Goal: Information Seeking & Learning: Find specific fact

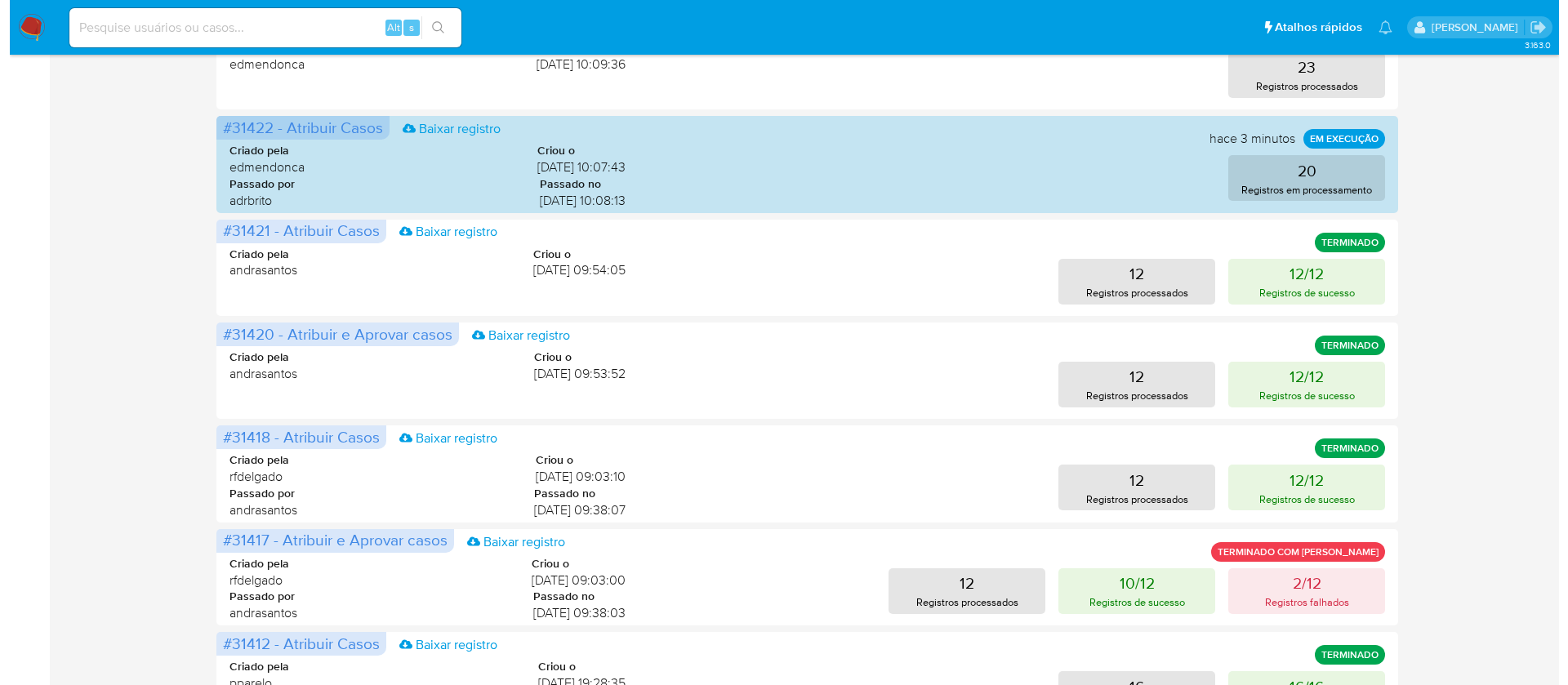
scroll to position [367, 0]
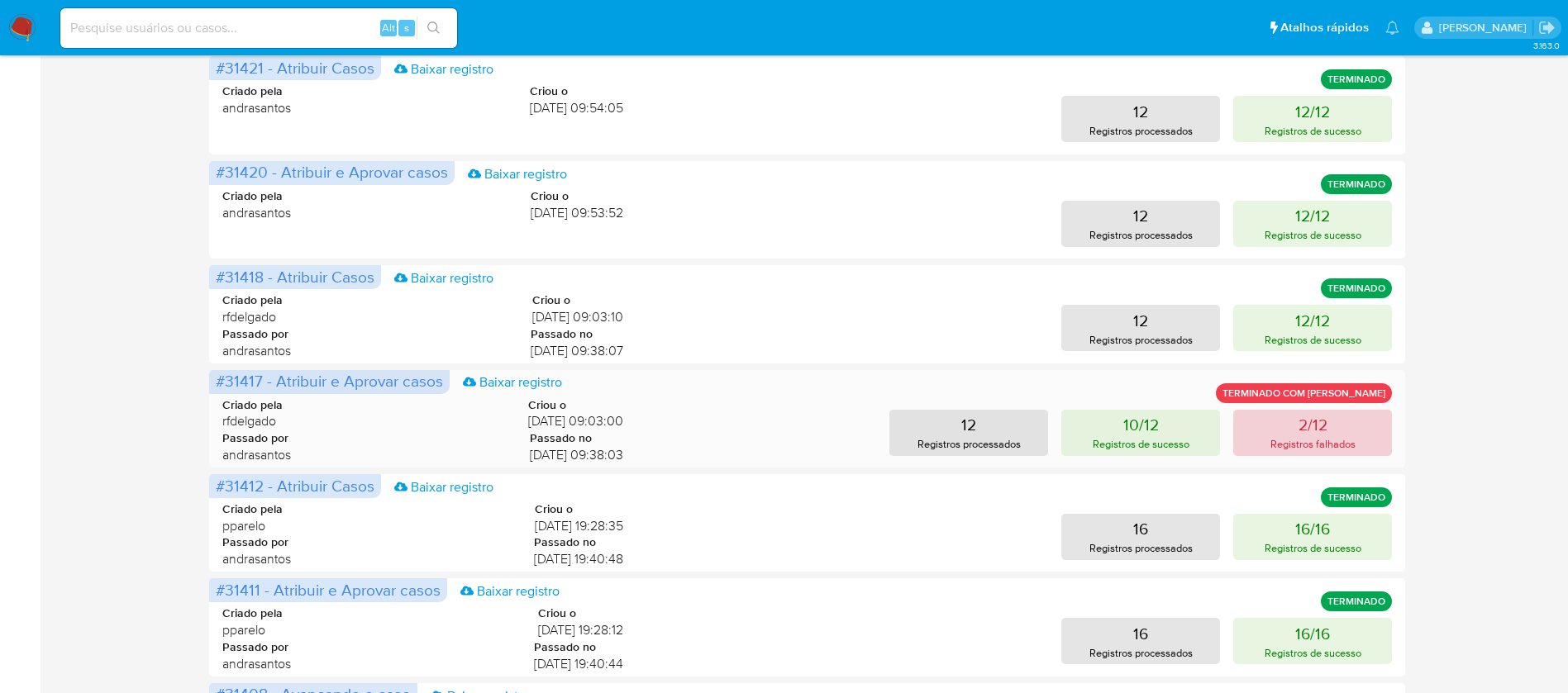
click at [1346, 419] on button "2/12 Registros falhados" at bounding box center [1312, 433] width 159 height 46
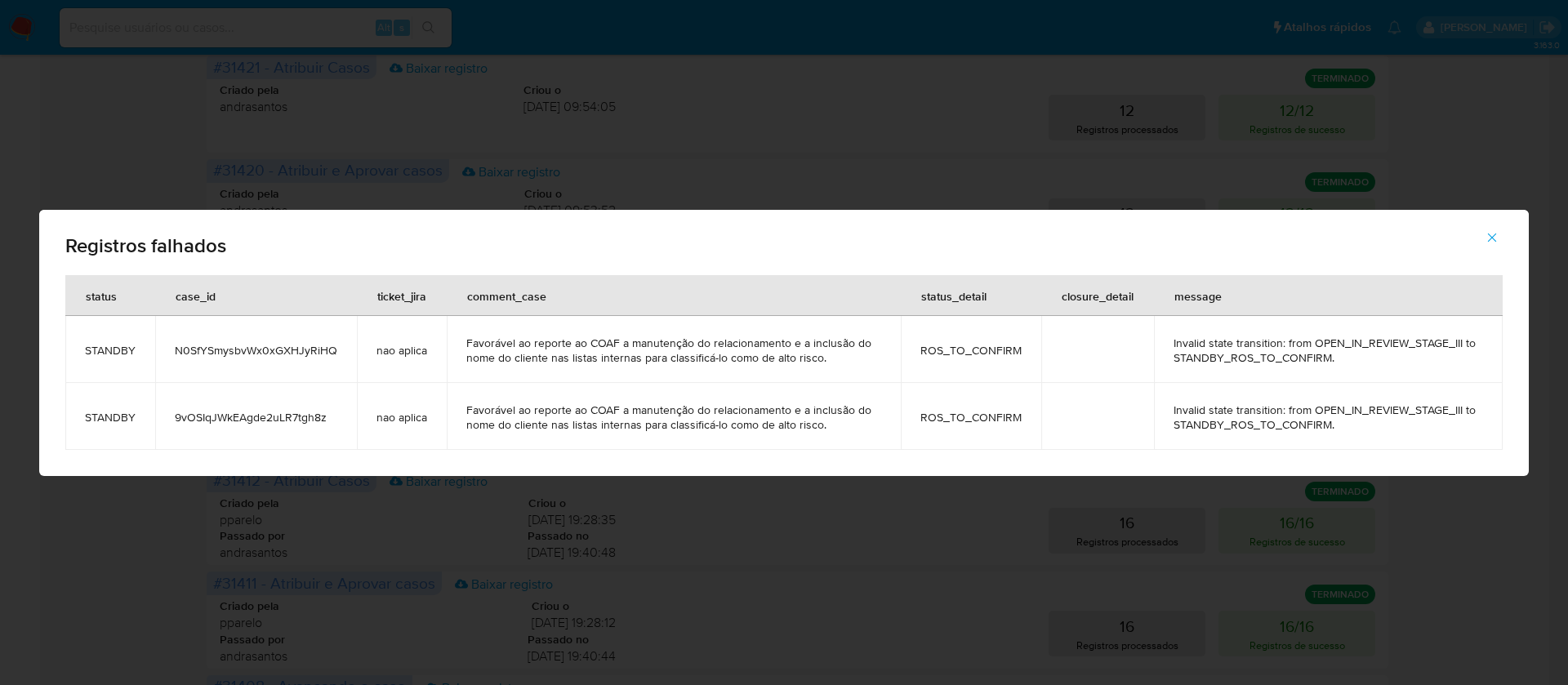
click at [286, 353] on span "N0SfYSmysbvWx0xGXHJyRiHQ" at bounding box center [255, 351] width 162 height 15
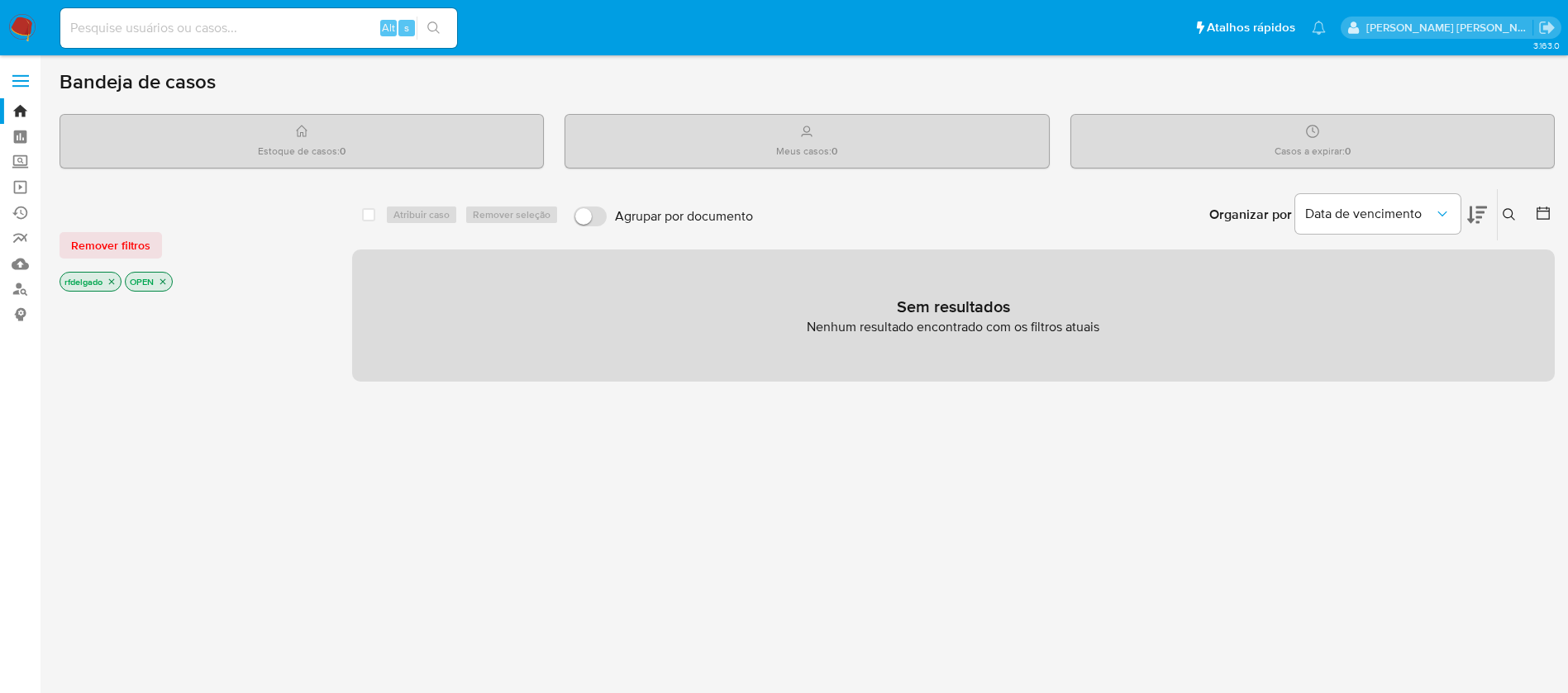
click at [322, 25] on input at bounding box center [258, 28] width 397 height 21
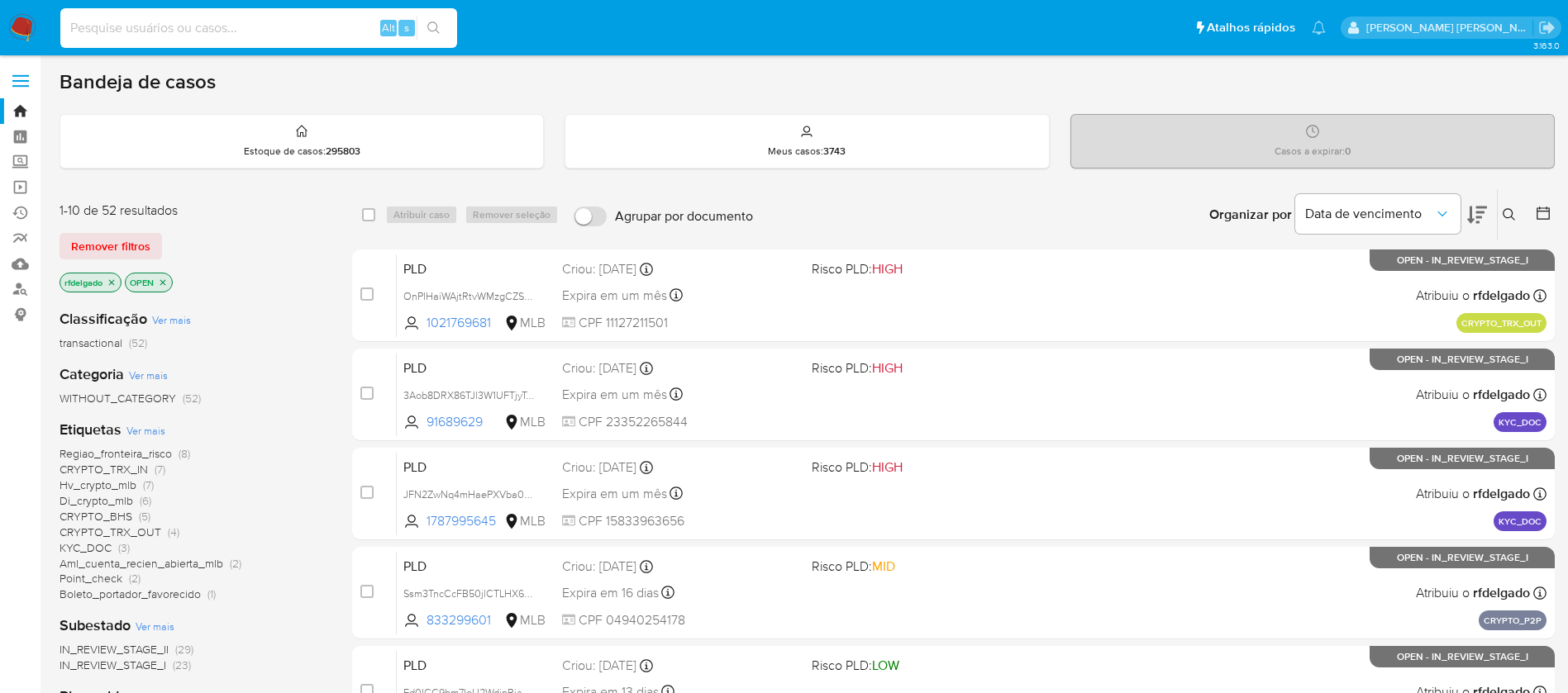
paste input "N0SfYSmysbvWx0xGXHJyRiHQ"
type input "N0SfYSmysbvWx0xGXHJyRiHQ"
click at [439, 28] on icon "search-icon" at bounding box center [434, 28] width 13 height 13
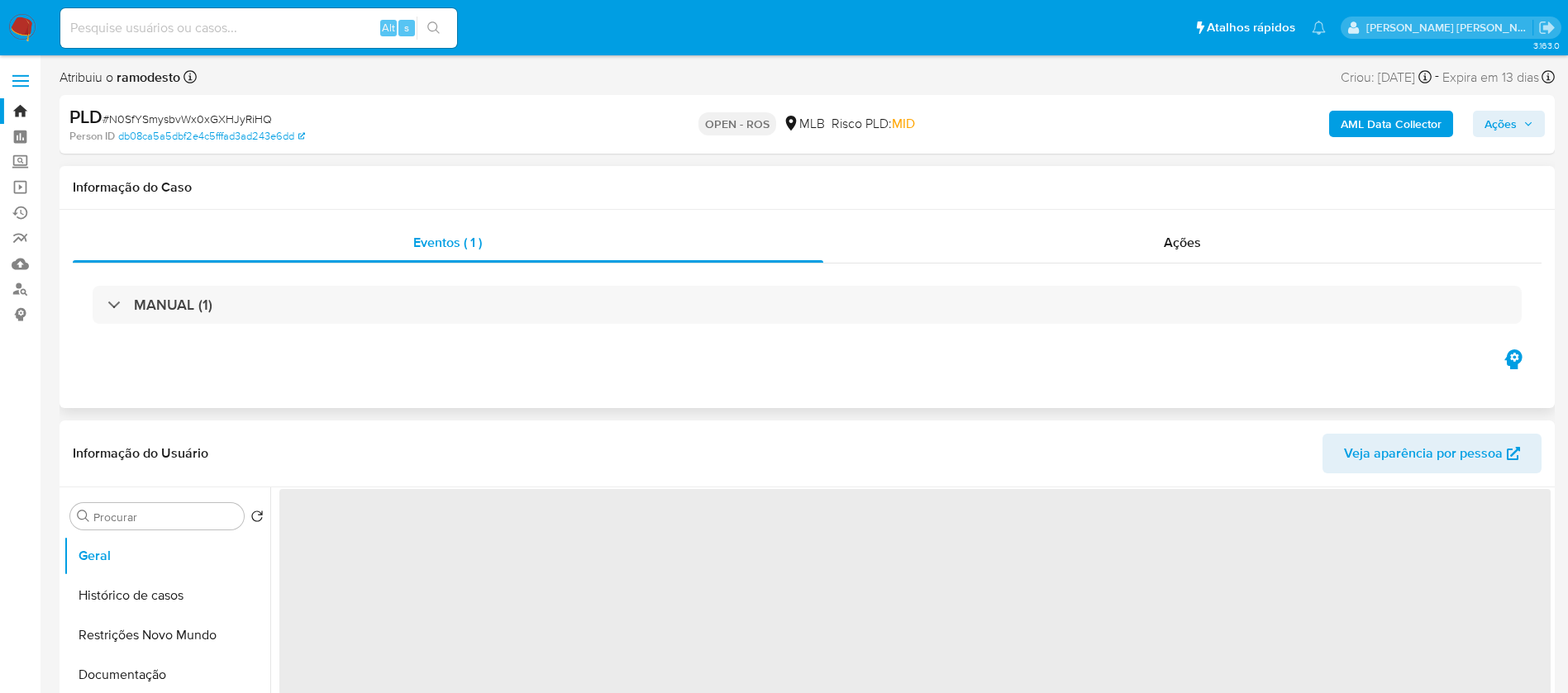
select select "10"
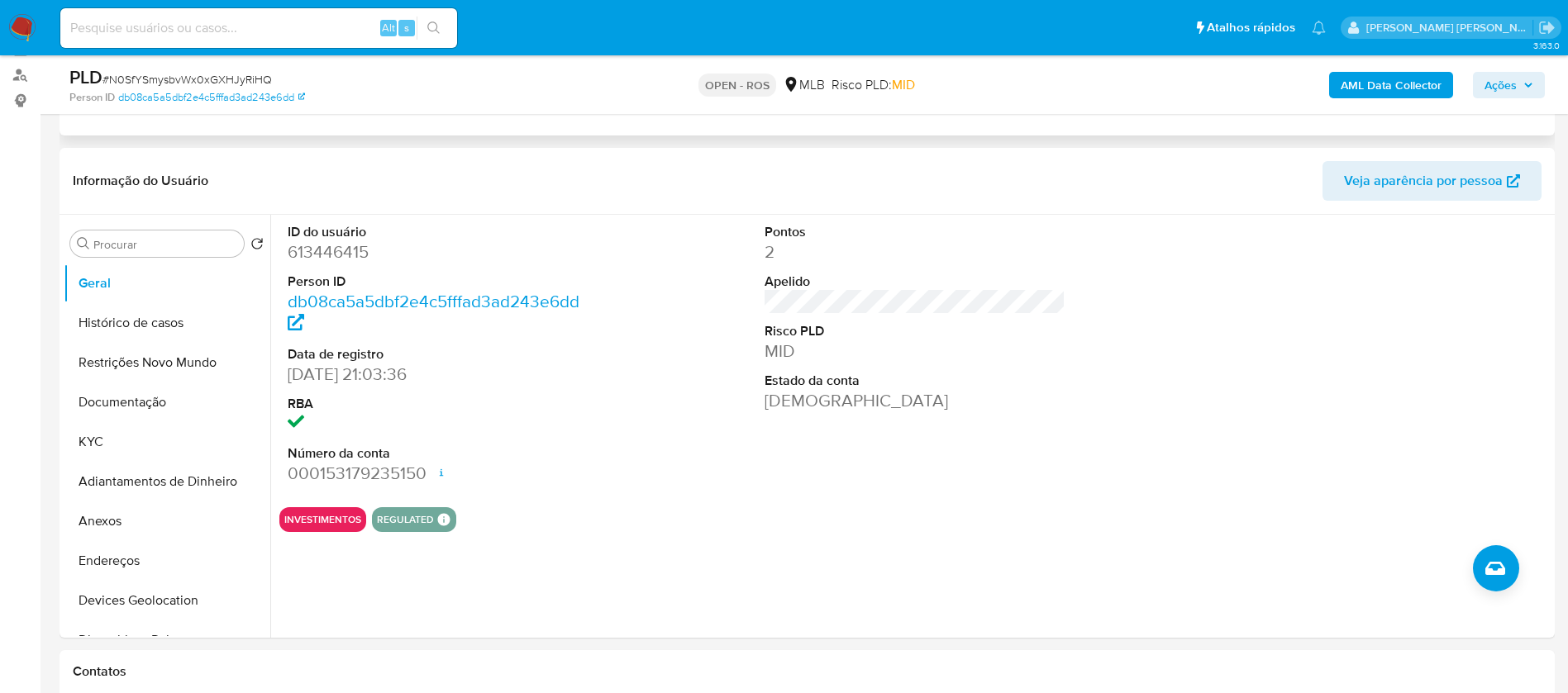
scroll to position [248, 0]
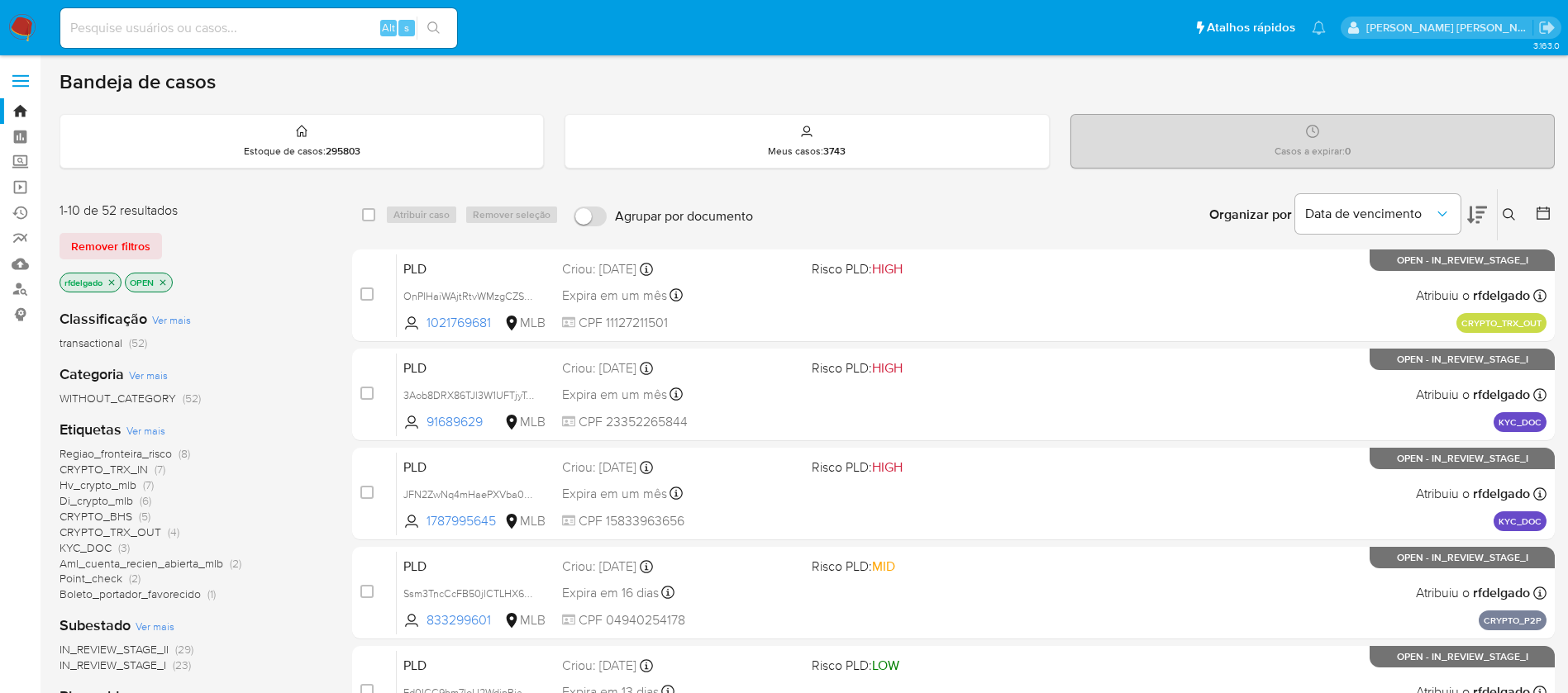
click at [181, 23] on input at bounding box center [258, 28] width 397 height 21
paste input "TTW2VHv1S0Ka4bWMVN92ZTYY"
type input "TTW2VHv1S0Ka4bWMVN92ZTYY"
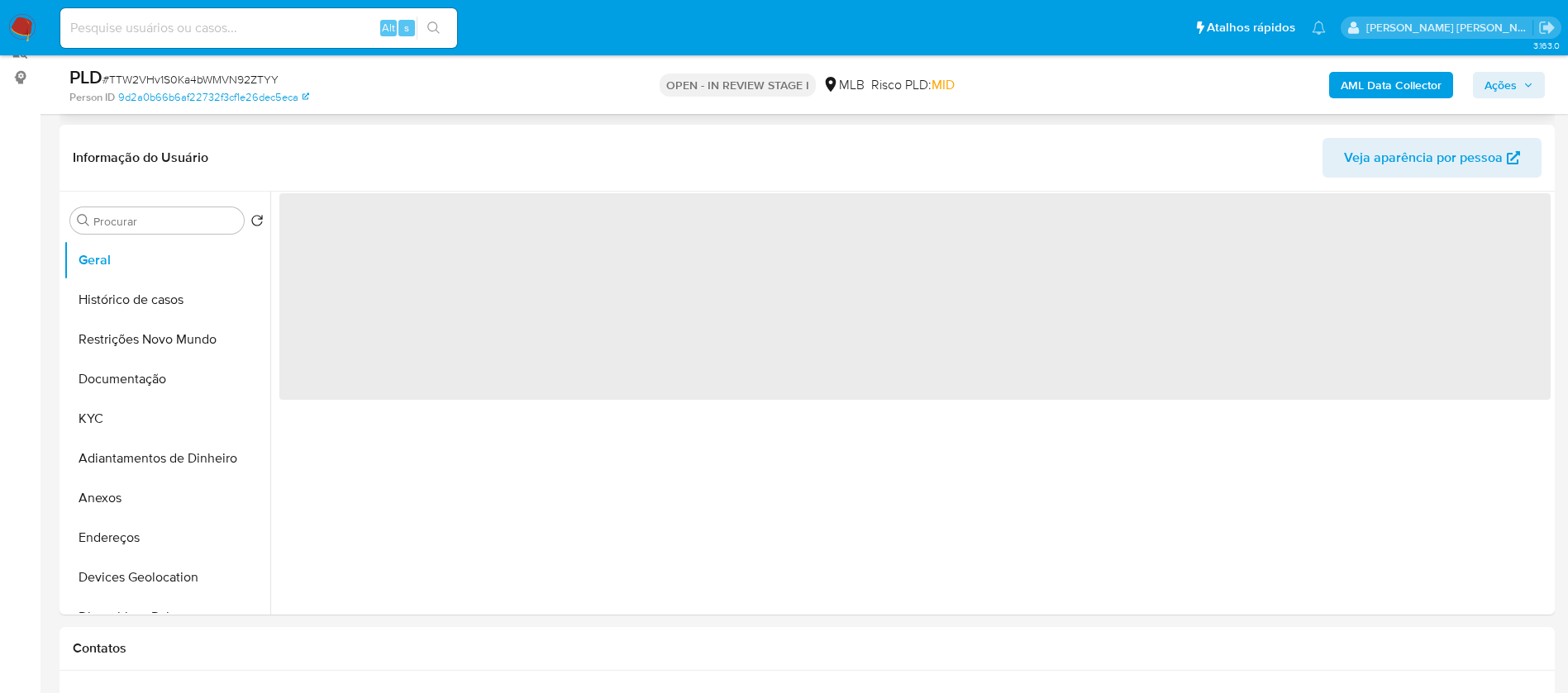
select select "10"
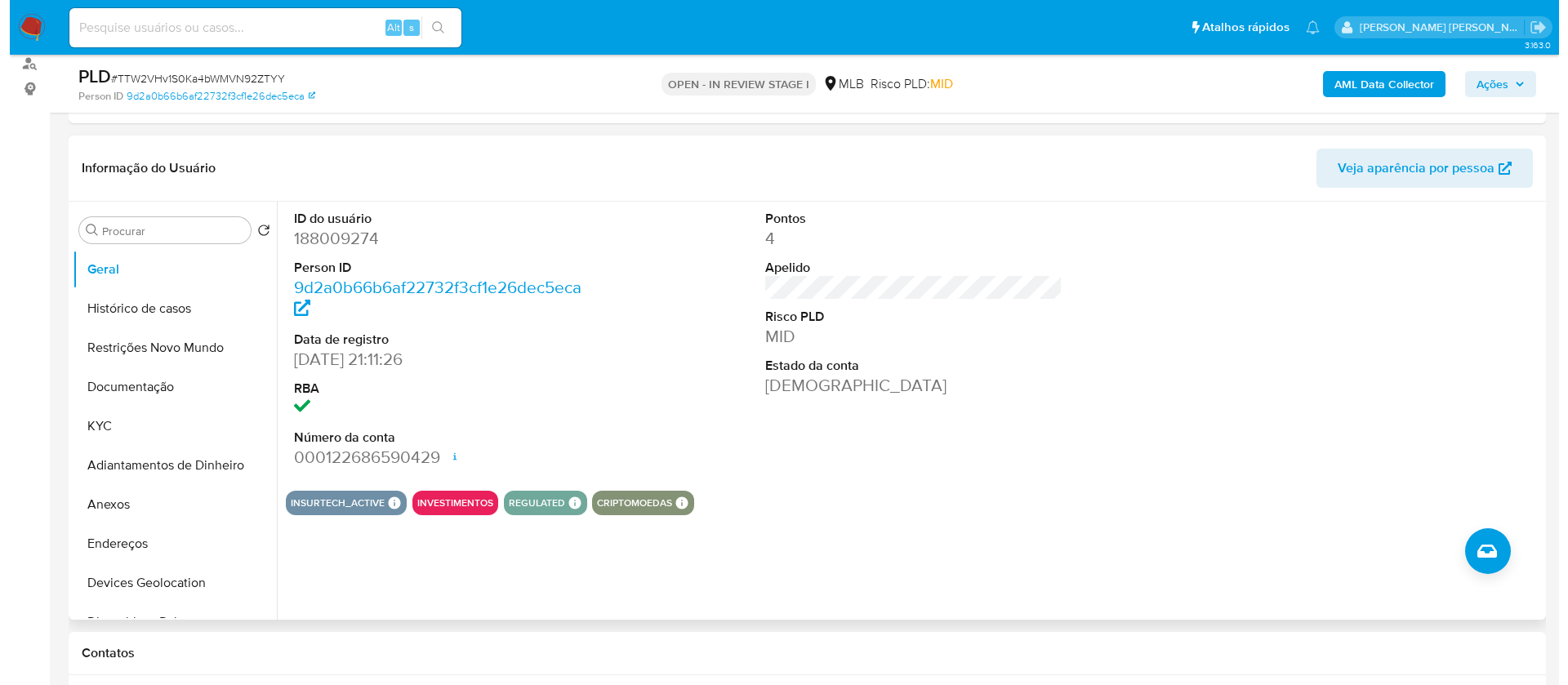
scroll to position [245, 0]
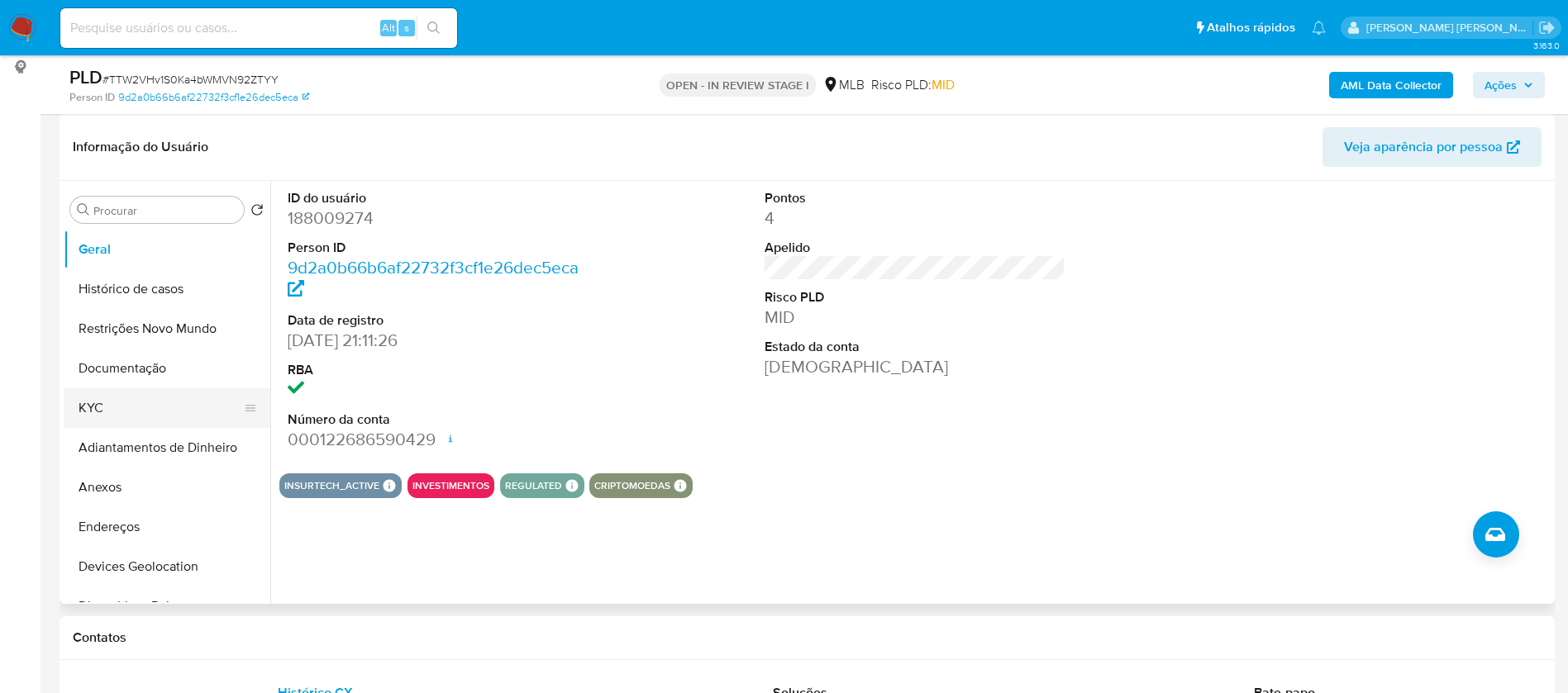
click at [122, 405] on button "KYC" at bounding box center [160, 408] width 193 height 40
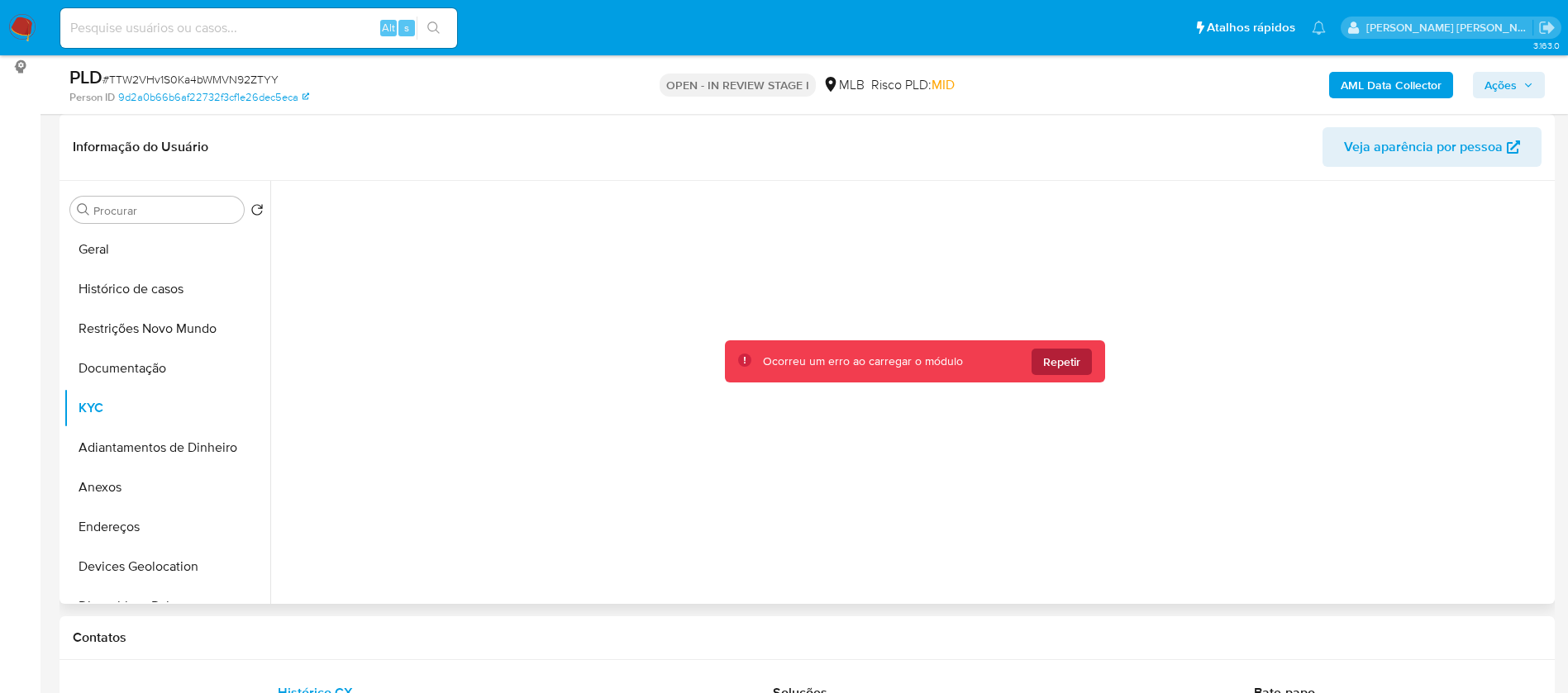
click at [1054, 352] on span "Repetir" at bounding box center [1061, 361] width 37 height 26
click at [908, 523] on div at bounding box center [916, 388] width 1272 height 414
click at [142, 254] on button "Geral" at bounding box center [160, 249] width 193 height 40
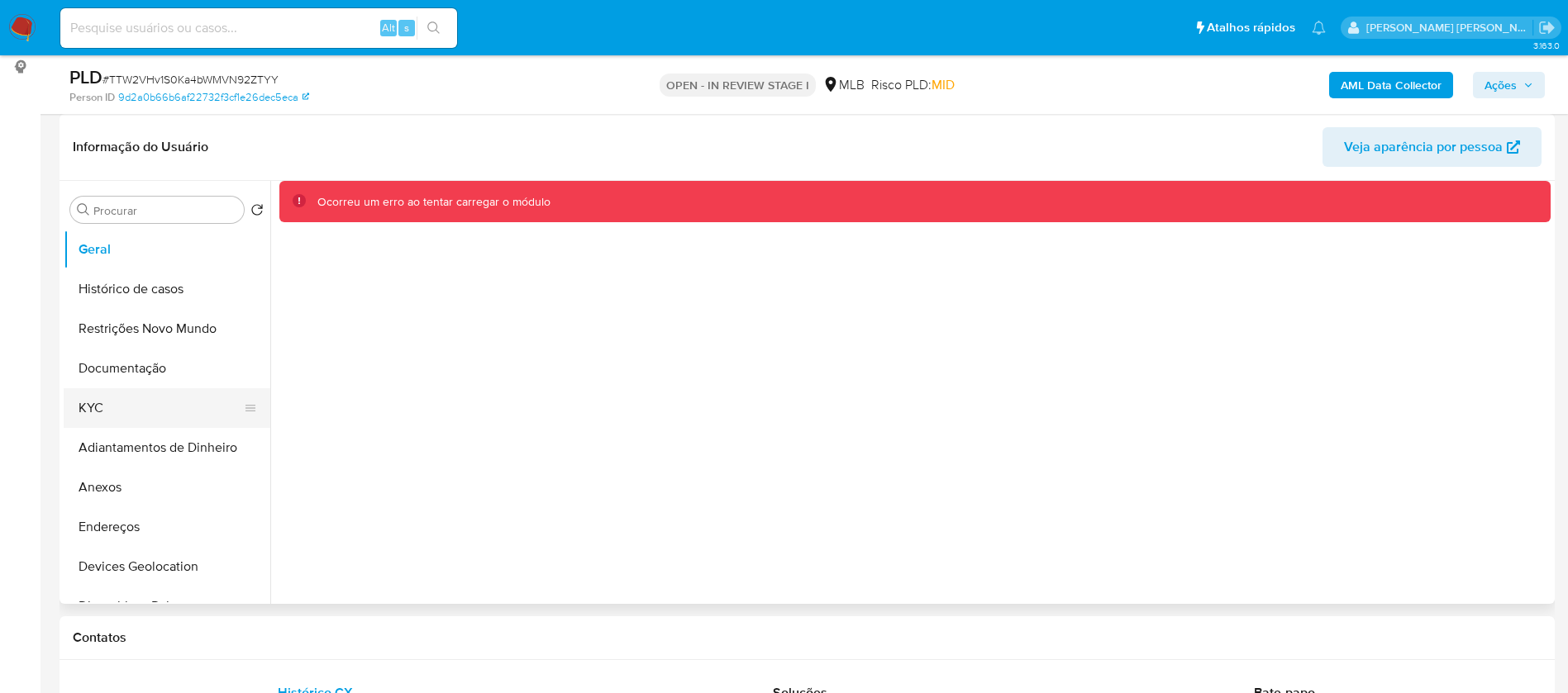
click at [138, 414] on button "KYC" at bounding box center [160, 408] width 193 height 40
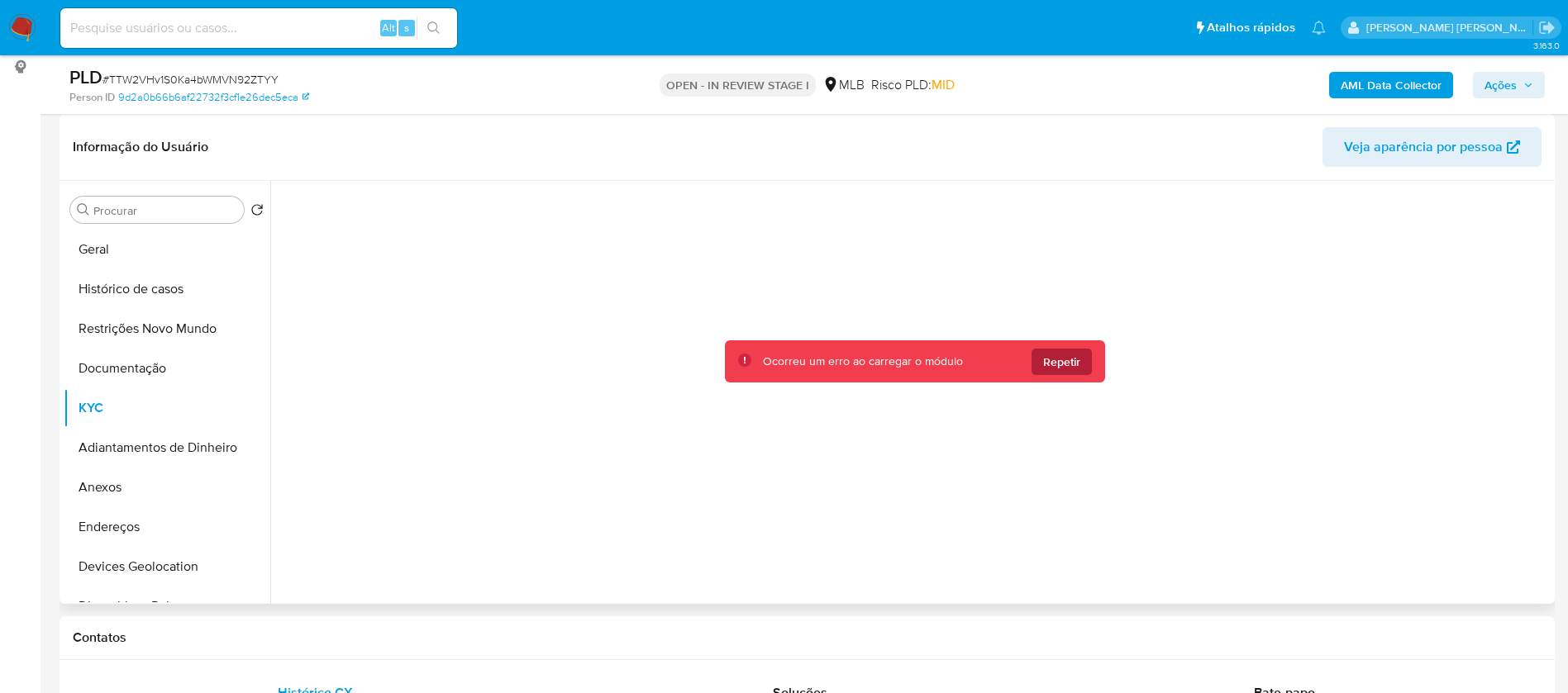
click at [1059, 368] on span "Repetir" at bounding box center [1061, 361] width 37 height 26
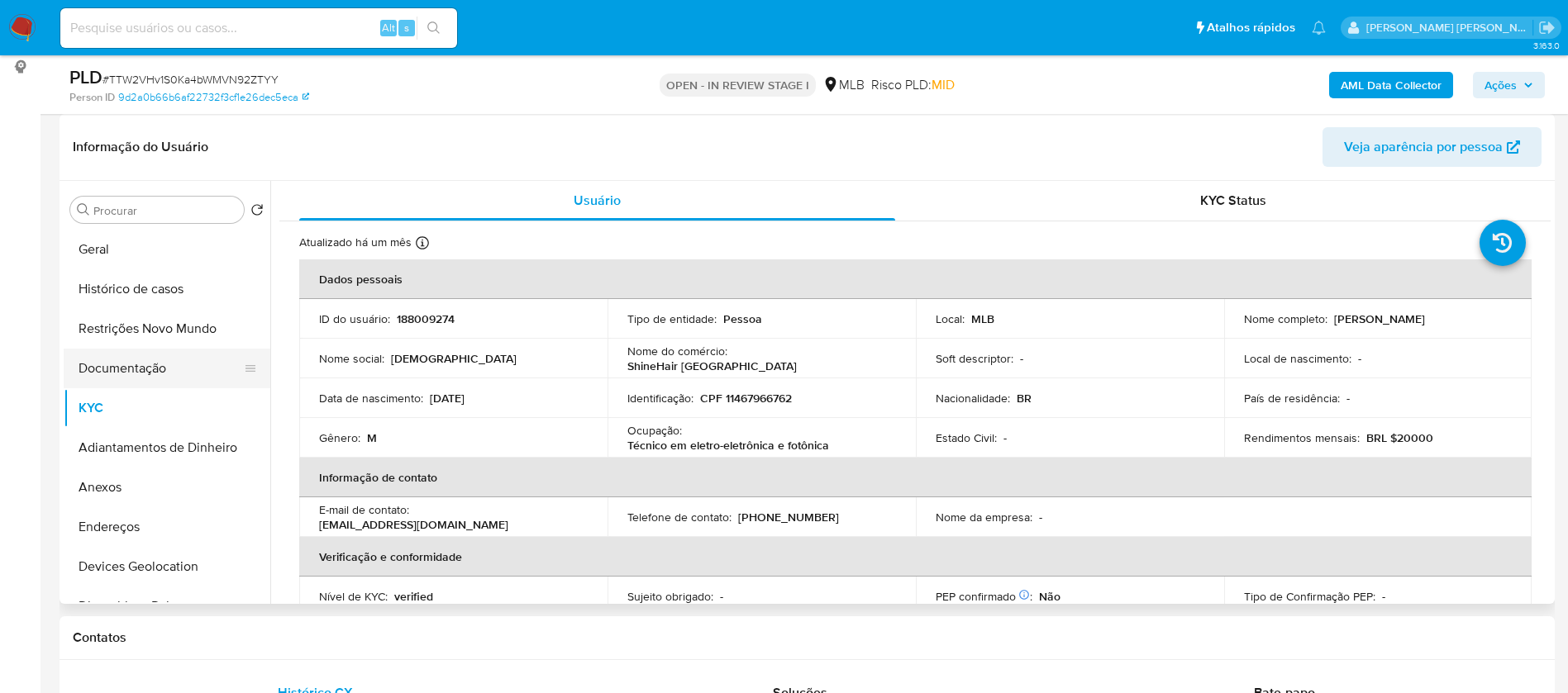
click at [160, 363] on button "Documentação" at bounding box center [160, 368] width 193 height 40
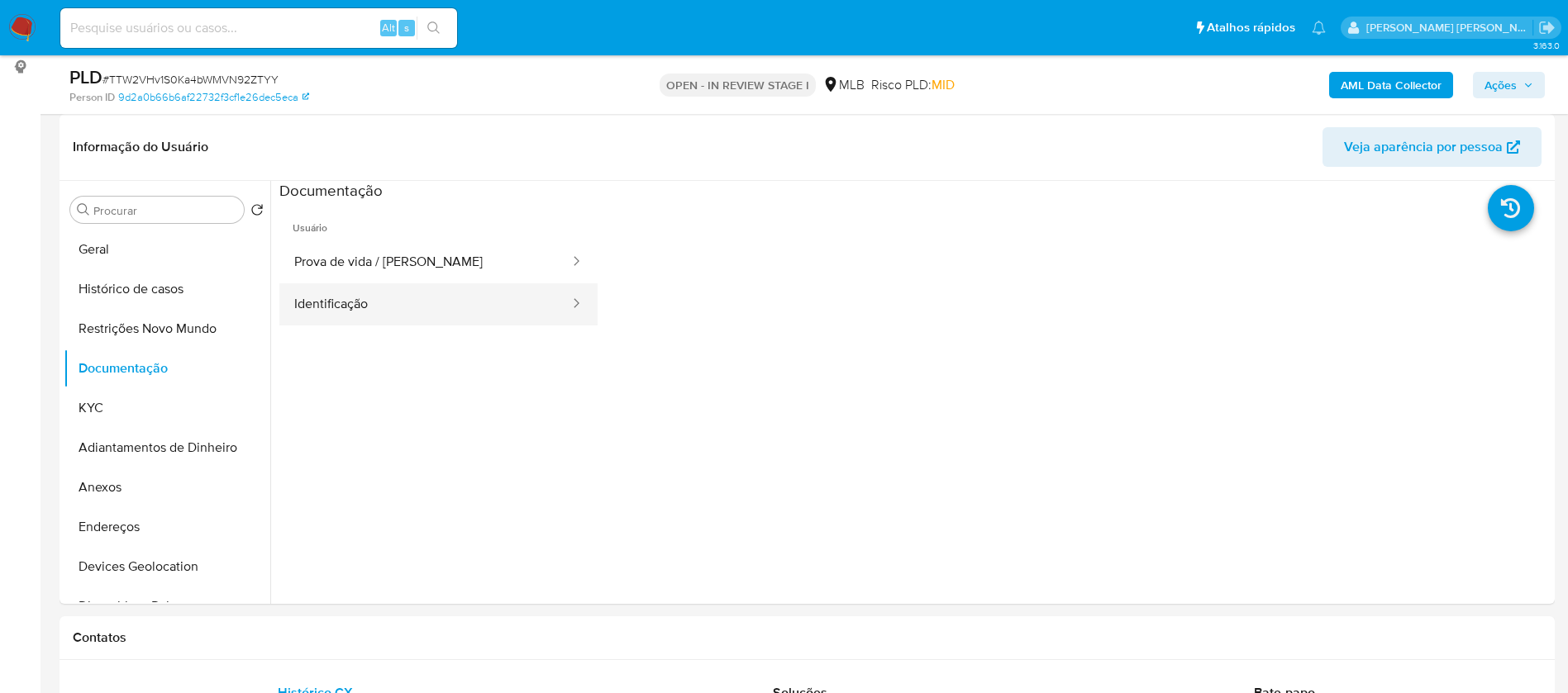
click at [385, 320] on button "Identificação" at bounding box center [426, 304] width 292 height 42
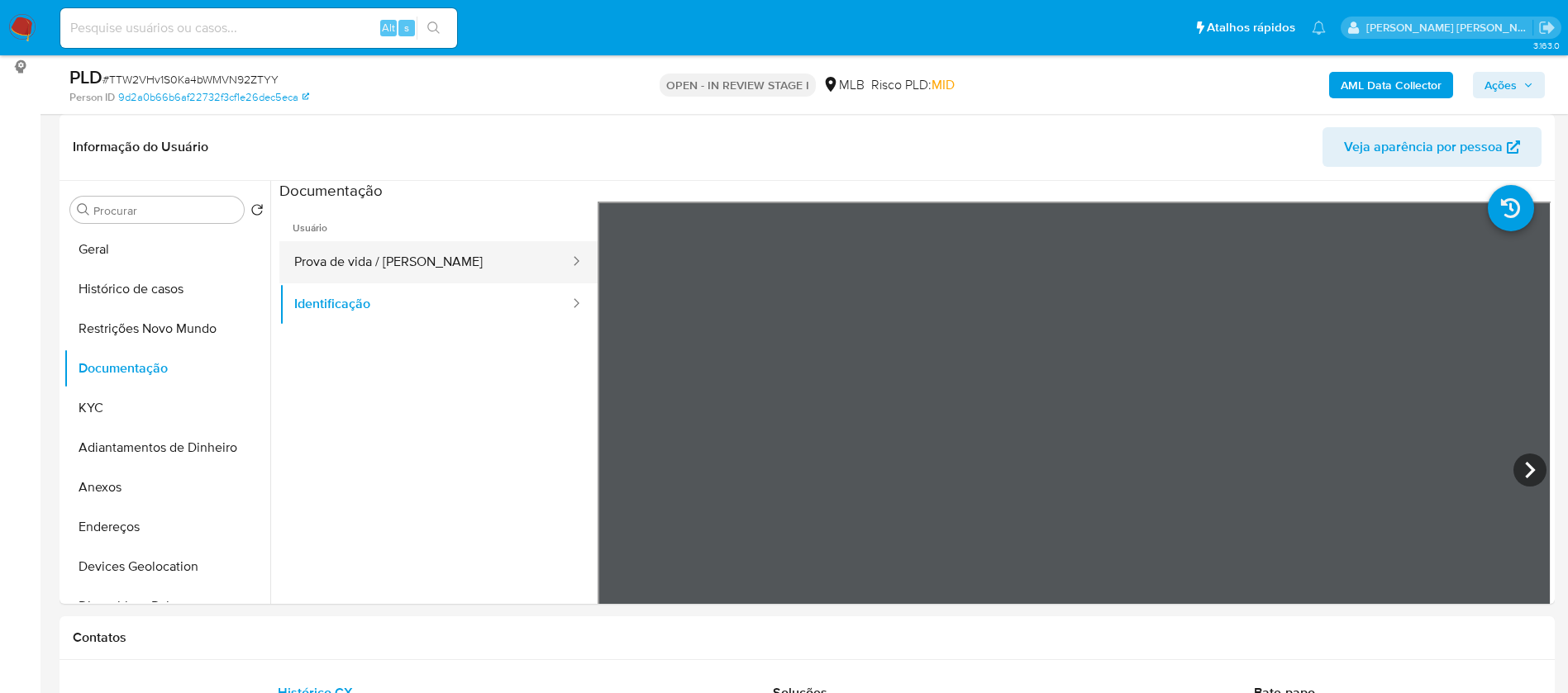
click at [415, 265] on button "Prova de vida / Selfie" at bounding box center [426, 262] width 292 height 42
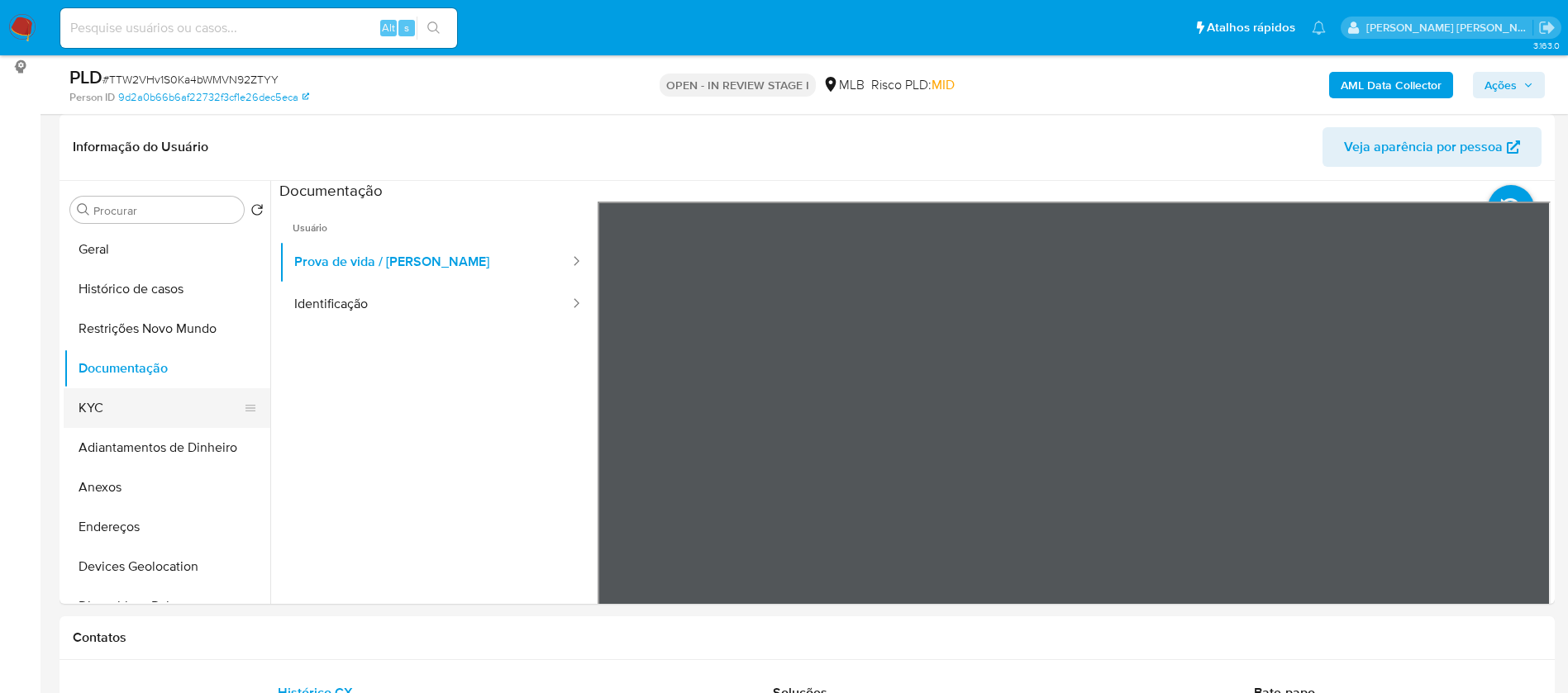
click at [149, 409] on button "KYC" at bounding box center [160, 408] width 193 height 40
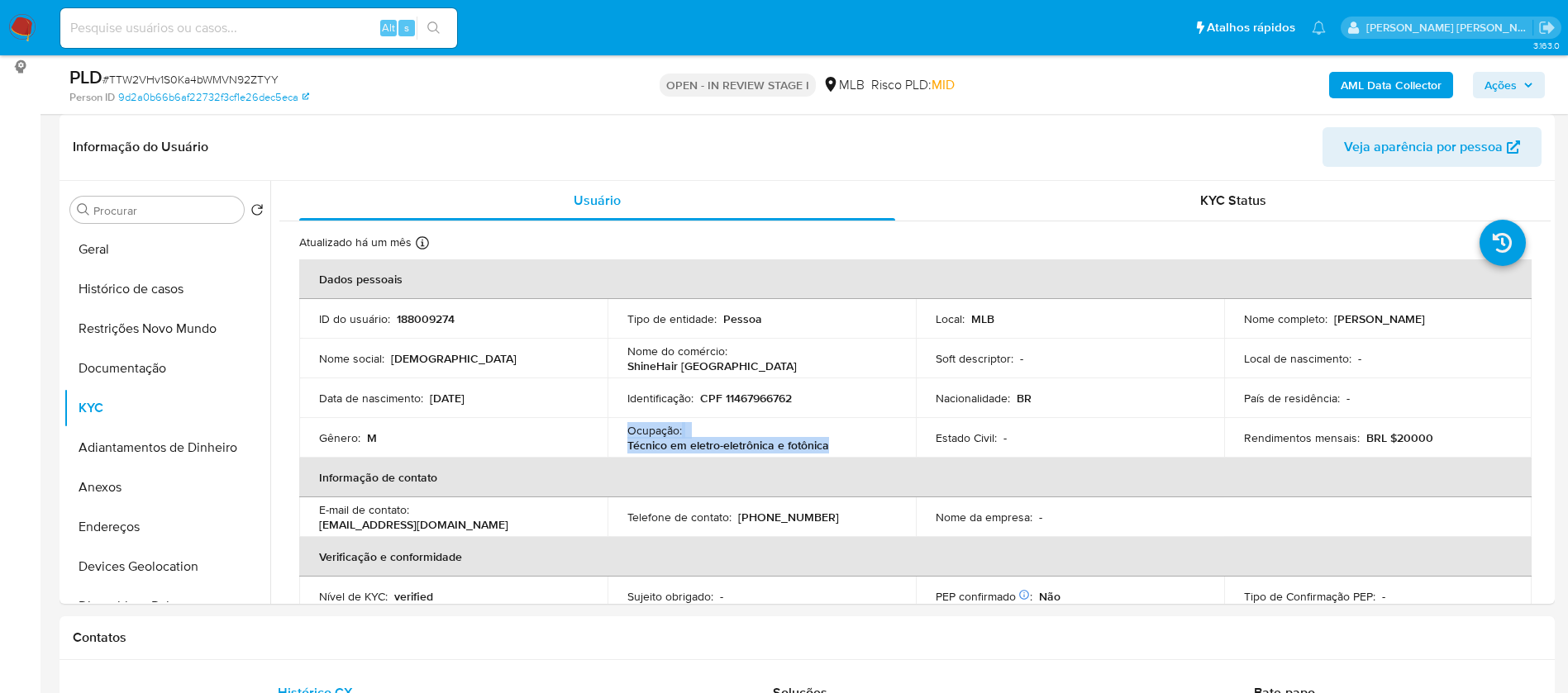
drag, startPoint x: 626, startPoint y: 430, endPoint x: 893, endPoint y: 167, distance: 374.8
click at [854, 439] on div "Ocupação : Técnico em eletro-eletrônica e fotônica" at bounding box center [761, 438] width 269 height 30
copy div "Ocupação : Técnico em eletro-eletrônica e fotônica"
click at [1349, 82] on b "AML Data Collector" at bounding box center [1391, 85] width 101 height 26
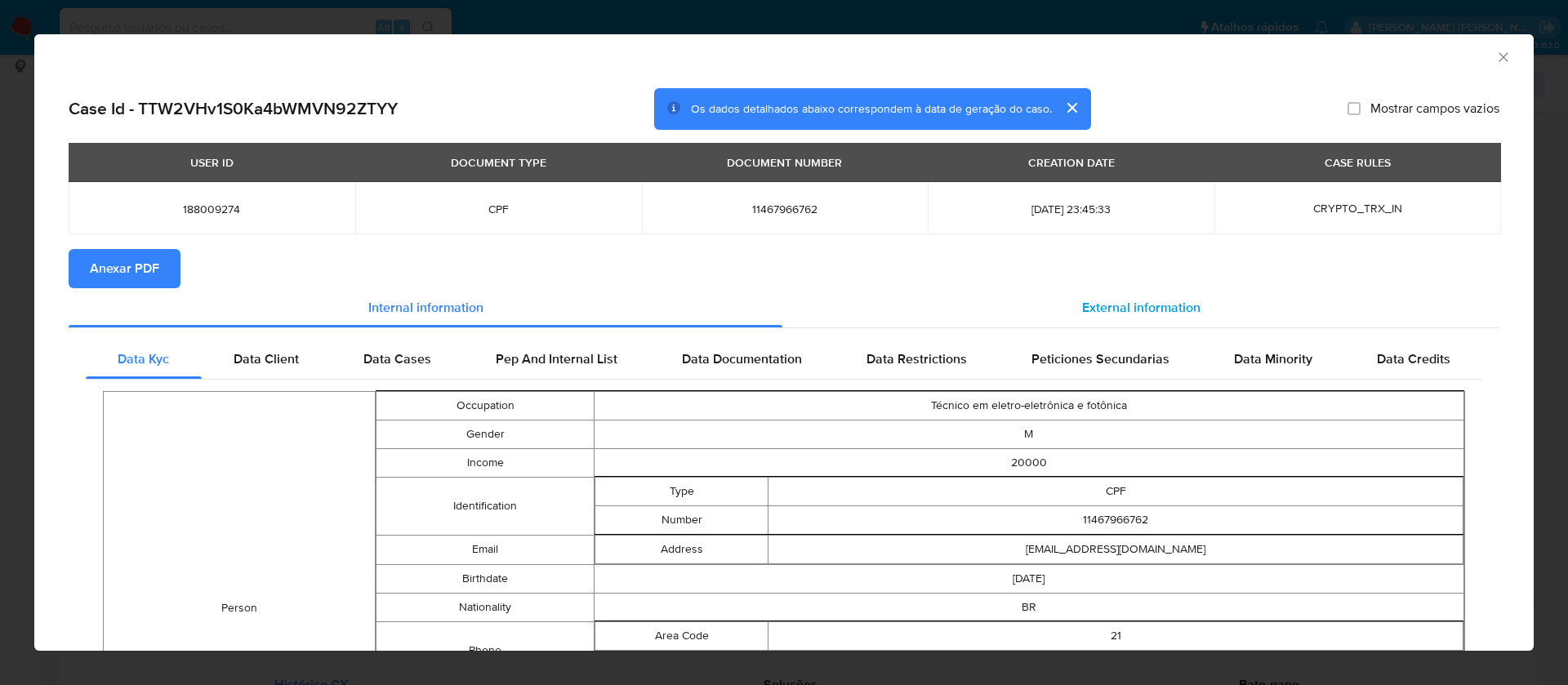
click at [1170, 301] on span "External information" at bounding box center [1140, 308] width 118 height 18
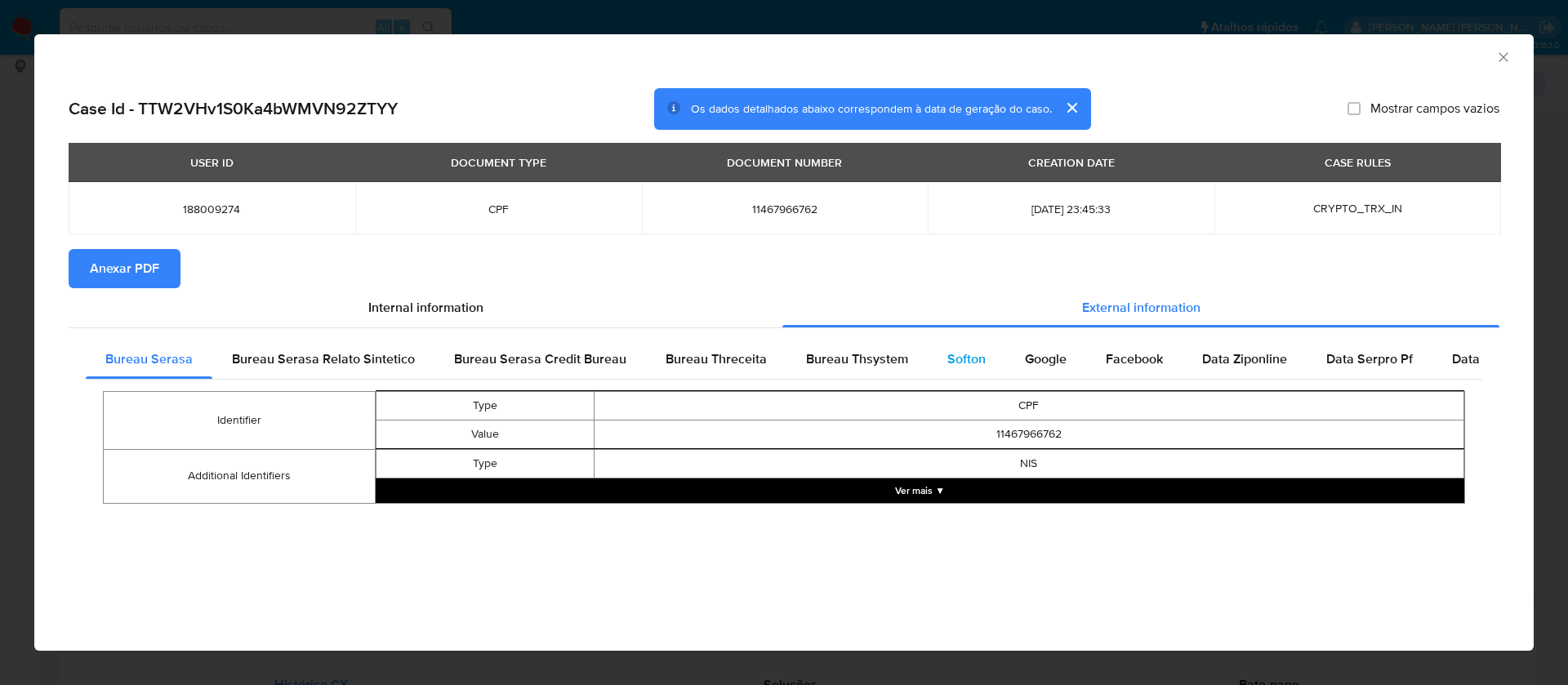
click at [964, 358] on span "Softon" at bounding box center [967, 359] width 39 height 18
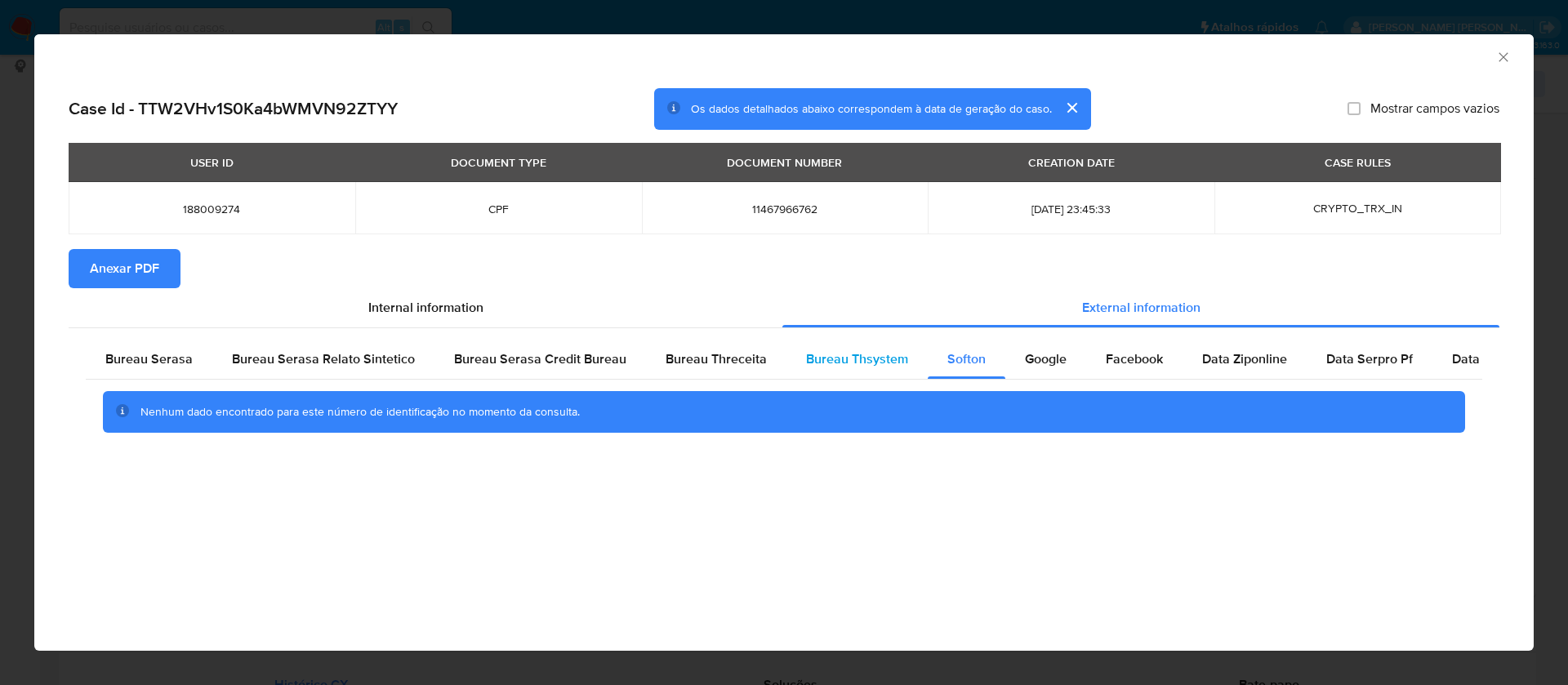
click at [852, 350] on span "Bureau Thsystem" at bounding box center [857, 359] width 102 height 18
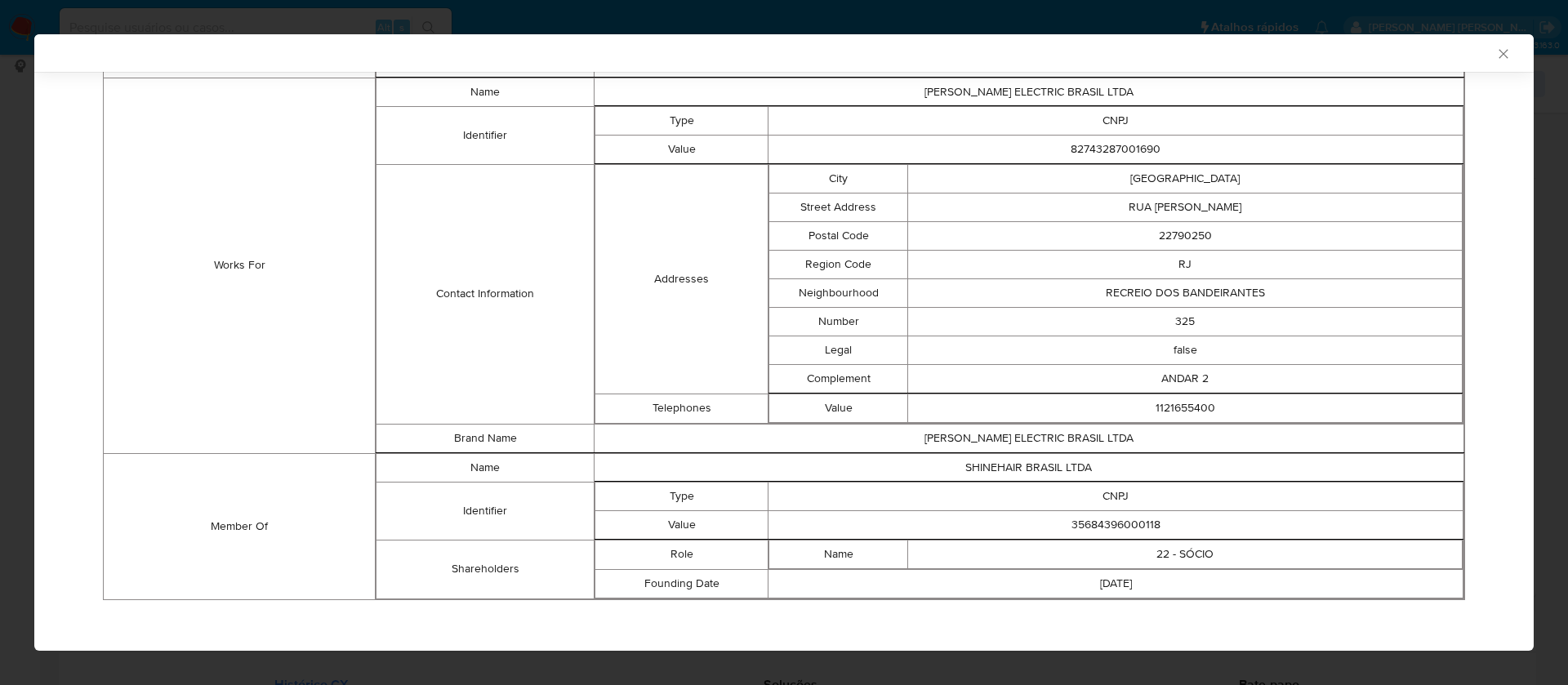
scroll to position [1117, 0]
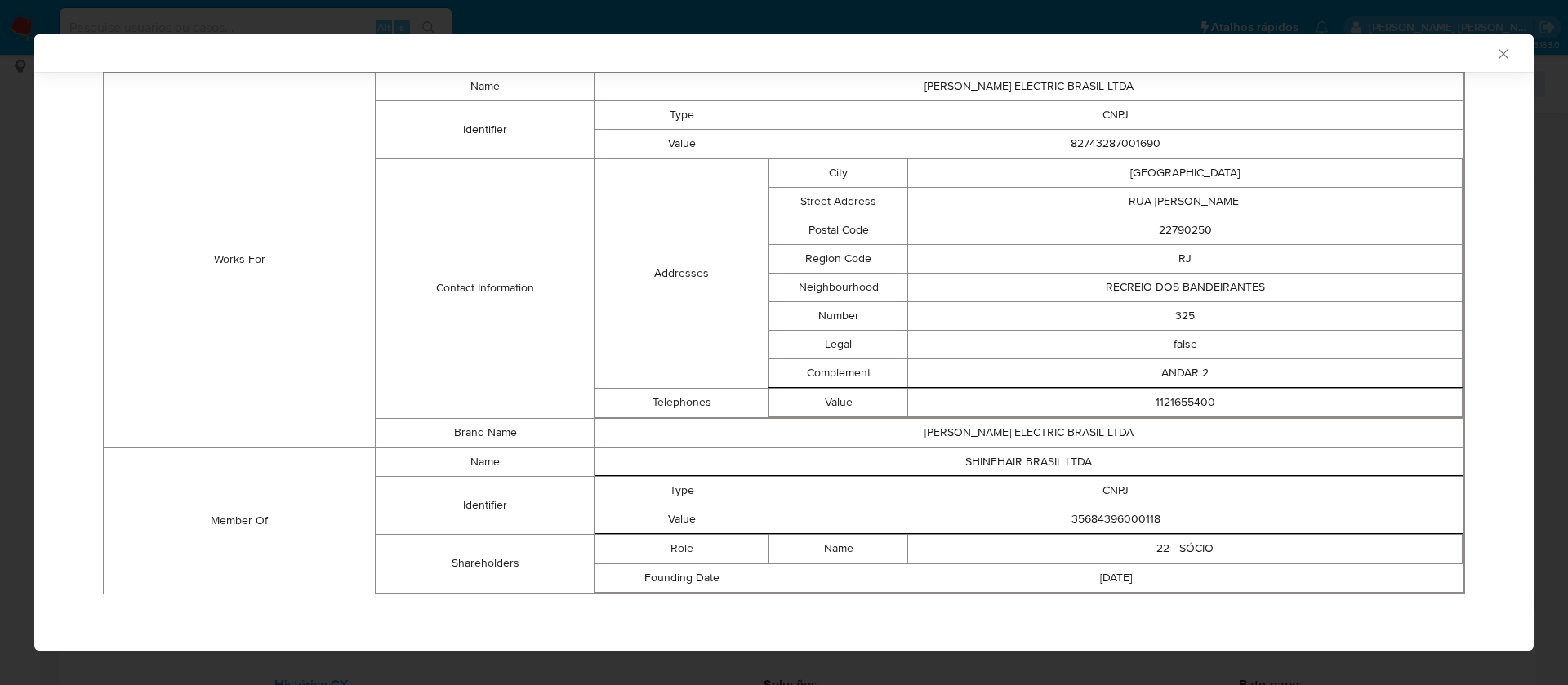
click at [1124, 518] on td "35684396000118" at bounding box center [1115, 519] width 695 height 28
copy td "35684396000118"
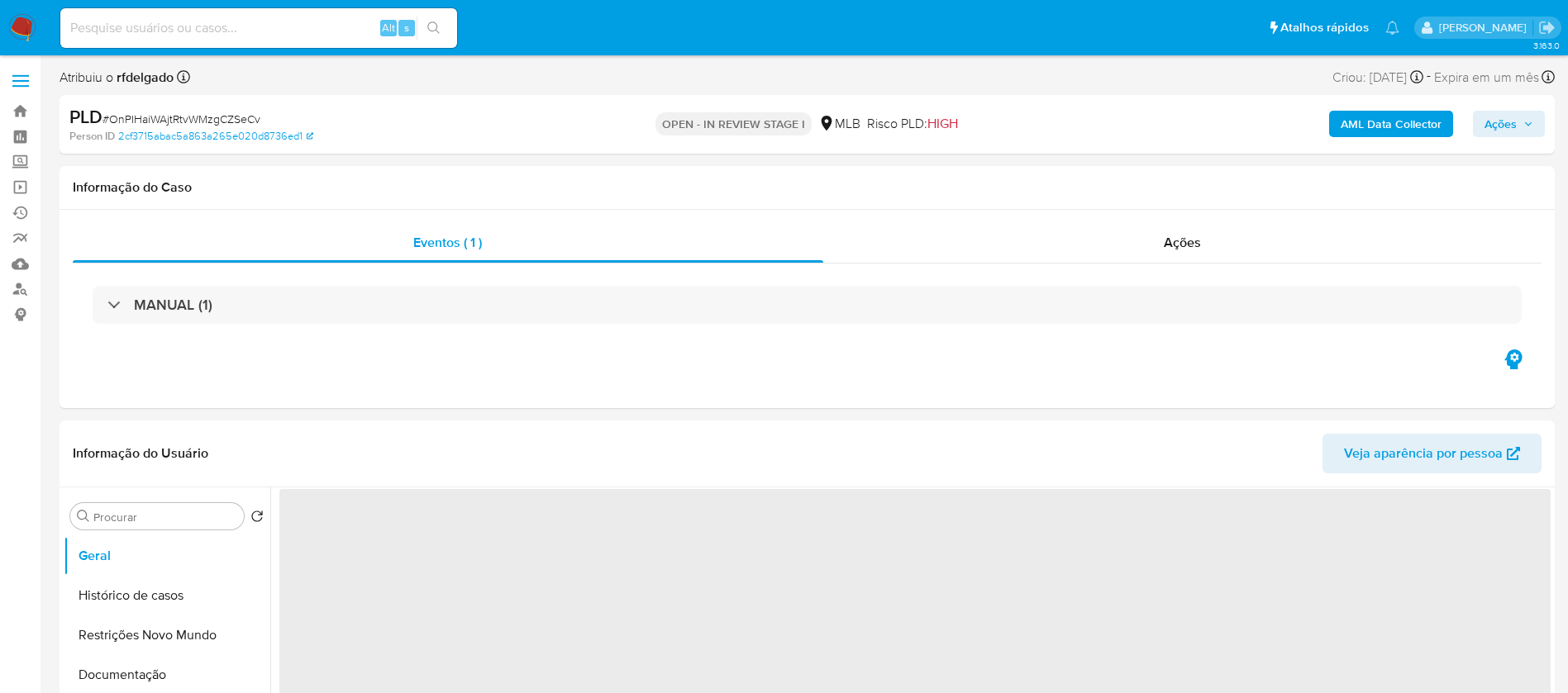
select select "10"
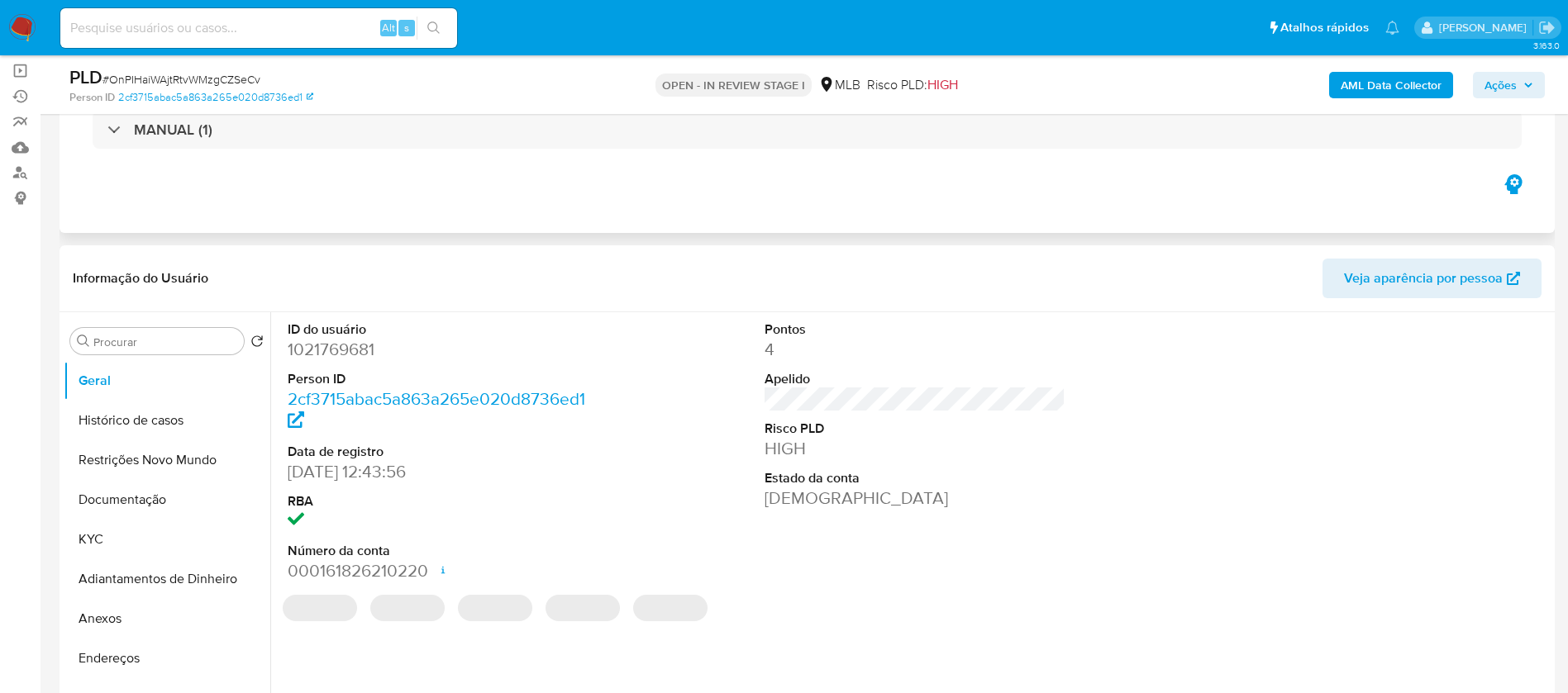
scroll to position [248, 0]
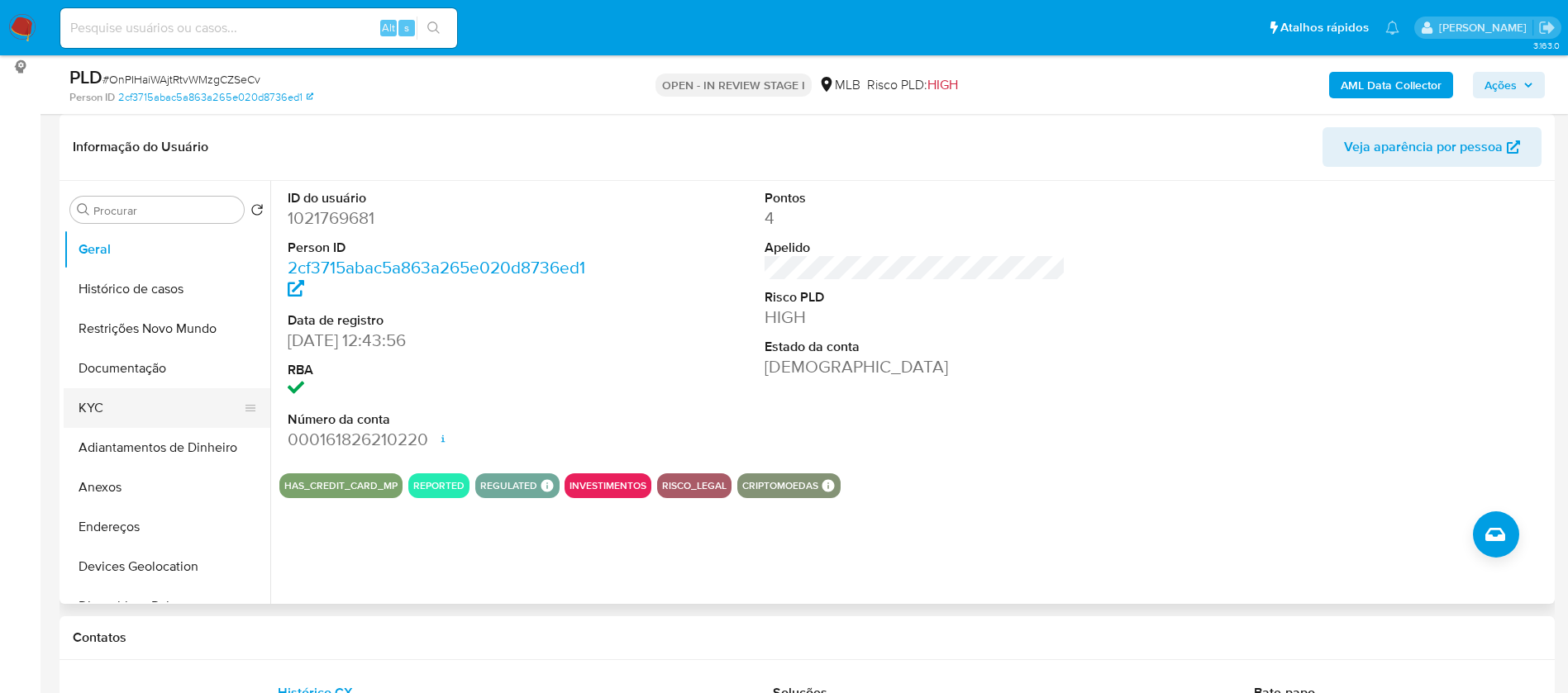
click at [95, 420] on button "KYC" at bounding box center [160, 408] width 193 height 40
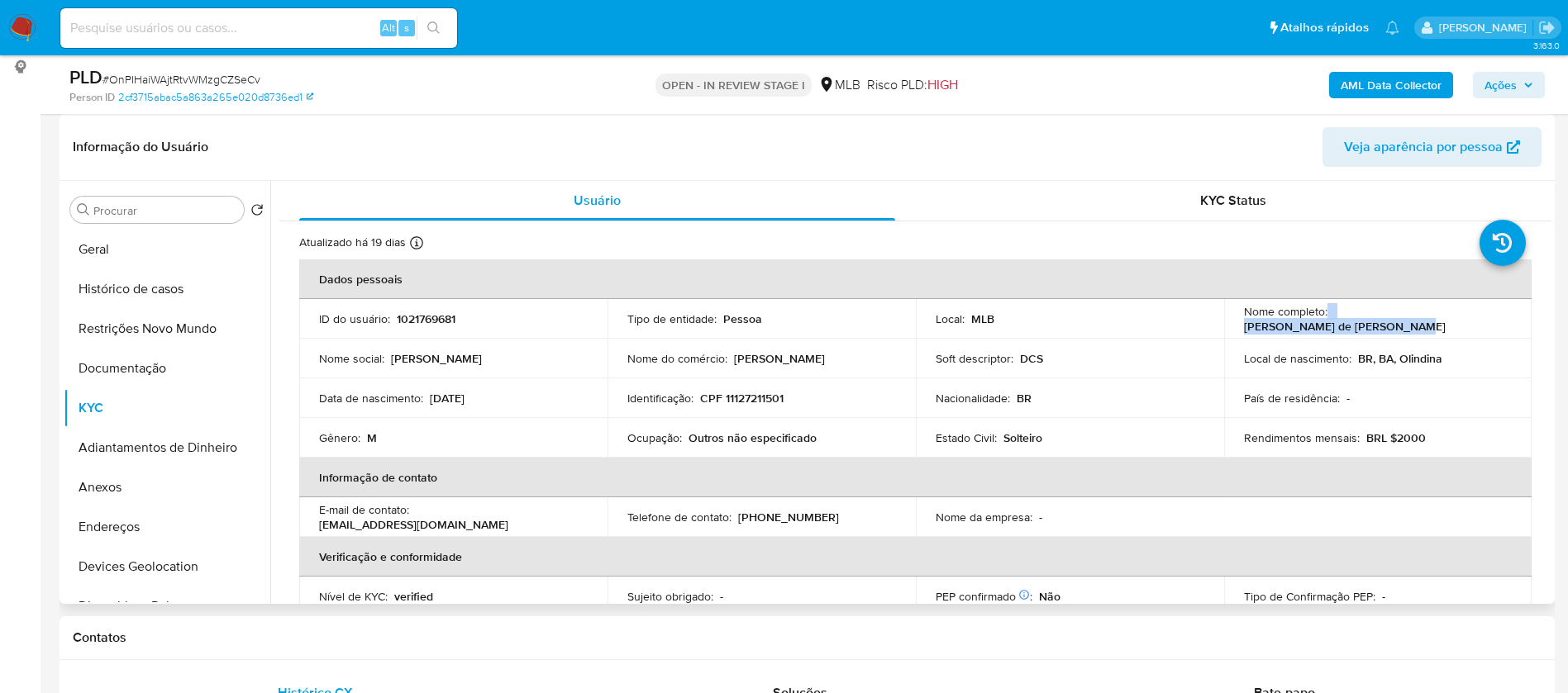
drag, startPoint x: 1497, startPoint y: 314, endPoint x: 1324, endPoint y: 320, distance: 173.1
click at [1324, 320] on div "Nome completo : Daniel Cesar de Jesus Santos" at bounding box center [1378, 319] width 269 height 30
copy div "Daniel Cesar de Jesus Santos"
click at [135, 487] on button "Anexos" at bounding box center [160, 487] width 193 height 40
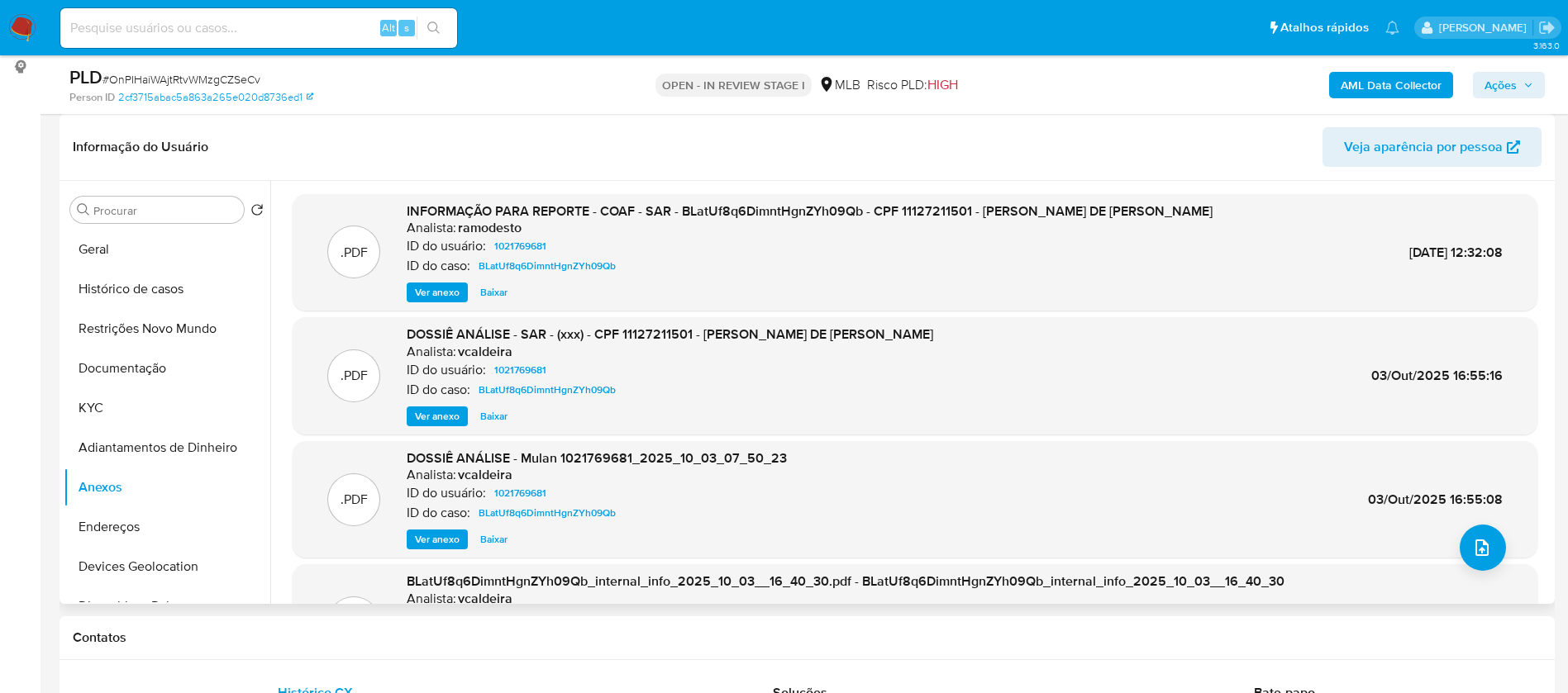
click at [440, 416] on span "Ver anexo" at bounding box center [437, 416] width 45 height 17
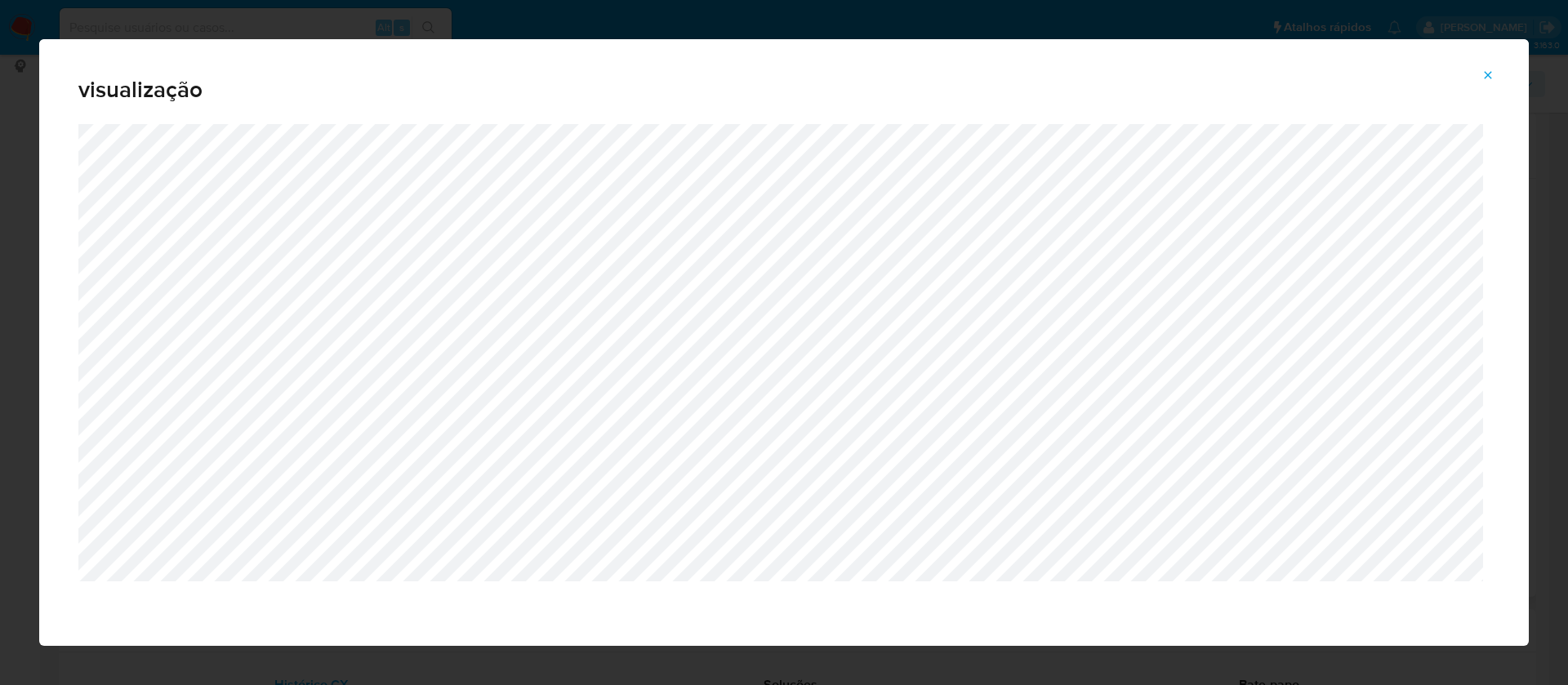
click at [1488, 76] on icon "Attachment preview" at bounding box center [1487, 75] width 13 height 13
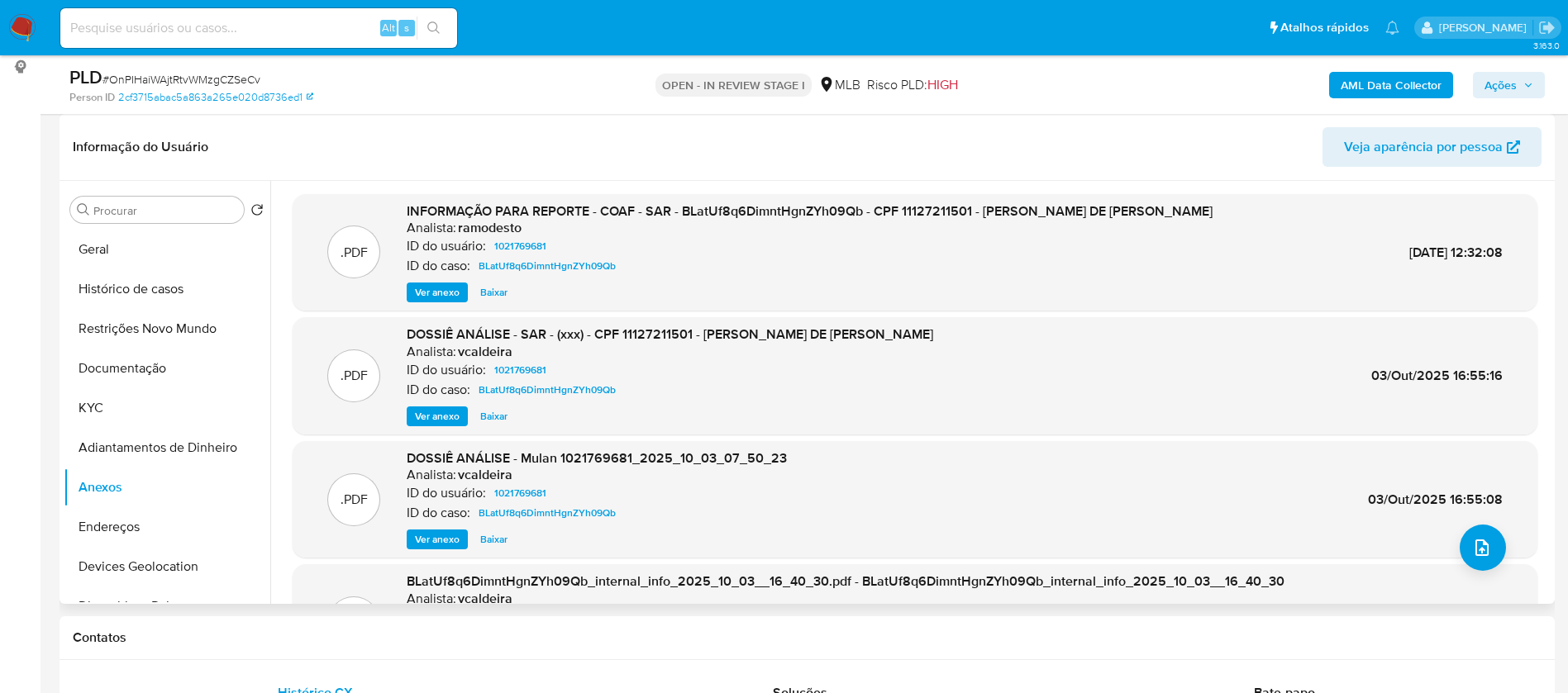
click at [430, 295] on span "Ver anexo" at bounding box center [437, 293] width 45 height 17
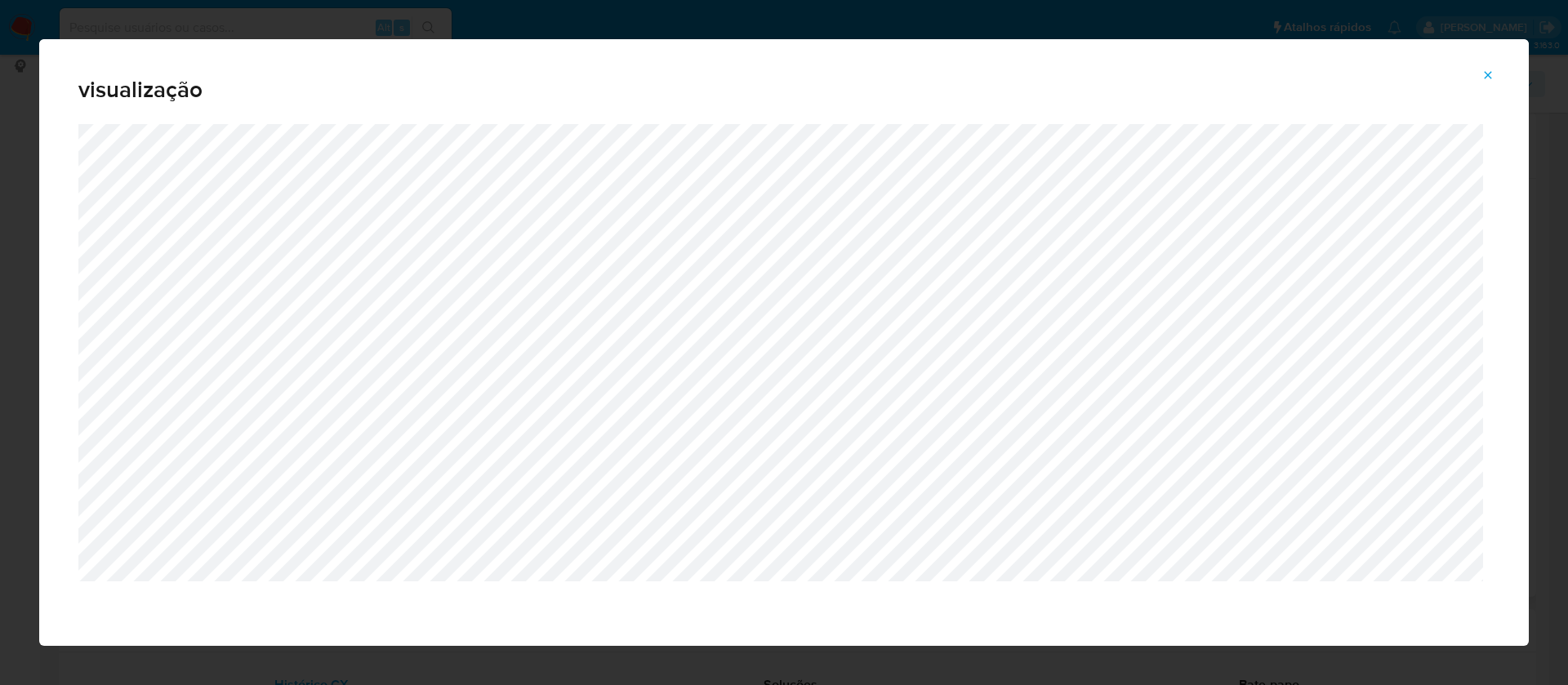
click at [1487, 75] on icon "Attachment preview" at bounding box center [1487, 75] width 13 height 13
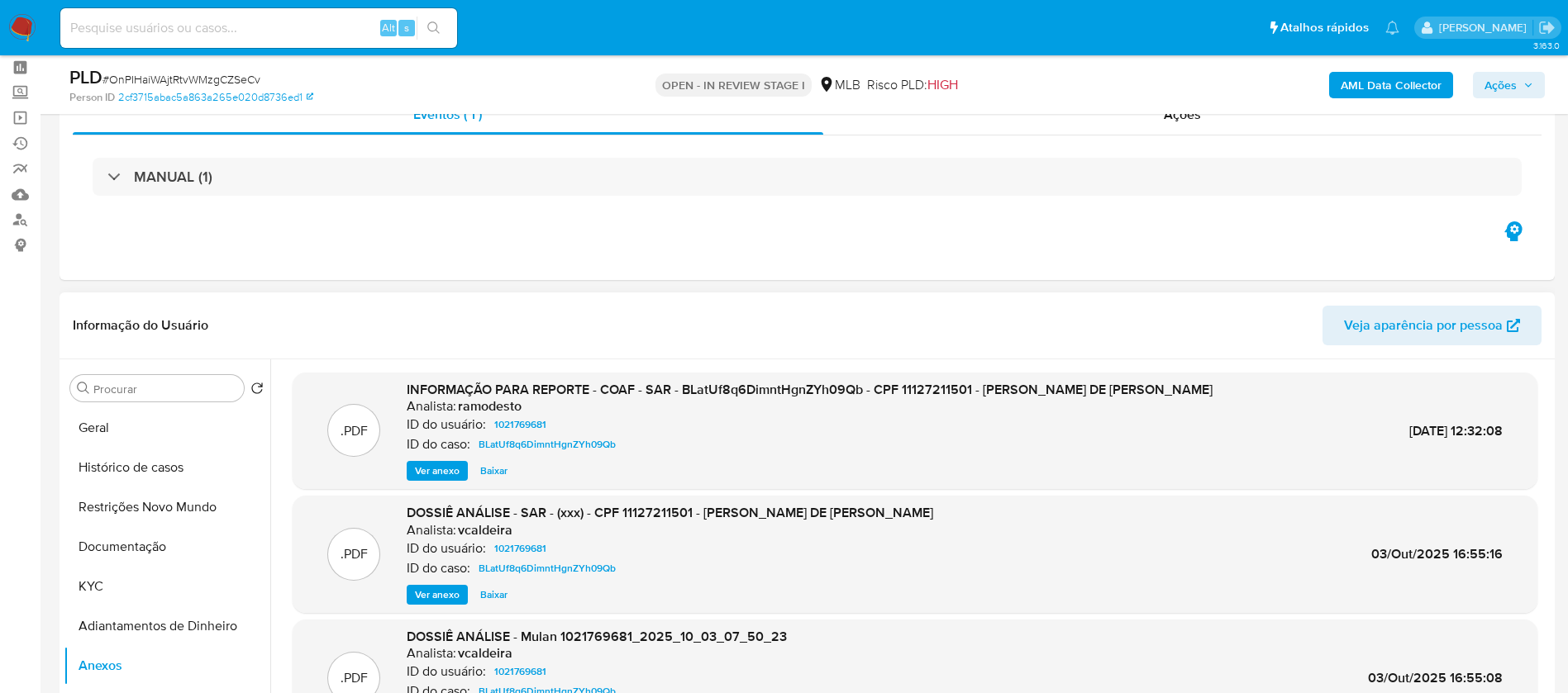
scroll to position [124, 0]
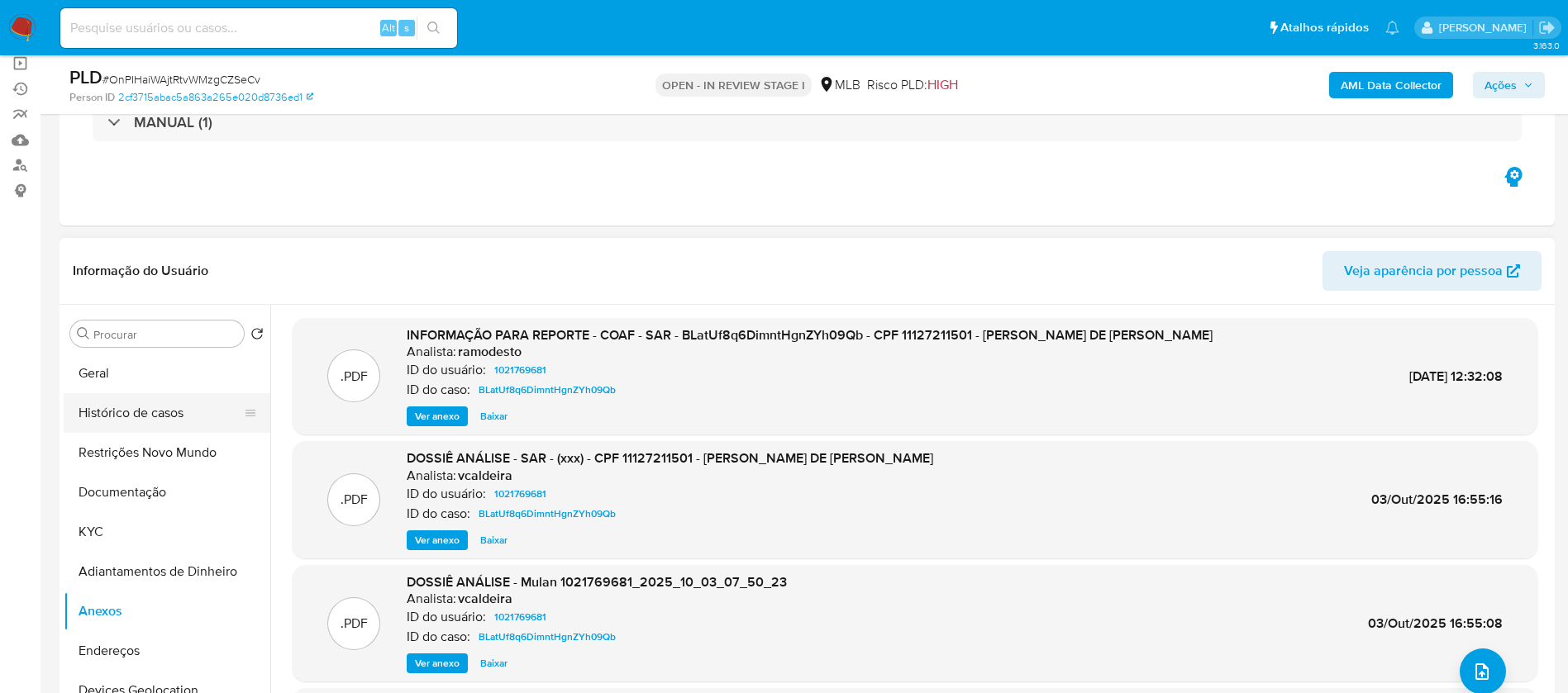
click at [120, 417] on button "Histórico de casos" at bounding box center [160, 412] width 193 height 40
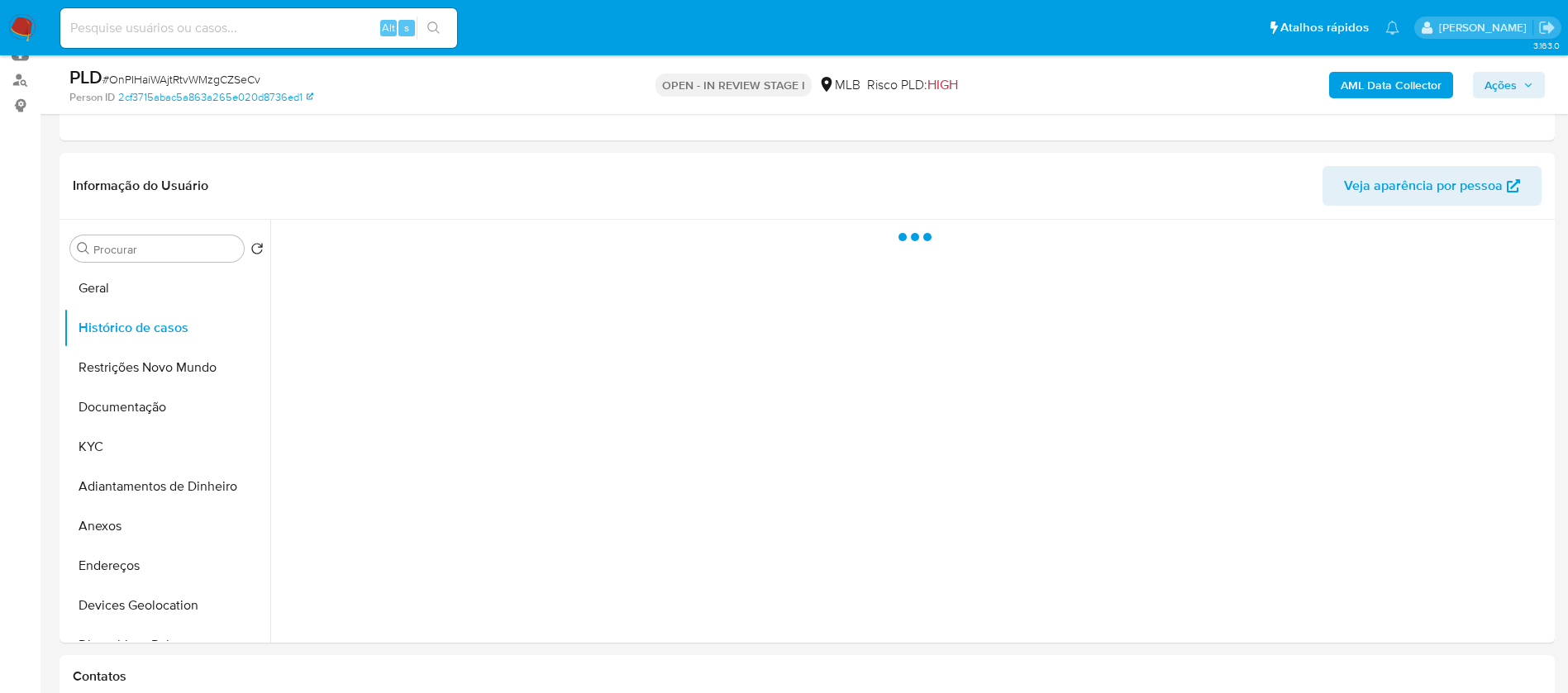
scroll to position [248, 0]
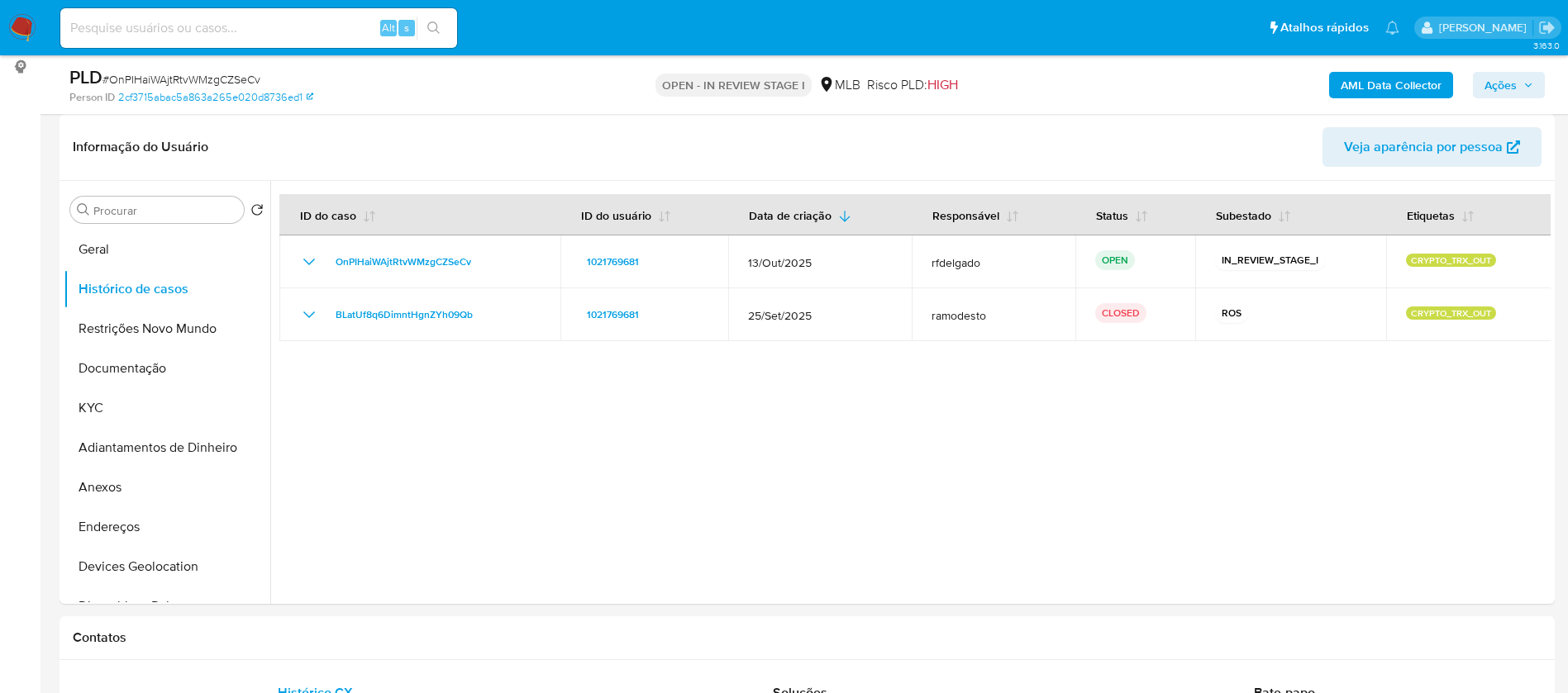
click at [1513, 84] on span "Ações" at bounding box center [1500, 85] width 33 height 26
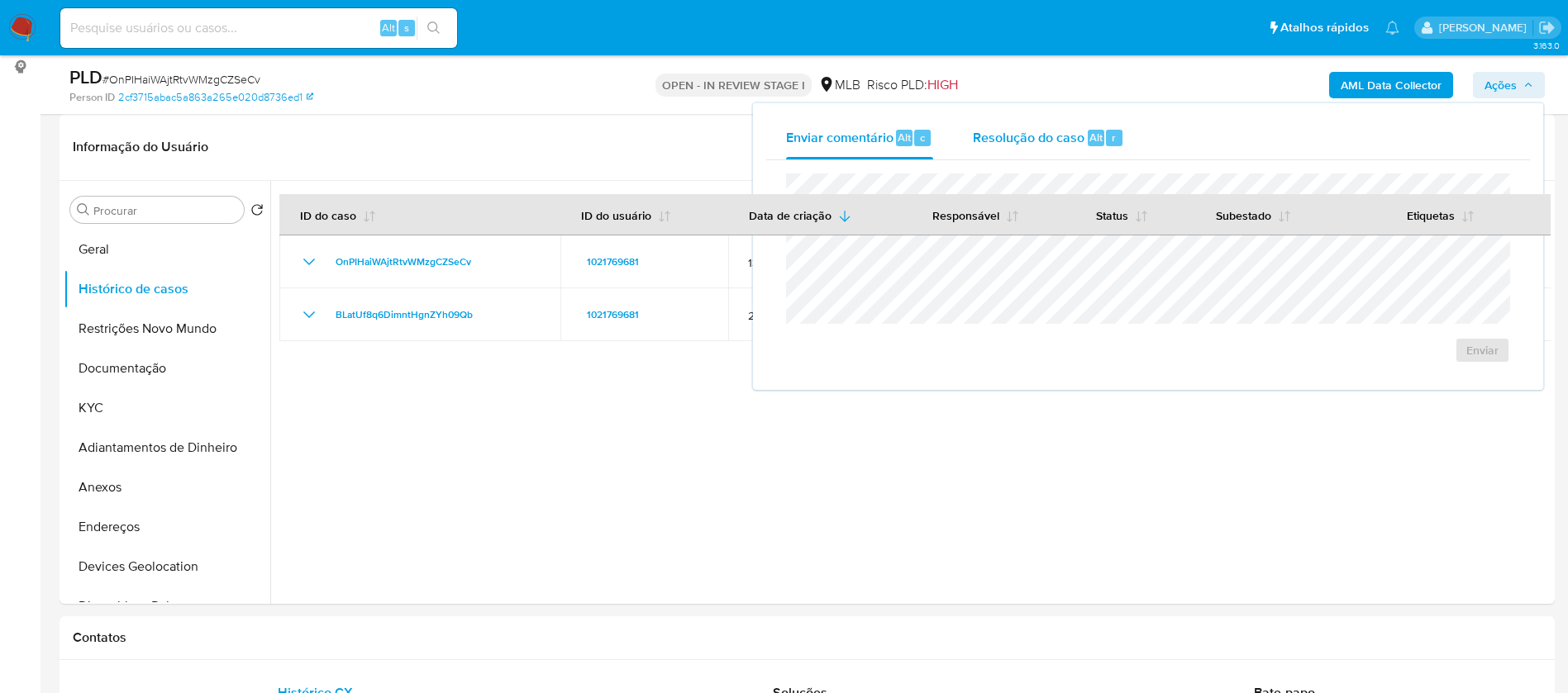
click at [1027, 138] on span "Resolução do caso" at bounding box center [1029, 137] width 112 height 19
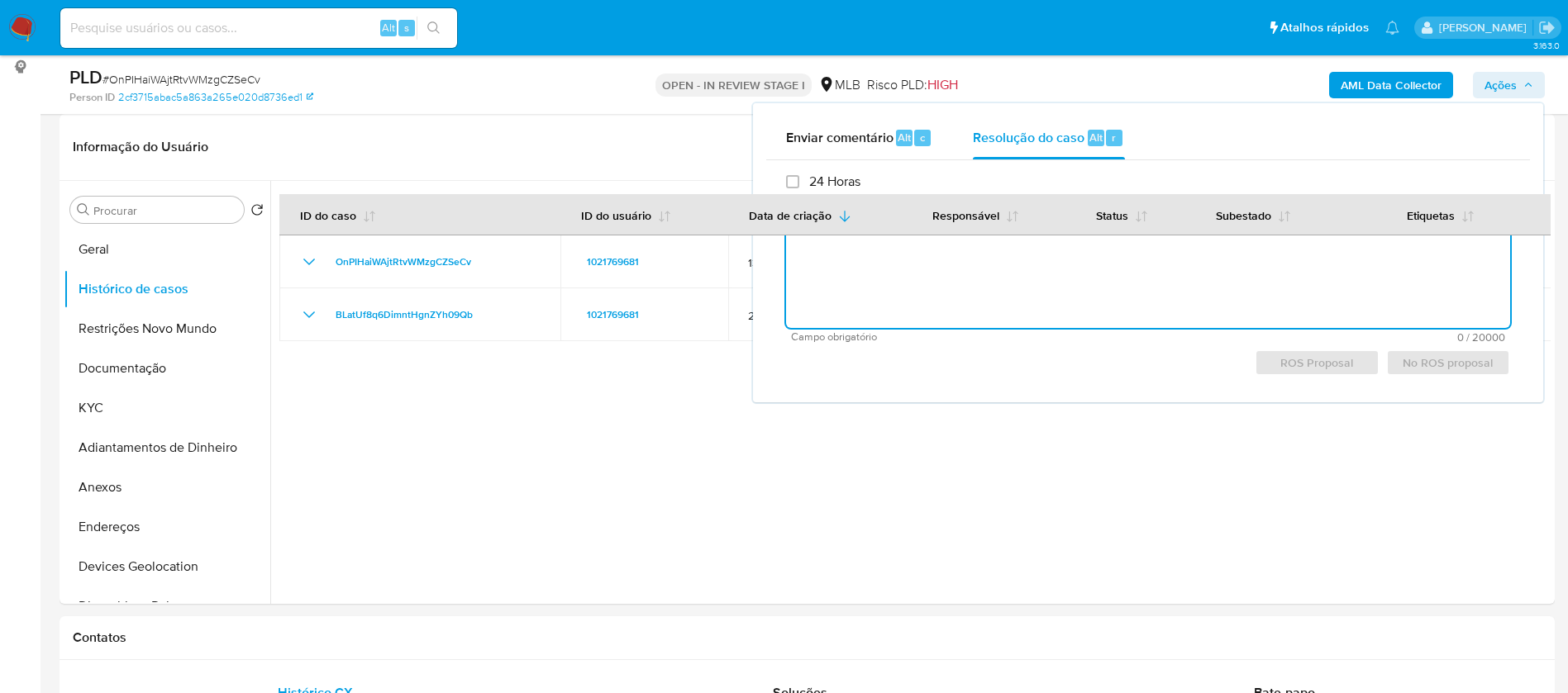
click at [1004, 267] on textarea at bounding box center [1148, 262] width 724 height 132
click at [1430, 366] on span "No ROS proposal" at bounding box center [1448, 362] width 101 height 23
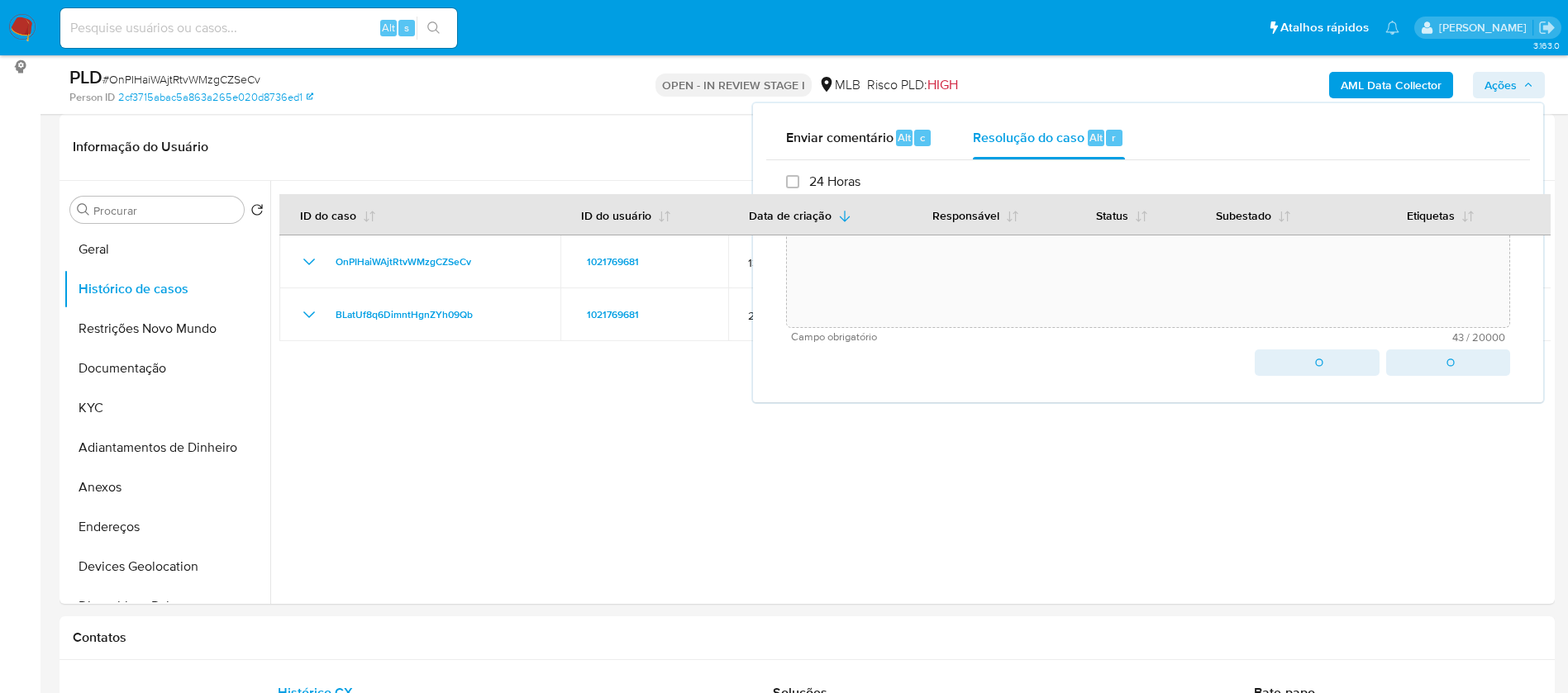
type textarea "alerta aberto indevidamente, desconsiderar."
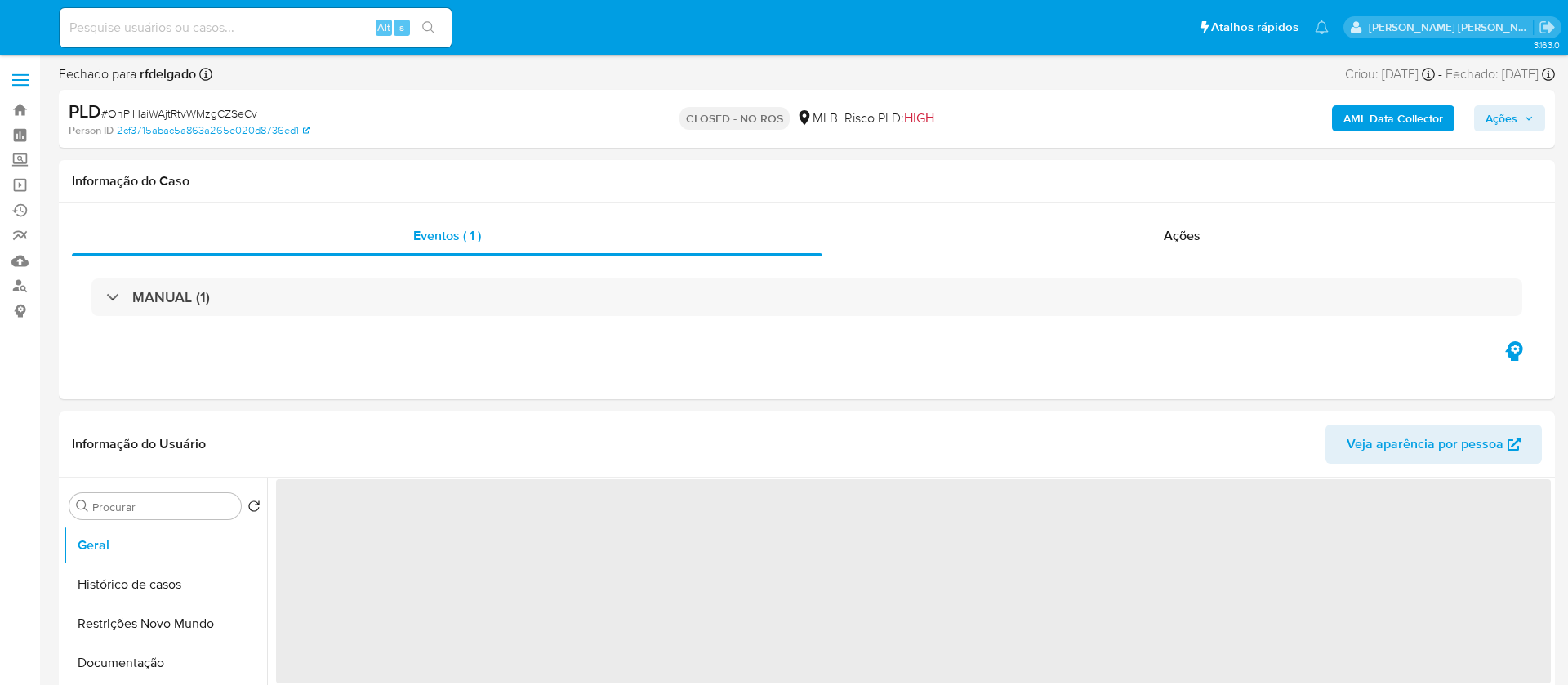
select select "10"
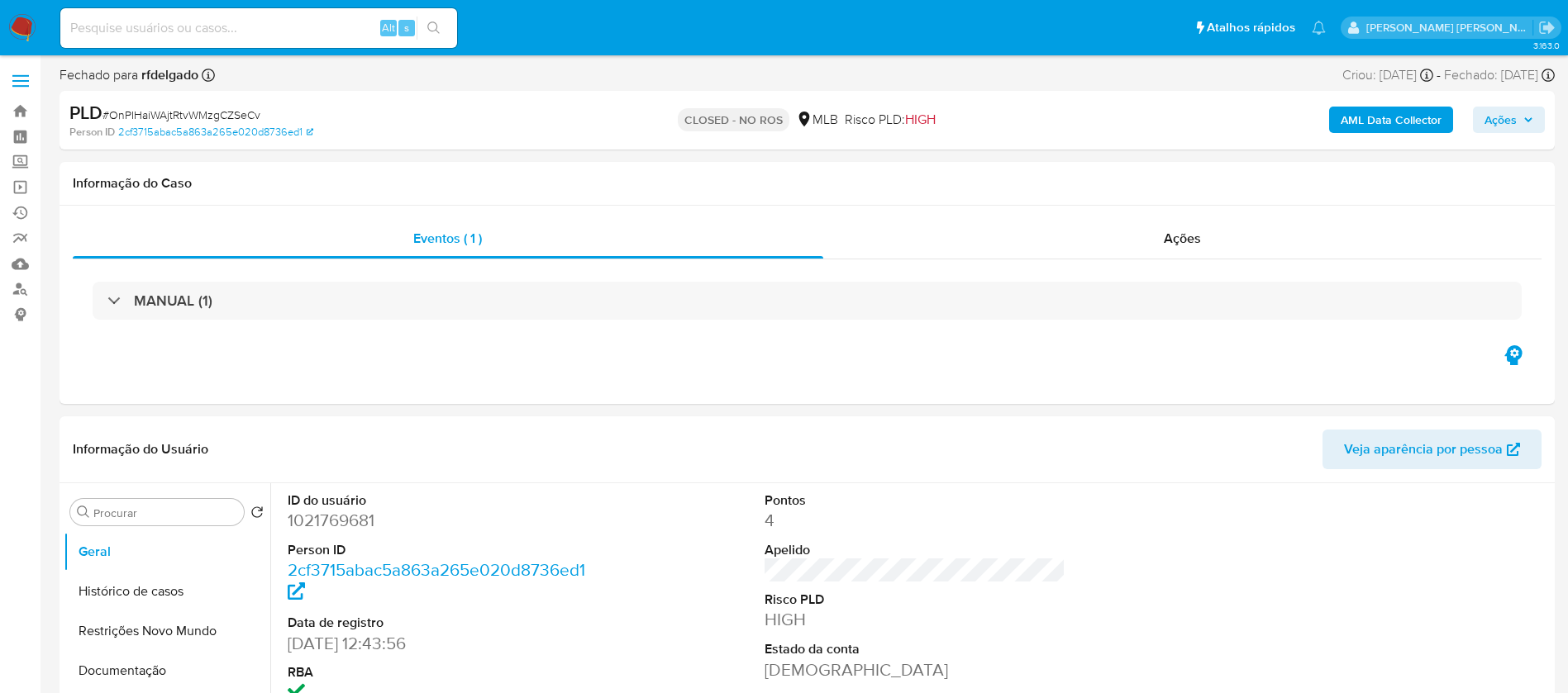
click at [276, 21] on input at bounding box center [258, 28] width 397 height 21
paste input "76694644"
type input "76694644"
click at [438, 33] on icon "search-icon" at bounding box center [434, 28] width 13 height 13
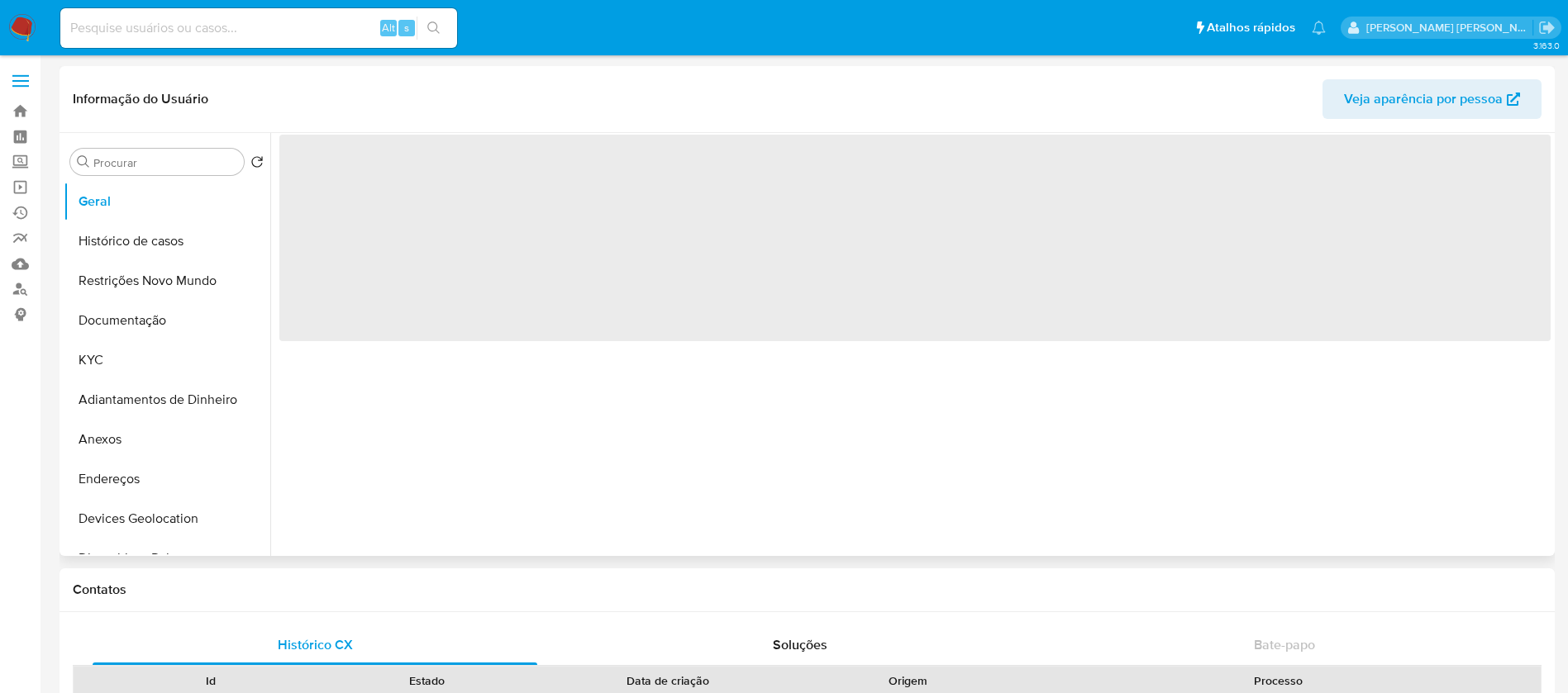
select select "10"
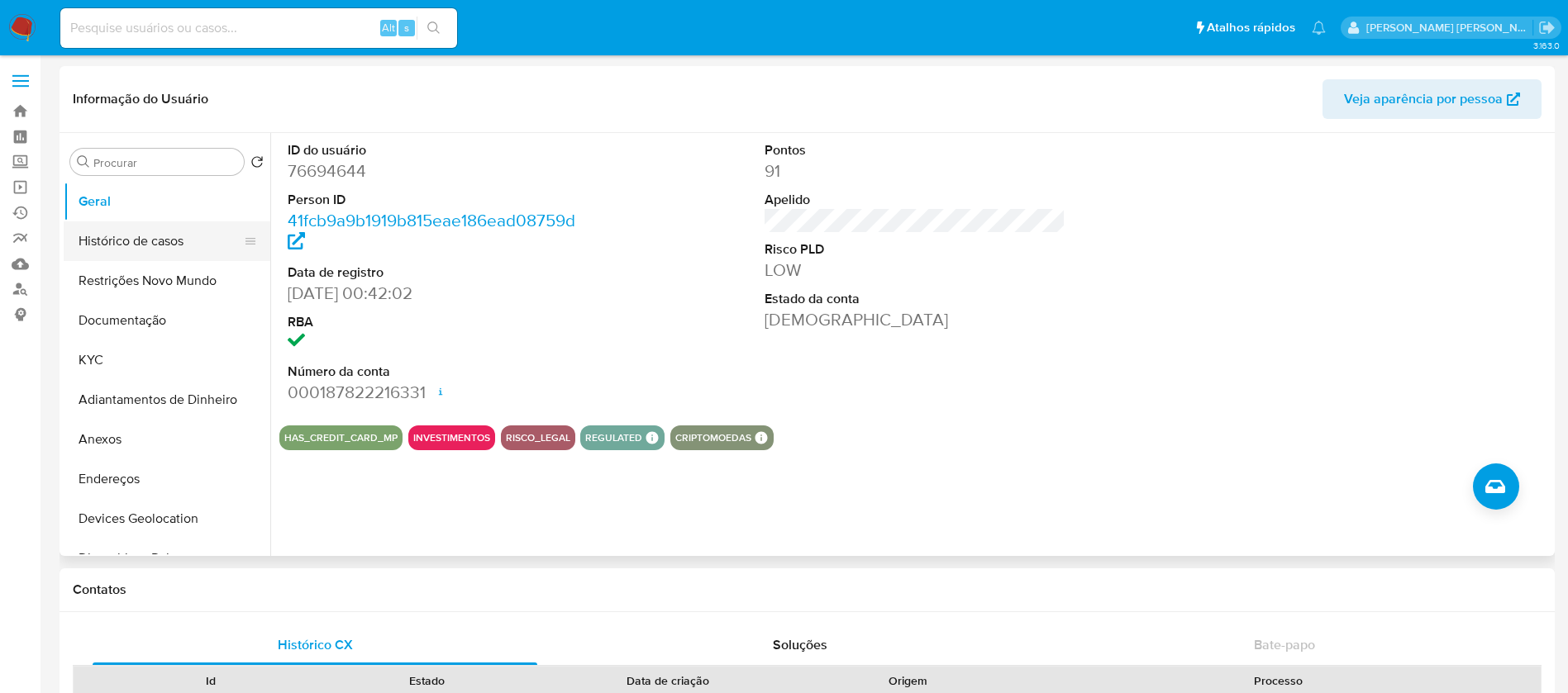
click at [152, 235] on button "Histórico de casos" at bounding box center [160, 241] width 193 height 40
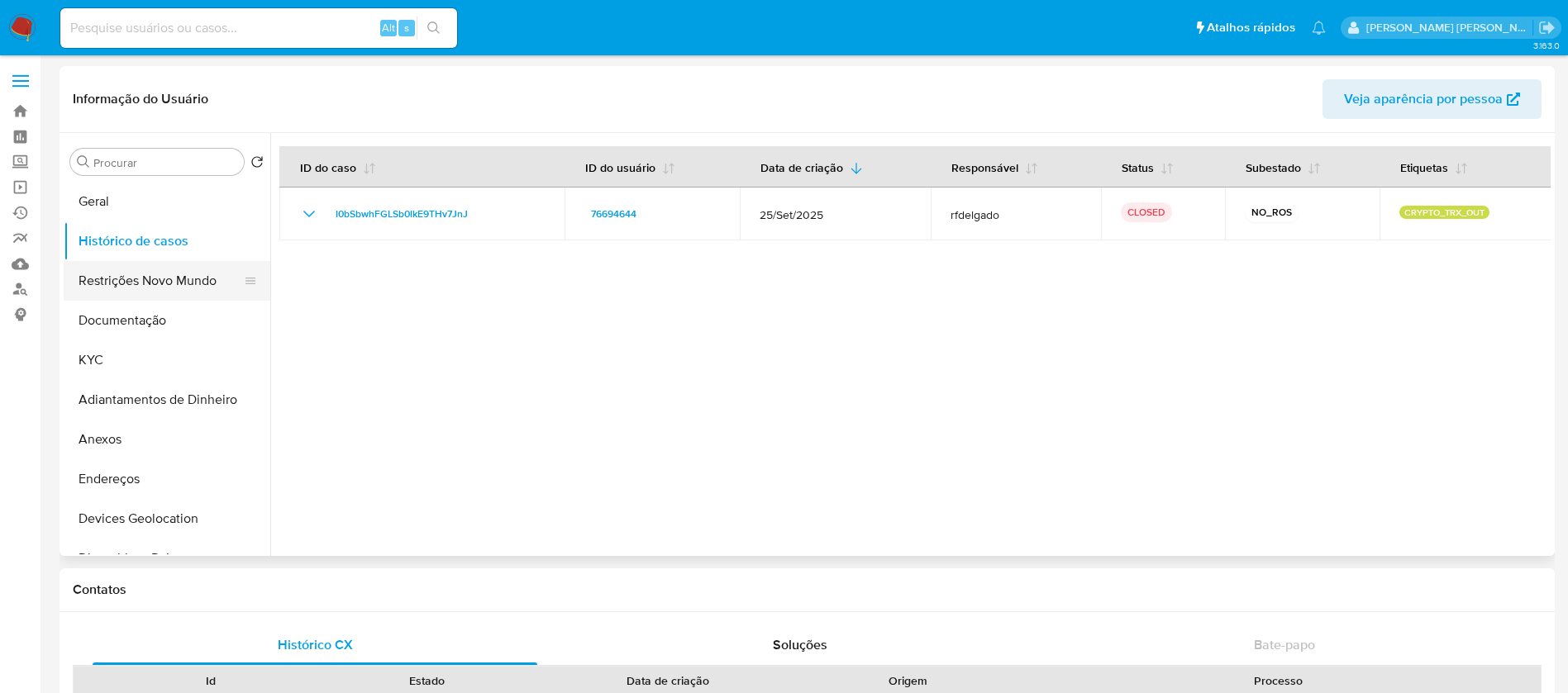
click at [151, 268] on button "Restrições Novo Mundo" at bounding box center [160, 281] width 193 height 40
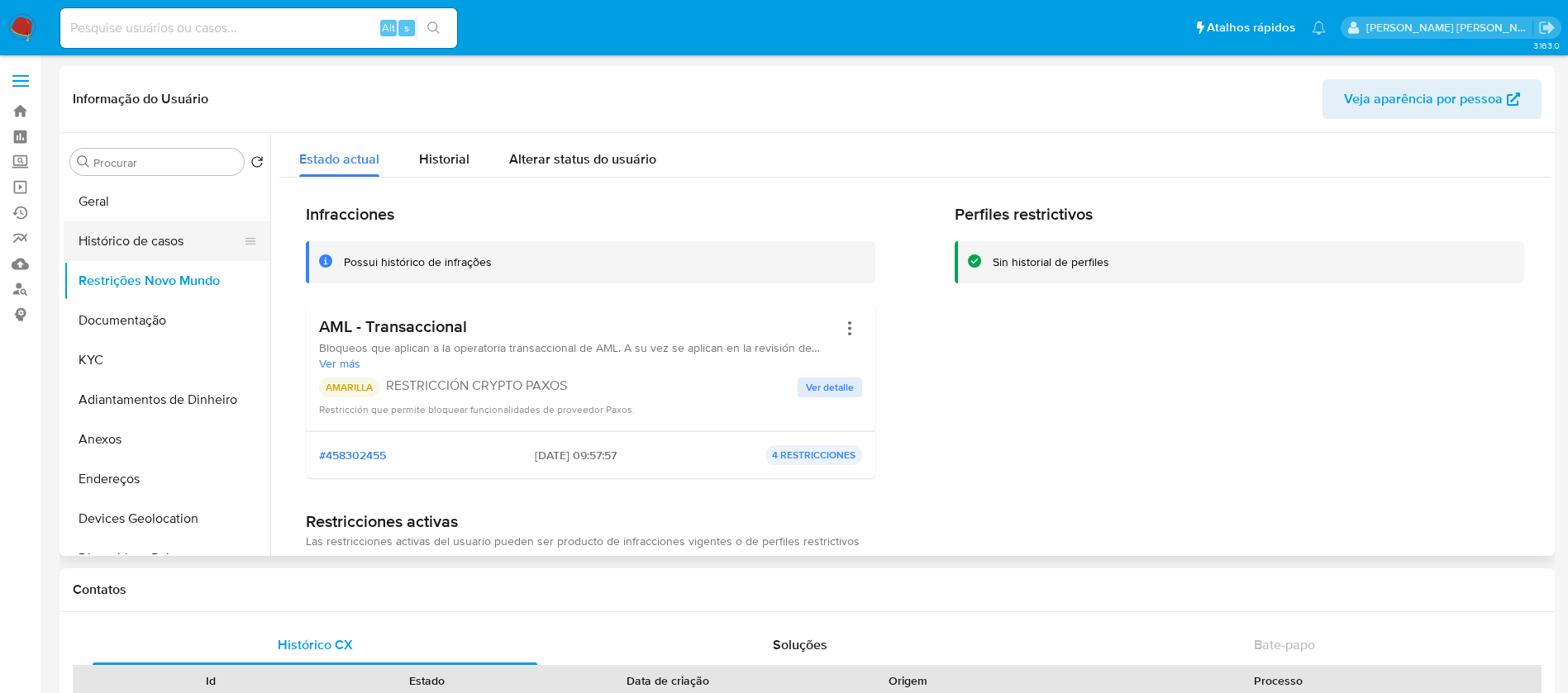
click at [163, 239] on button "Histórico de casos" at bounding box center [160, 241] width 193 height 40
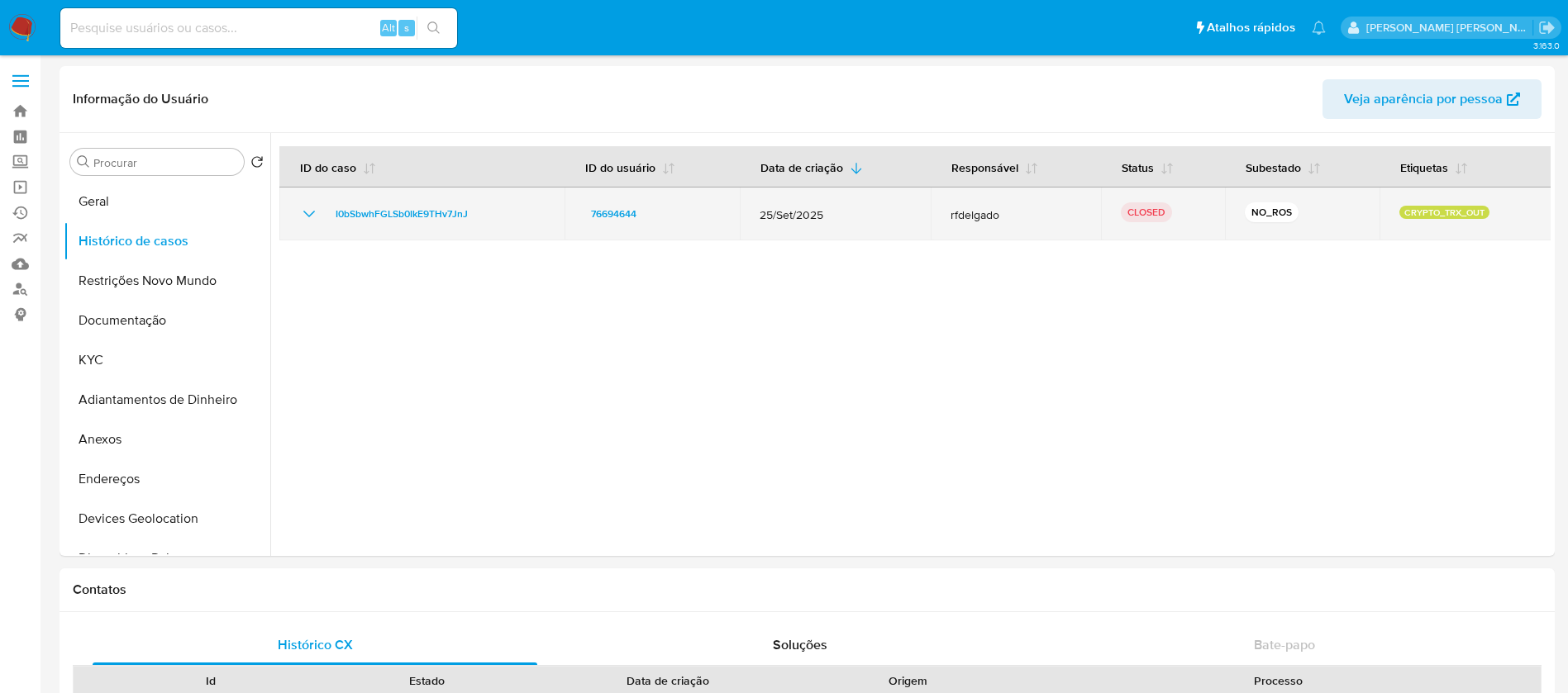
click at [315, 207] on icon "Mostrar/Ocultar" at bounding box center [309, 214] width 20 height 20
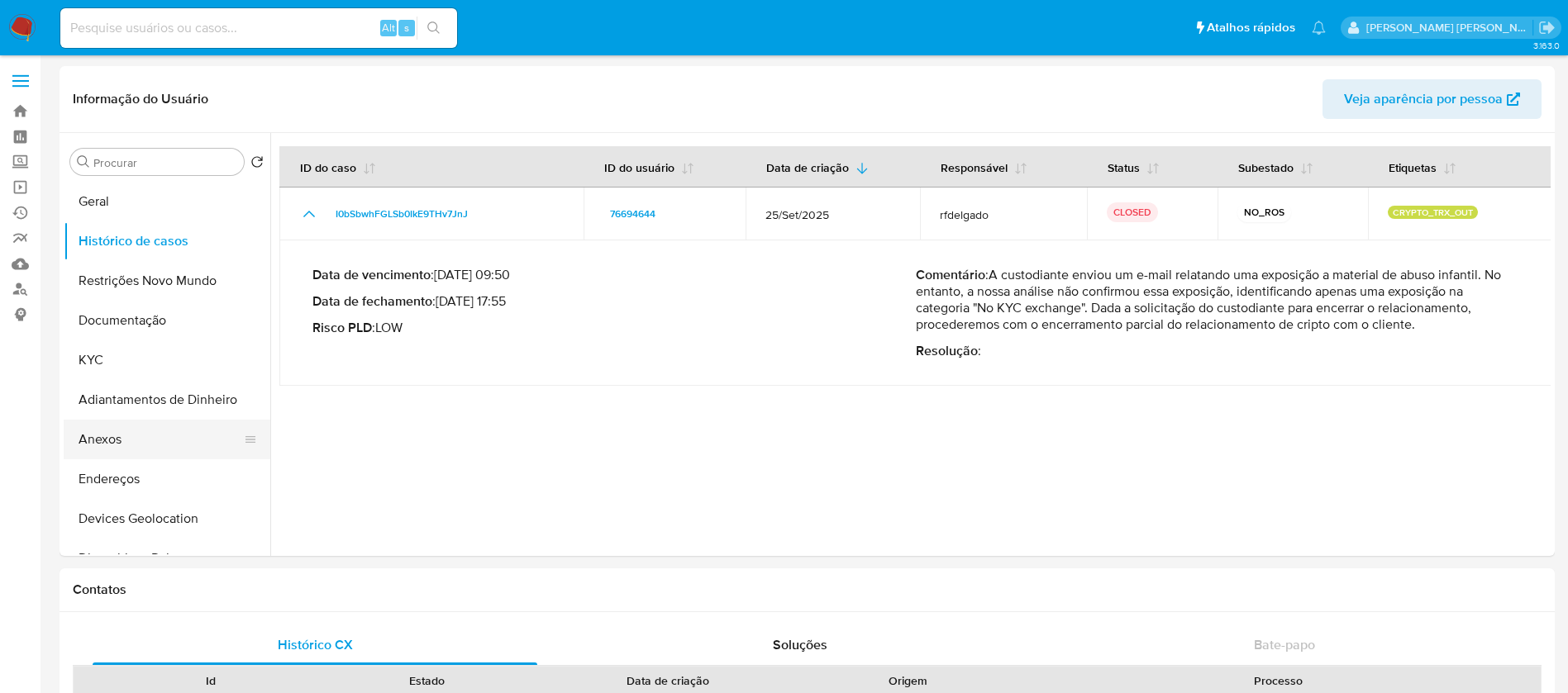
click at [173, 443] on button "Anexos" at bounding box center [160, 439] width 193 height 40
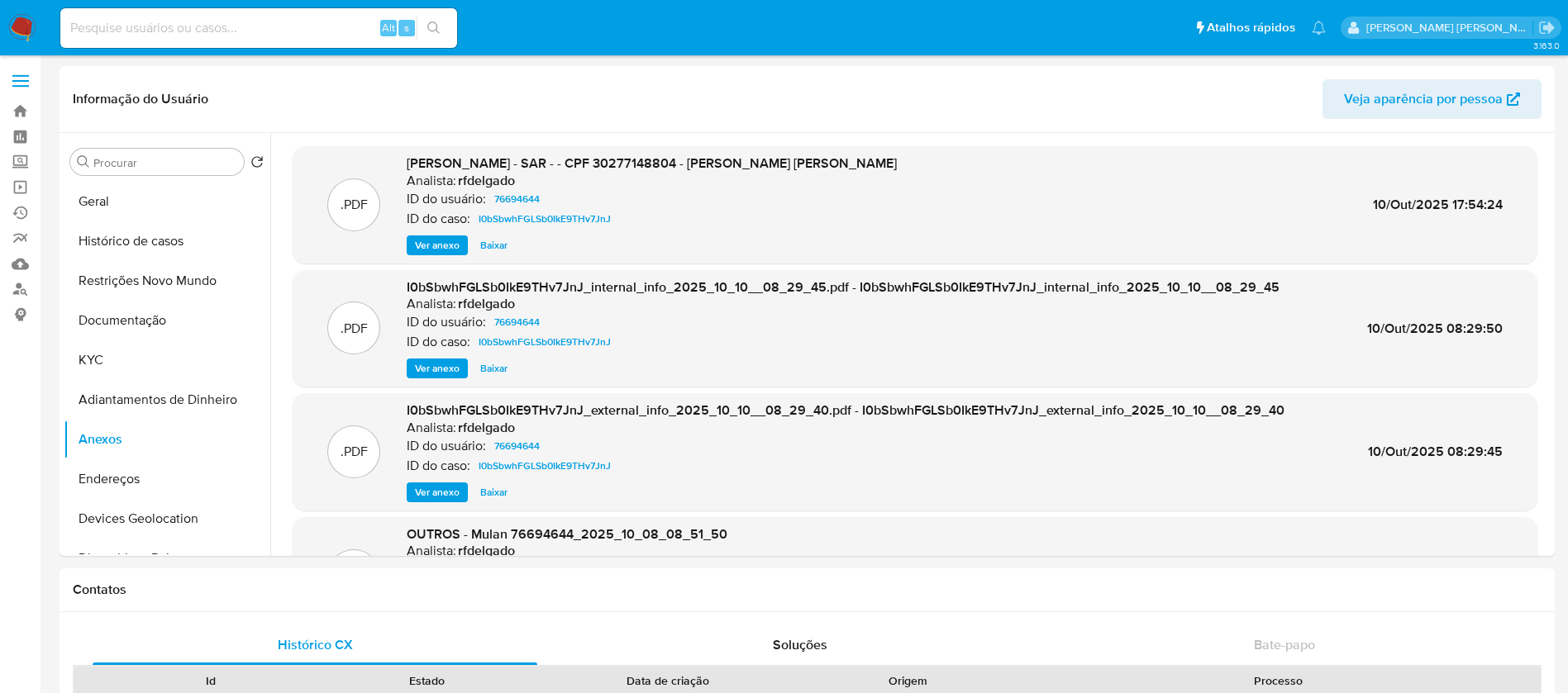
drag, startPoint x: 686, startPoint y: 162, endPoint x: 910, endPoint y: 154, distance: 224.1
click at [910, 154] on div ".PDF DOSSIÊ ANÁLISE - SAR - - CPF 30277148804 - CESAR VARELA PIMENTEL MELHADO A…" at bounding box center [916, 204] width 1229 height 101
copy span "CESAR VARELA PIMENTEL MELHADO"
click at [157, 242] on button "Histórico de casos" at bounding box center [160, 241] width 193 height 40
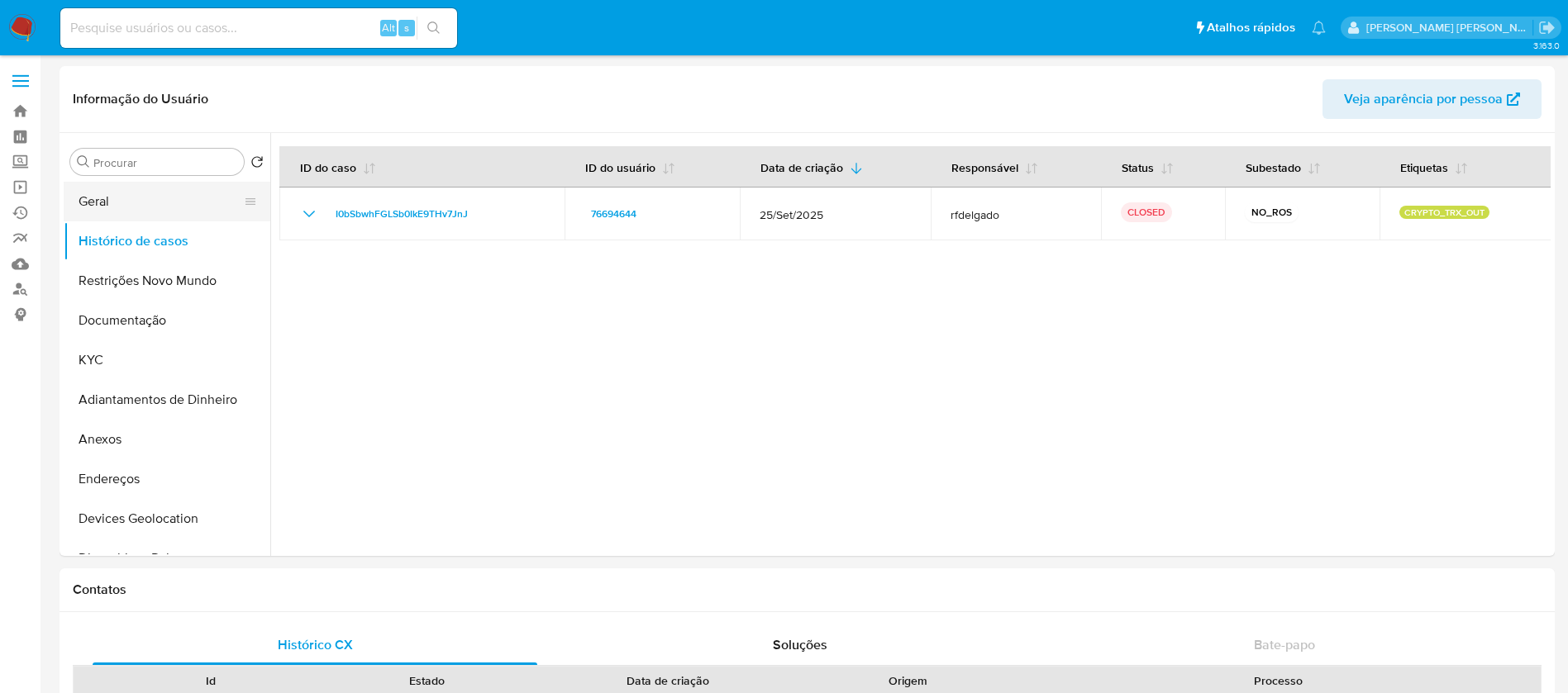
click at [126, 203] on button "Geral" at bounding box center [160, 202] width 193 height 40
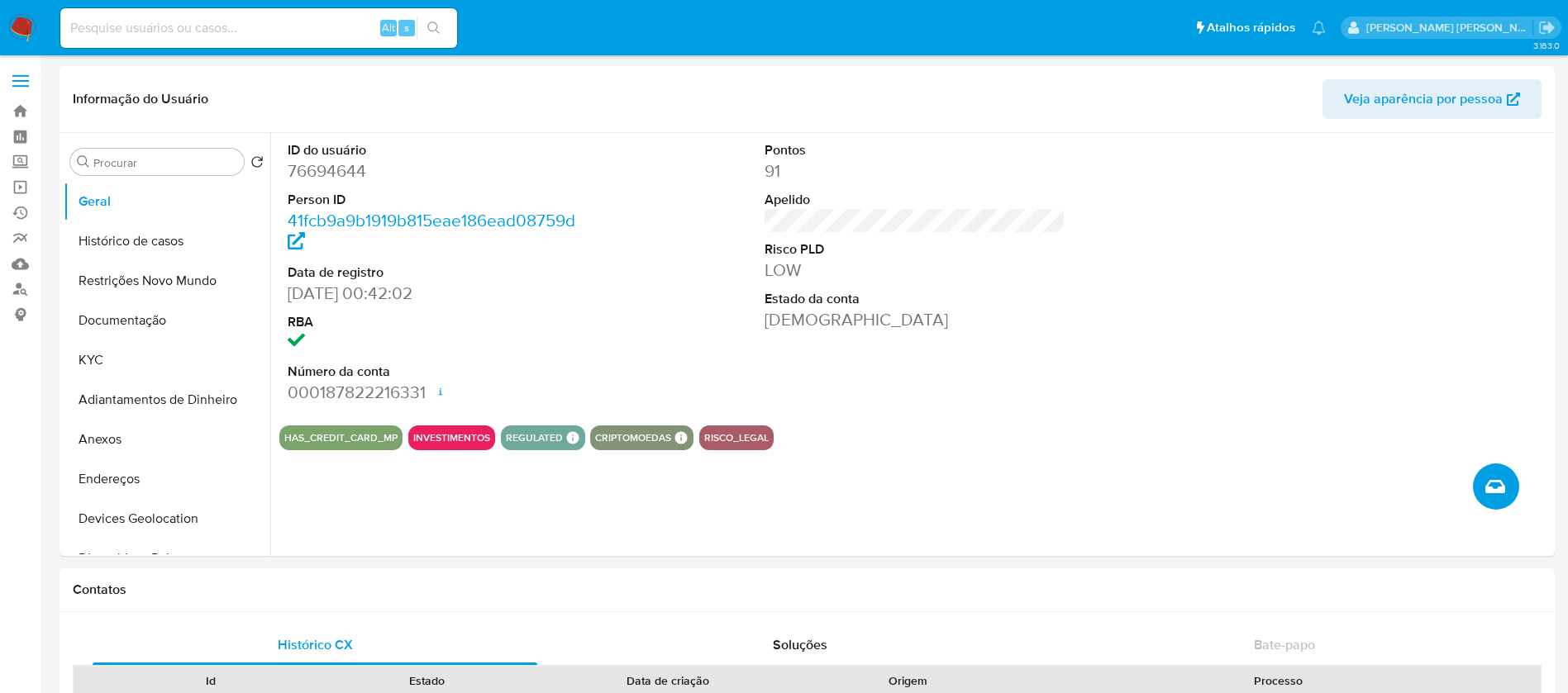
click at [1505, 479] on icon "Criar caso manual" at bounding box center [1495, 486] width 20 height 20
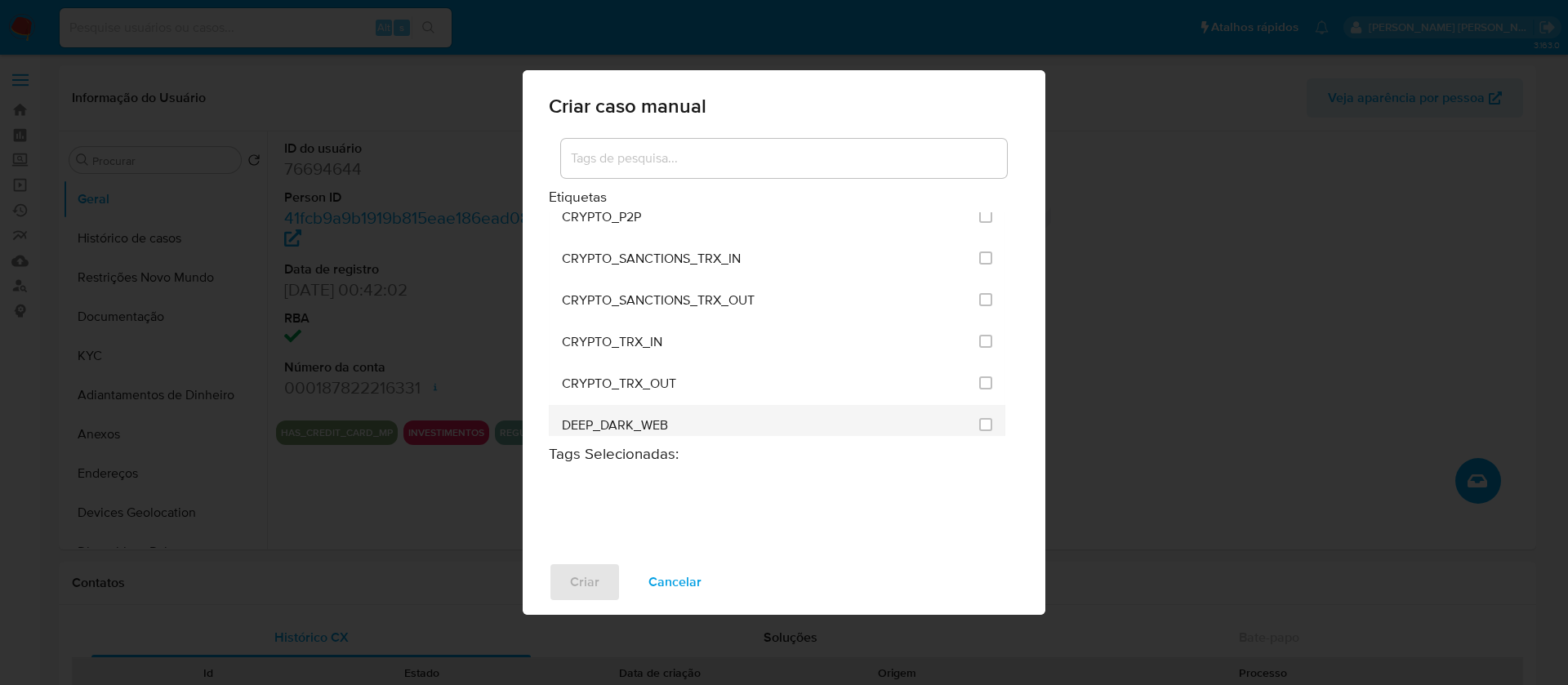
scroll to position [612, 0]
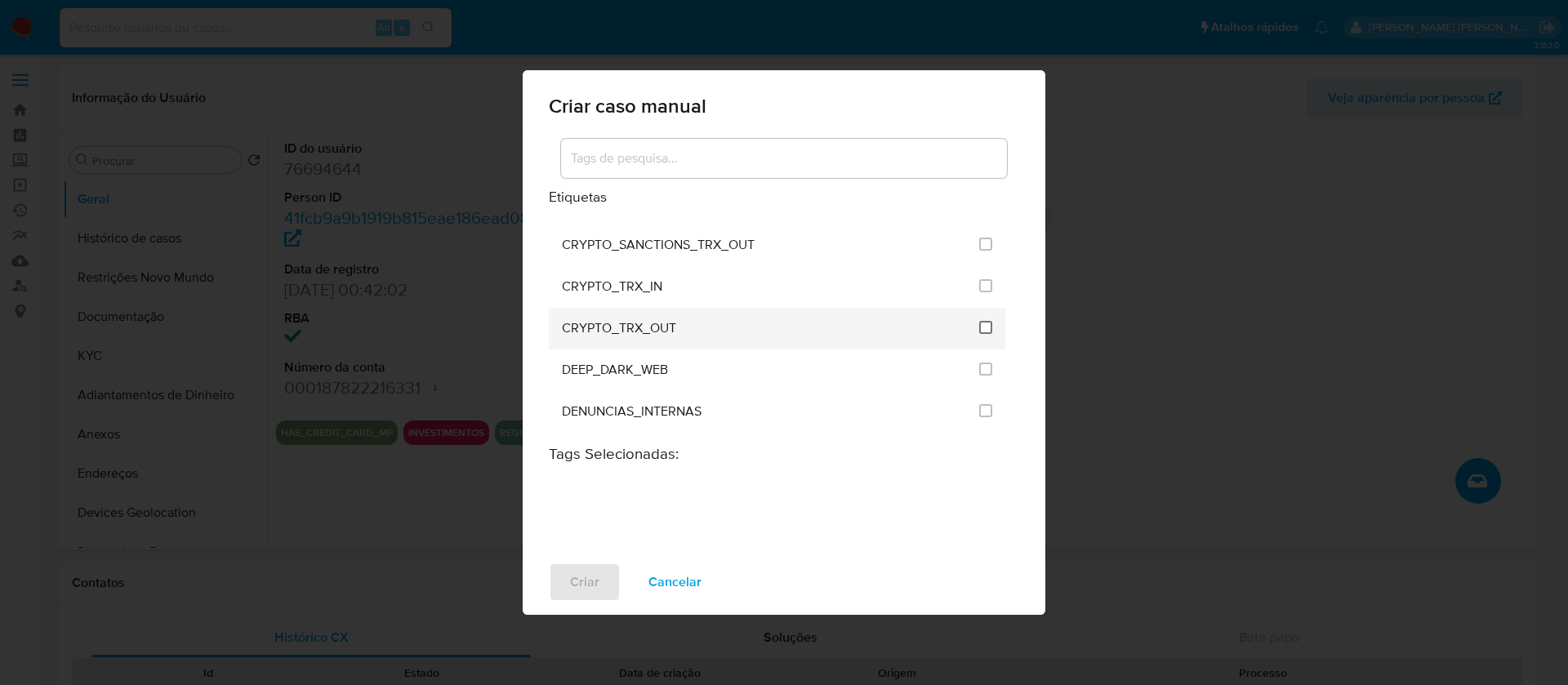
click at [979, 327] on input "1965" at bounding box center [985, 328] width 13 height 13
checkbox input "true"
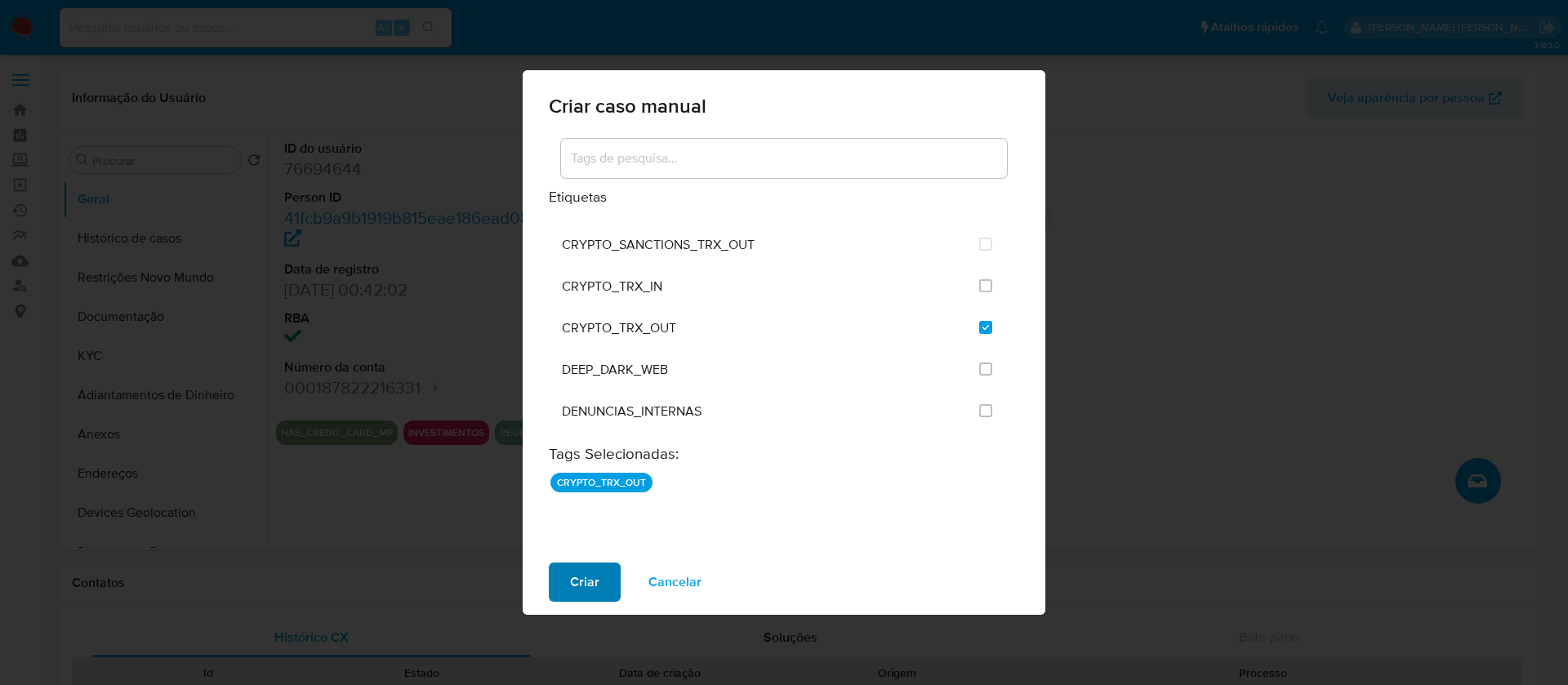
click at [588, 588] on span "Criar" at bounding box center [585, 582] width 29 height 36
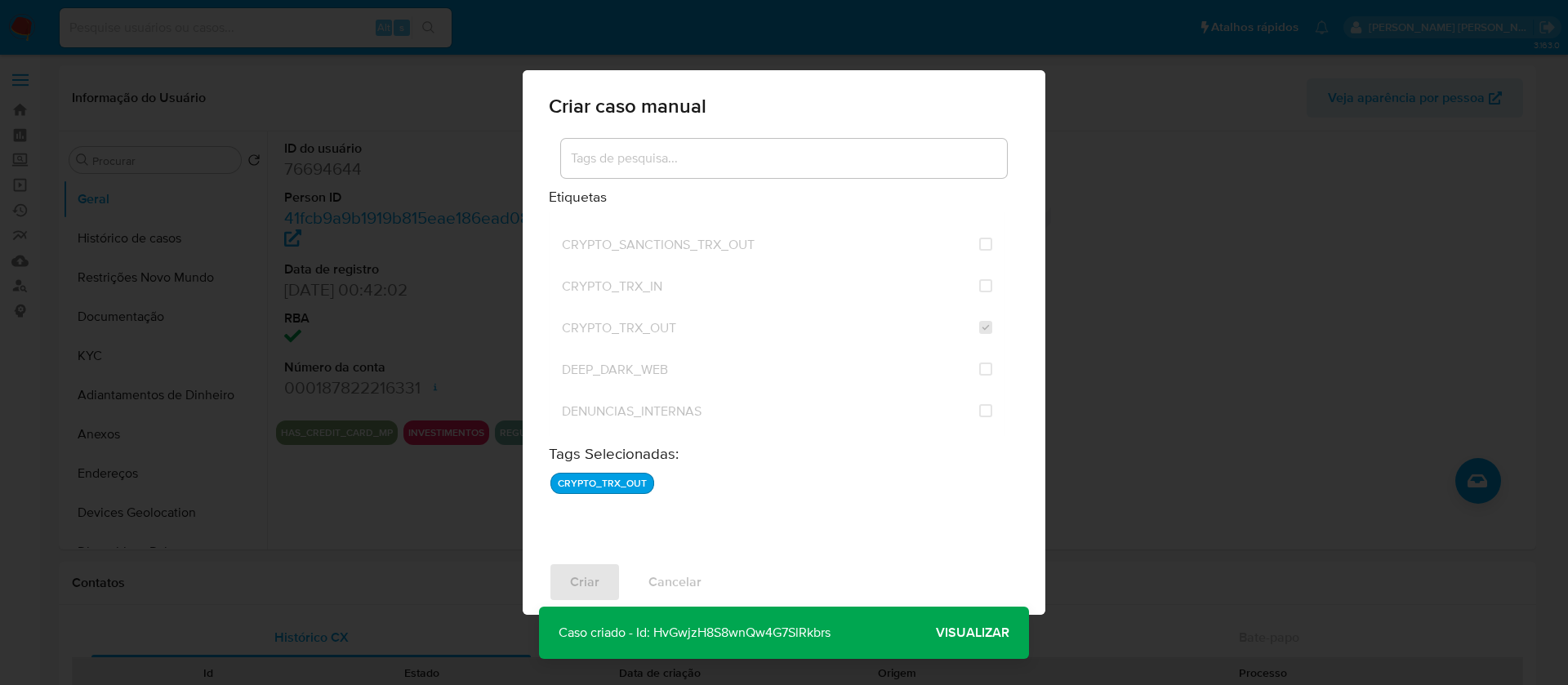
click at [970, 633] on span "Visualizar" at bounding box center [972, 633] width 73 height 0
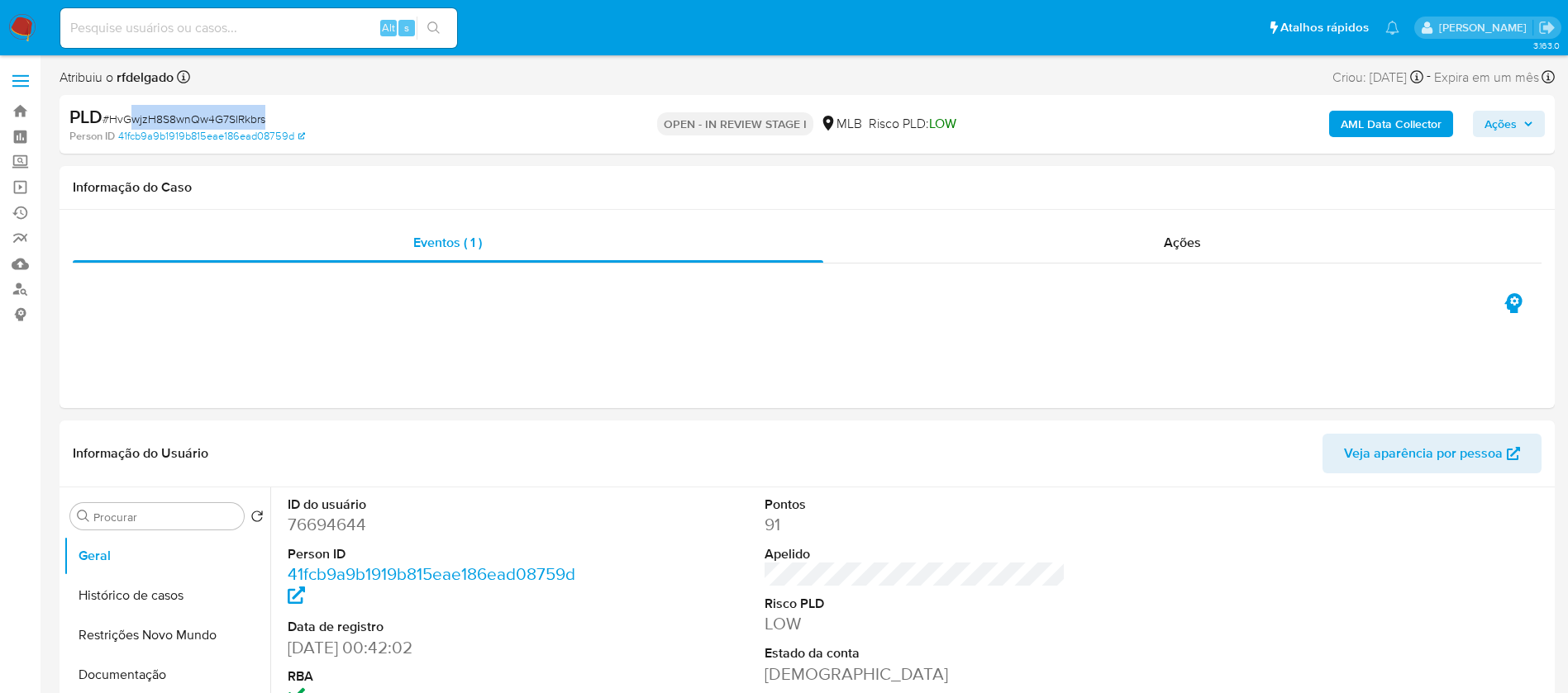
select select "10"
drag, startPoint x: 266, startPoint y: 116, endPoint x: 113, endPoint y: 118, distance: 153.0
click at [113, 118] on div "PLD # HvGwjzH8S8wnQw4G7SlRkbrs" at bounding box center [312, 117] width 486 height 25
copy span "HvGwjzH8S8wnQw4G7SlRkbrs"
click at [204, 18] on input at bounding box center [258, 28] width 397 height 21
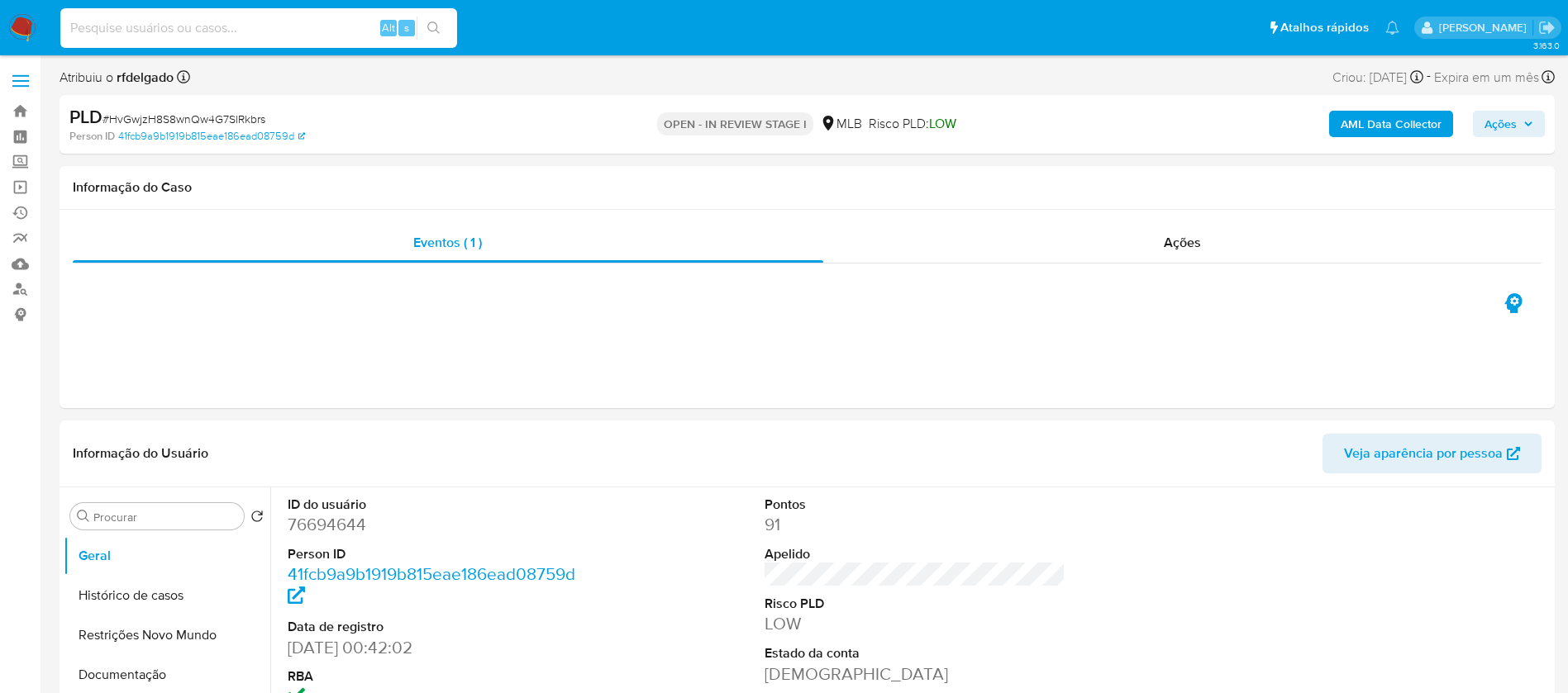
paste input "wlmS3RPgBKU0iAz4HeK7lNja"
type input "wlmS3RPgBKU0iAz4HeK7lNja"
click at [433, 24] on icon "search-icon" at bounding box center [434, 28] width 13 height 13
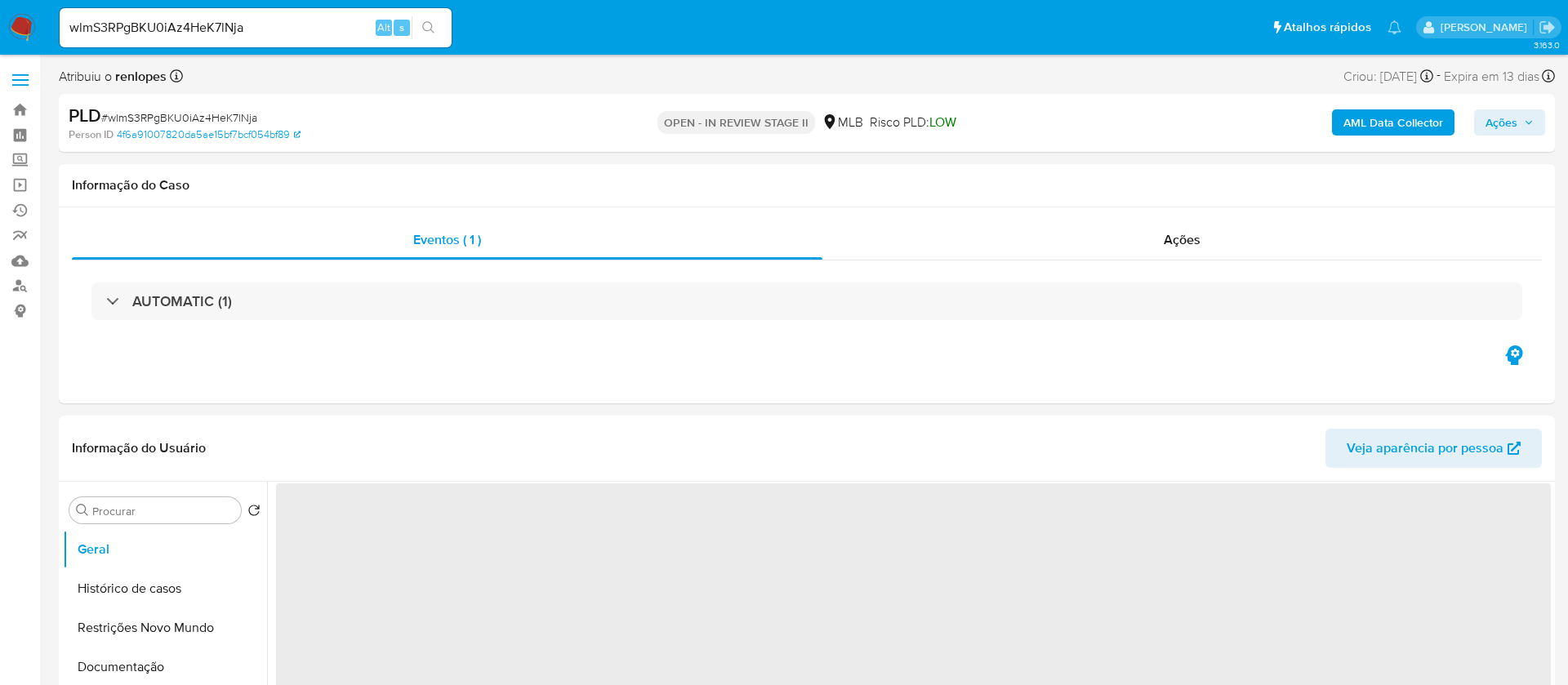
select select "10"
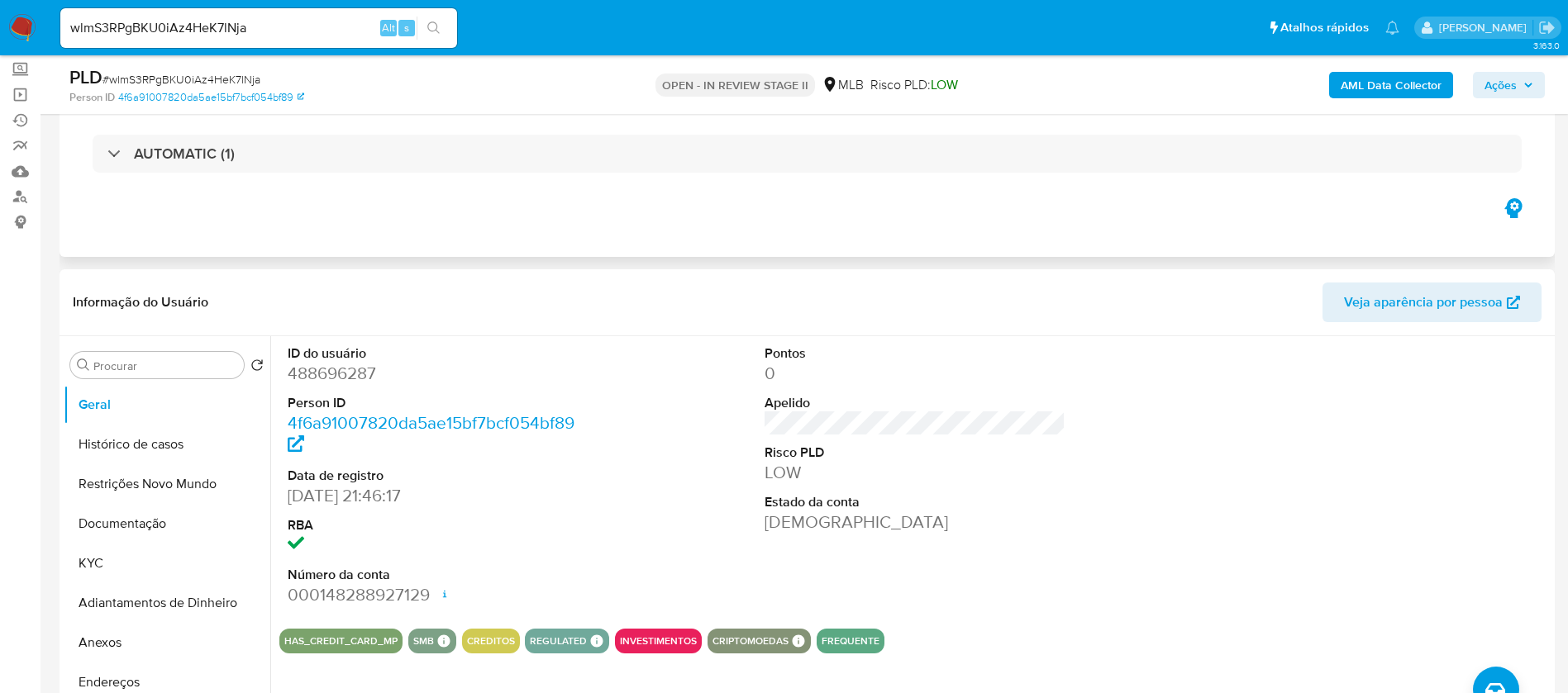
scroll to position [248, 0]
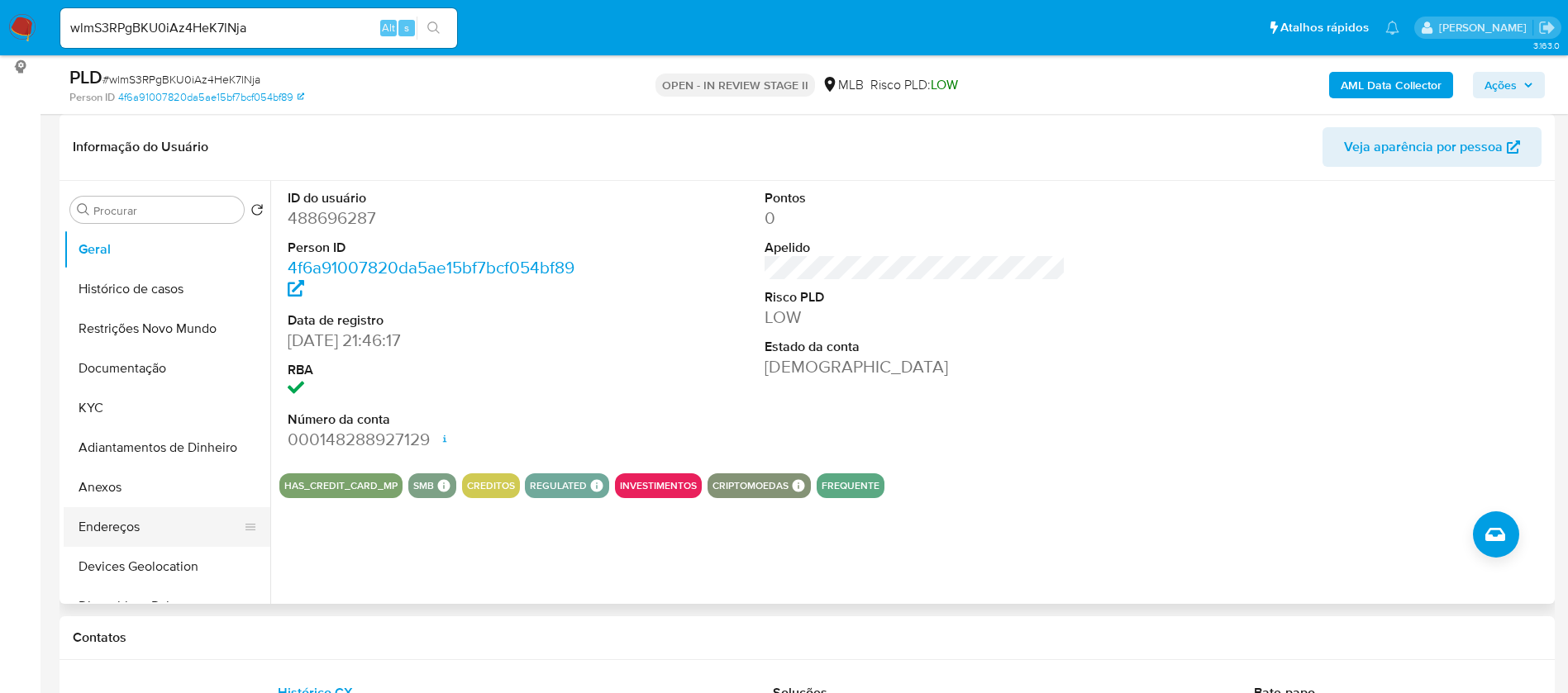
click at [144, 515] on button "Endereços" at bounding box center [160, 527] width 193 height 40
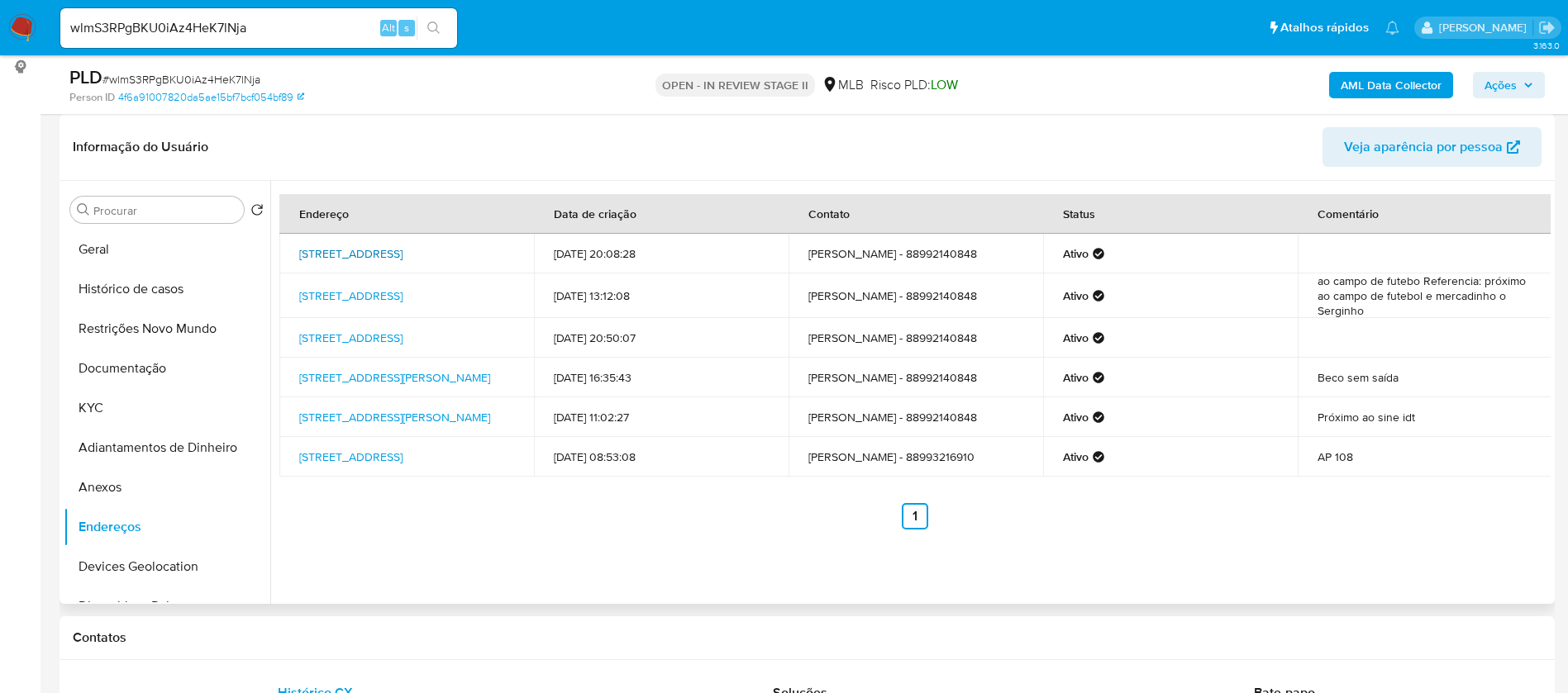
click at [402, 257] on link "[STREET_ADDRESS]" at bounding box center [350, 254] width 103 height 17
click at [321, 32] on input "wlmS3RPgBKU0iAz4HeK7lNja" at bounding box center [258, 28] width 397 height 21
click at [321, 31] on input "wlmS3RPgBKU0iAz4HeK7lNja" at bounding box center [258, 28] width 397 height 21
drag, startPoint x: 321, startPoint y: 31, endPoint x: 329, endPoint y: 33, distance: 8.2
click at [321, 30] on input "wlmS3RPgBKU0iAz4HeK7lNja" at bounding box center [258, 28] width 397 height 21
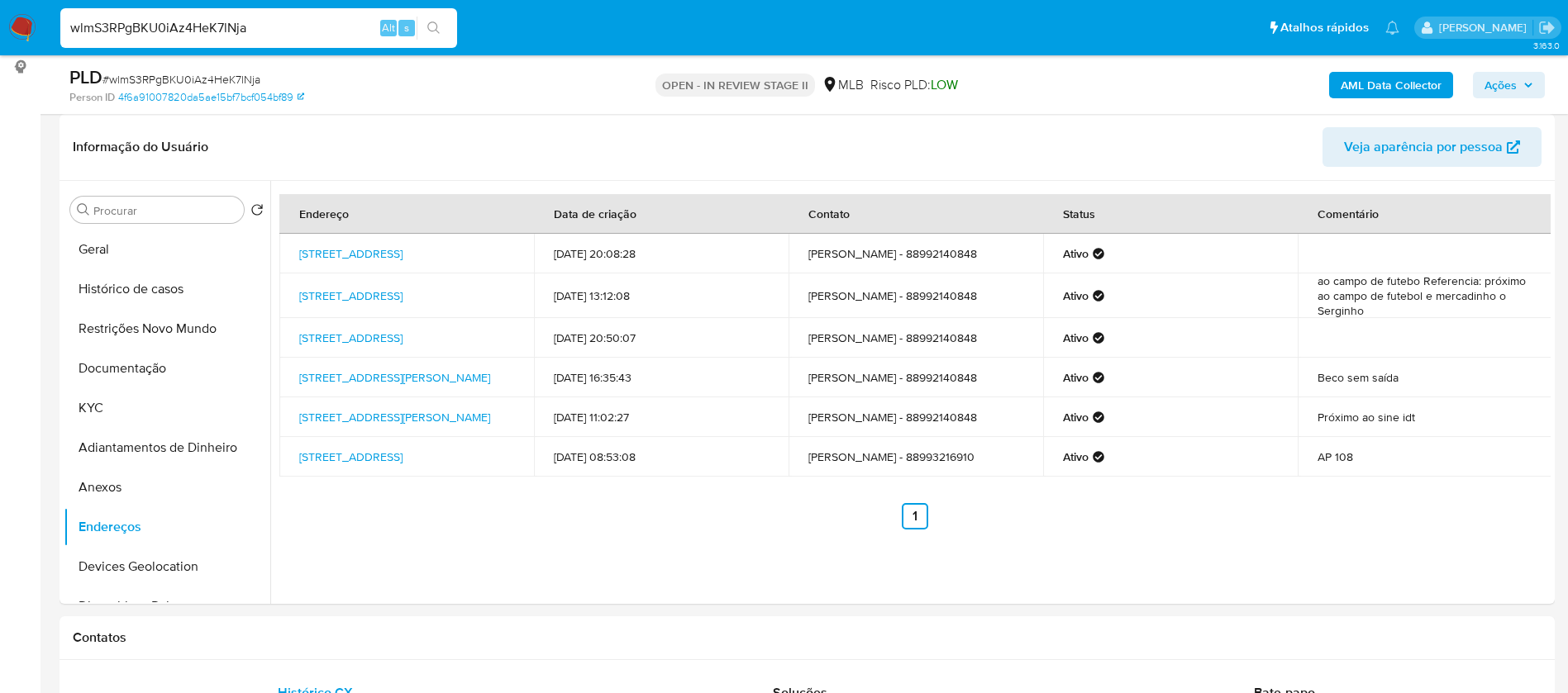
paste input "4iKAm2iZ5NRQKchV6kgdAI5m"
type input "4iKAm2iZ5NRQKchV6kgdAI5m"
click at [436, 27] on icon "search-icon" at bounding box center [434, 28] width 13 height 13
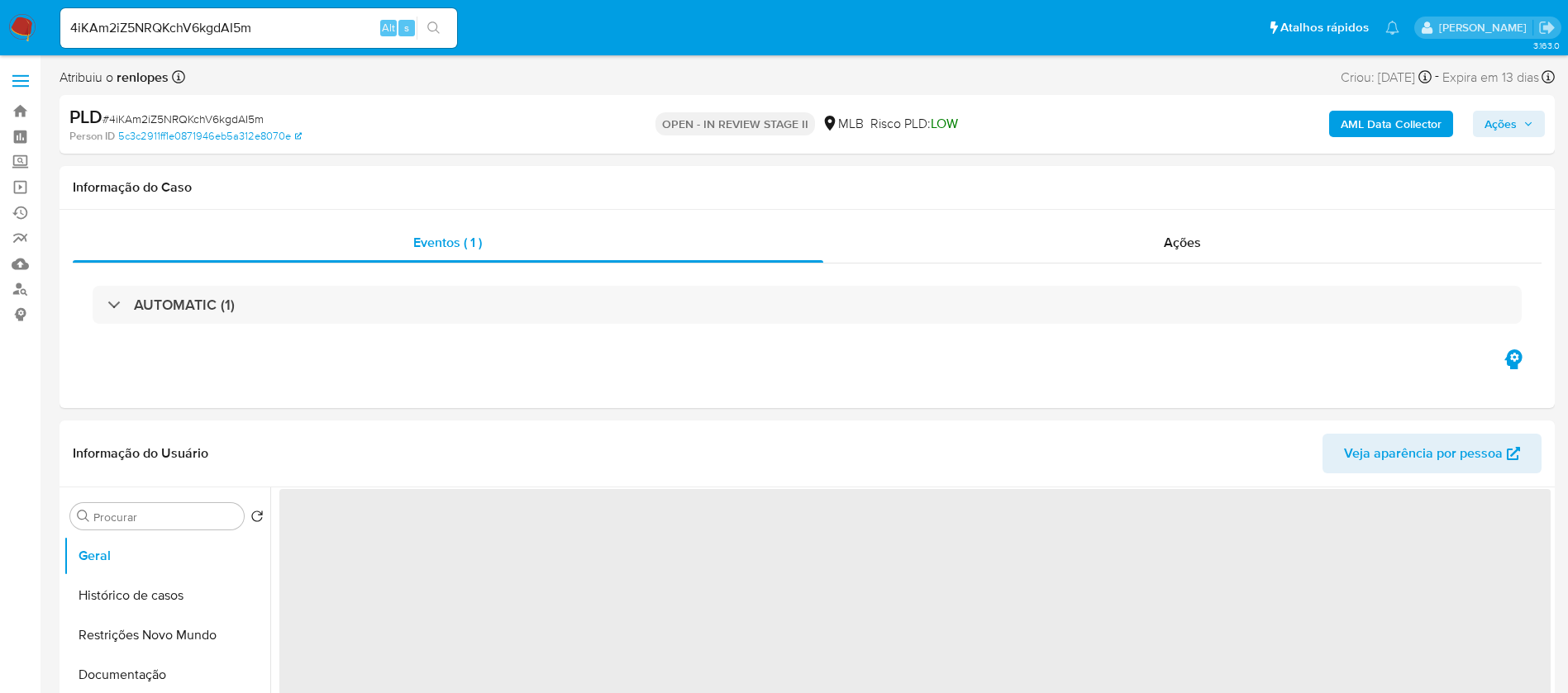
select select "10"
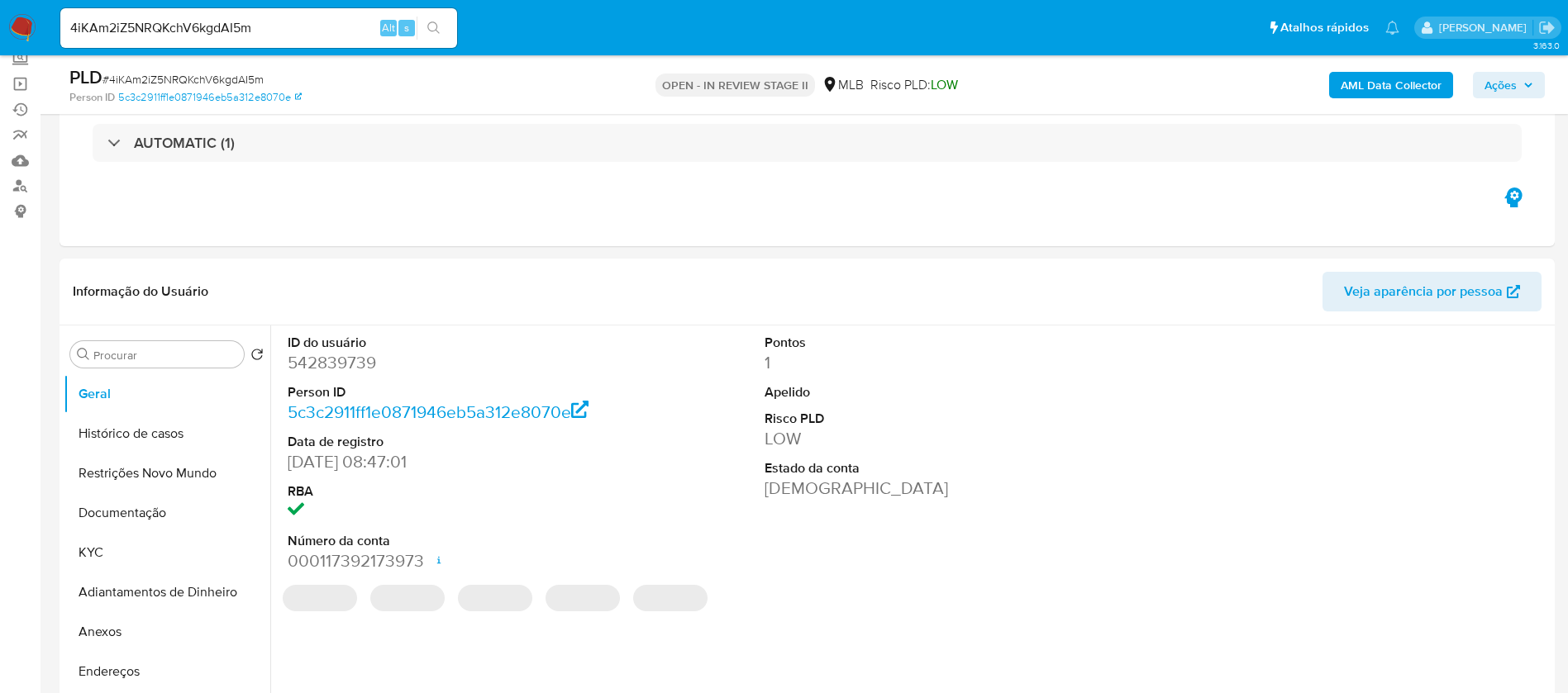
scroll to position [248, 0]
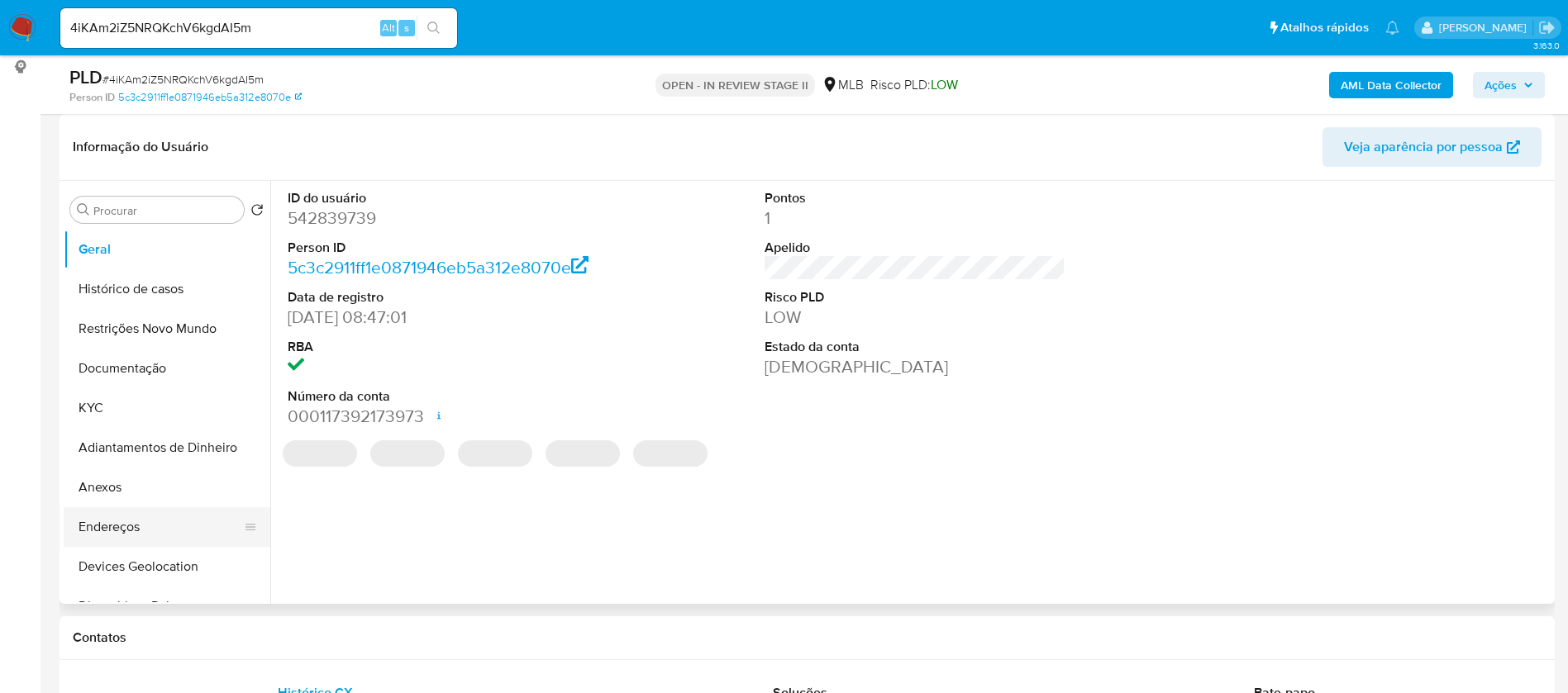
click at [140, 523] on button "Endereços" at bounding box center [160, 527] width 193 height 40
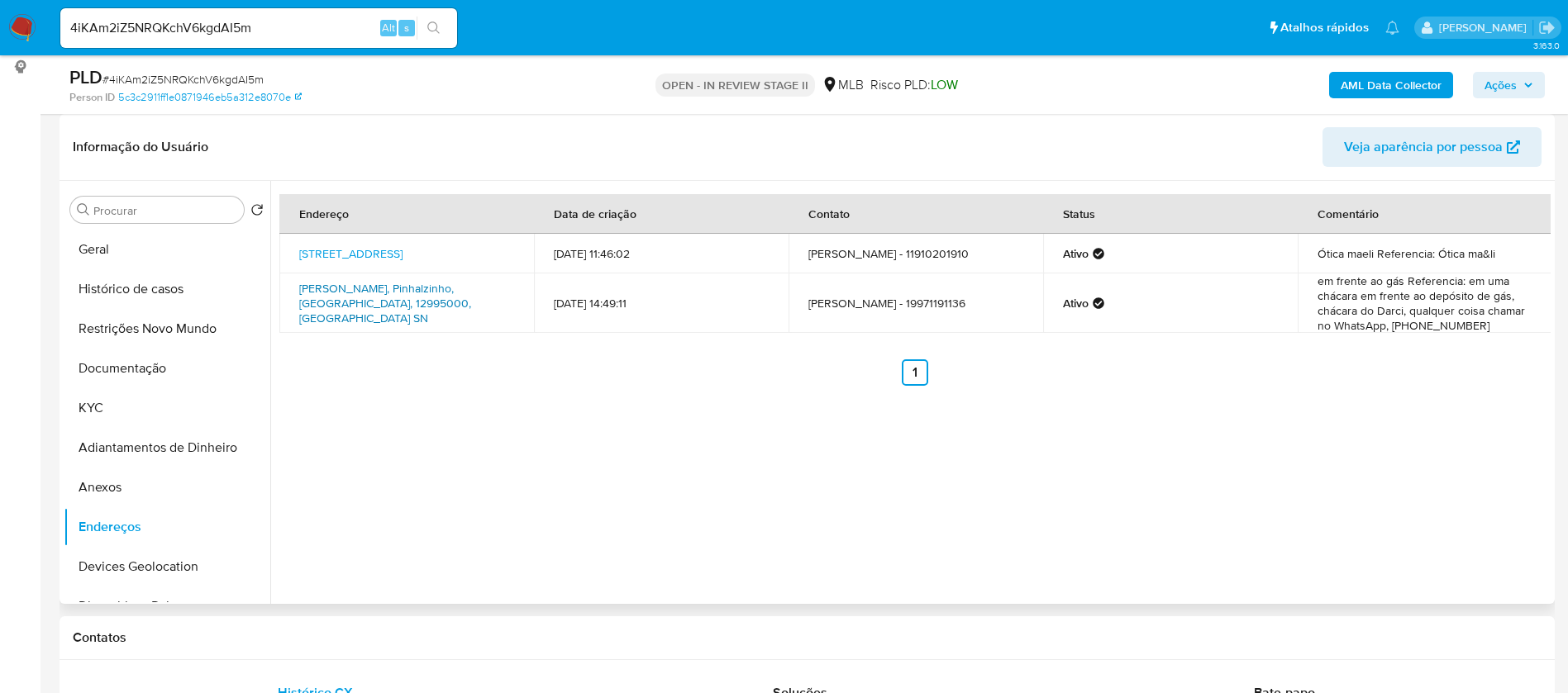
click at [375, 292] on link "Vicinal José Joaquim Gonçalves Jr Sn, Pinhalzinho, São Paulo, 12995000, Brasil …" at bounding box center [385, 304] width 172 height 46
click at [356, 294] on link "Vicinal José Joaquim Gonçalves Jr Sn, Pinhalzinho, São Paulo, 12995000, Brasil …" at bounding box center [385, 304] width 172 height 46
click at [130, 267] on ul "Geral Histórico de casos Restrições Novo Mundo Documentação KYC Adiantamentos d…" at bounding box center [166, 415] width 206 height 373
click at [132, 243] on button "Geral" at bounding box center [160, 249] width 193 height 40
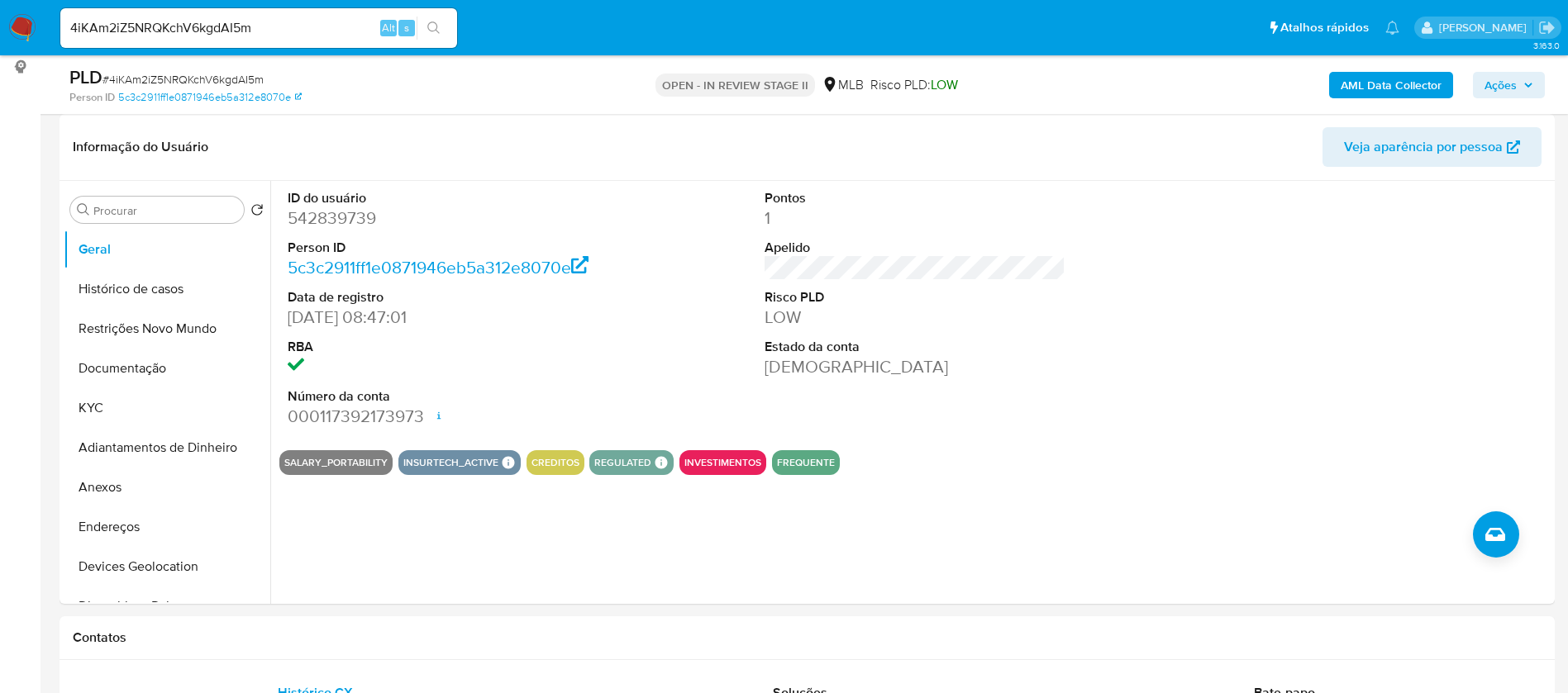
click at [16, 26] on img at bounding box center [22, 28] width 28 height 28
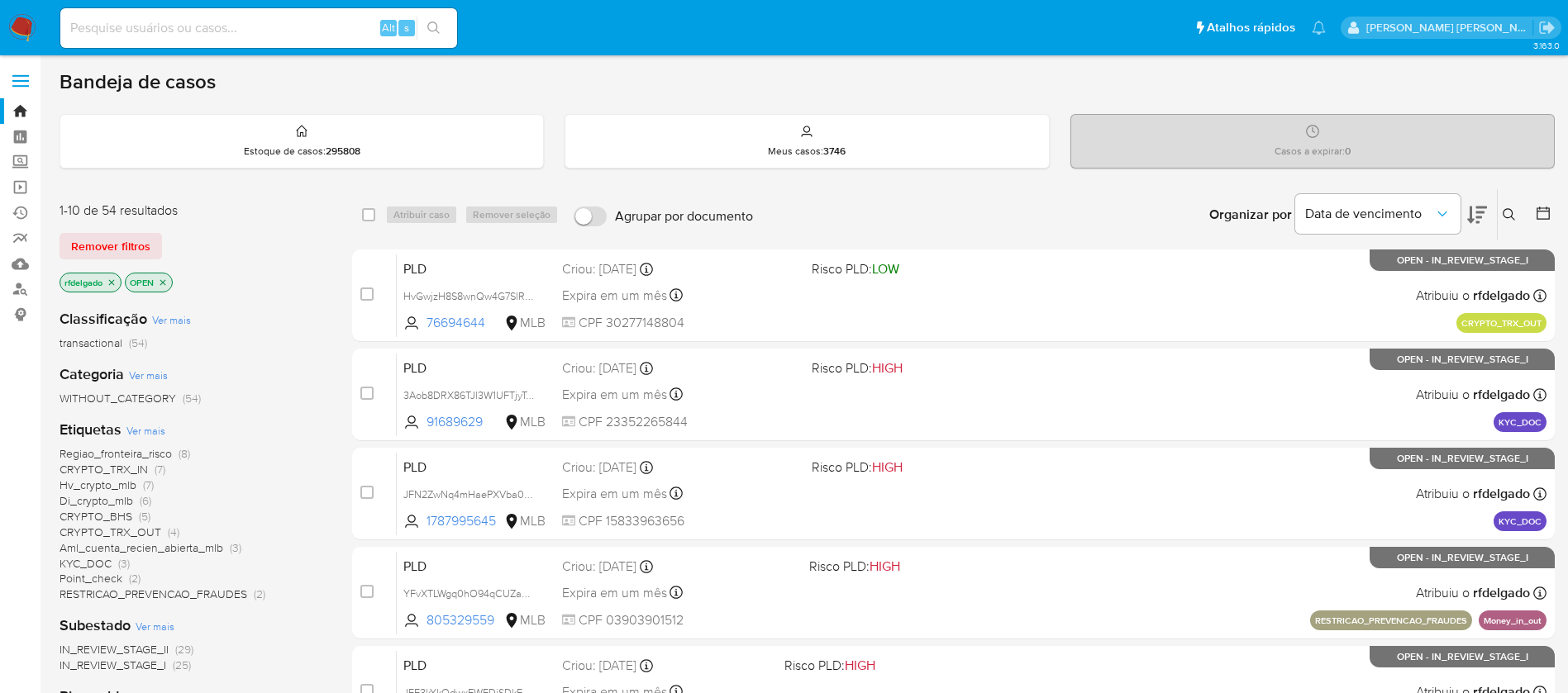
click at [323, 30] on input at bounding box center [258, 28] width 397 height 21
paste input "DnK6B9APxICZACZ0eB23WAua"
type input "DnK6B9APxICZACZ0eB23WAua"
click at [437, 31] on icon "search-icon" at bounding box center [434, 28] width 13 height 13
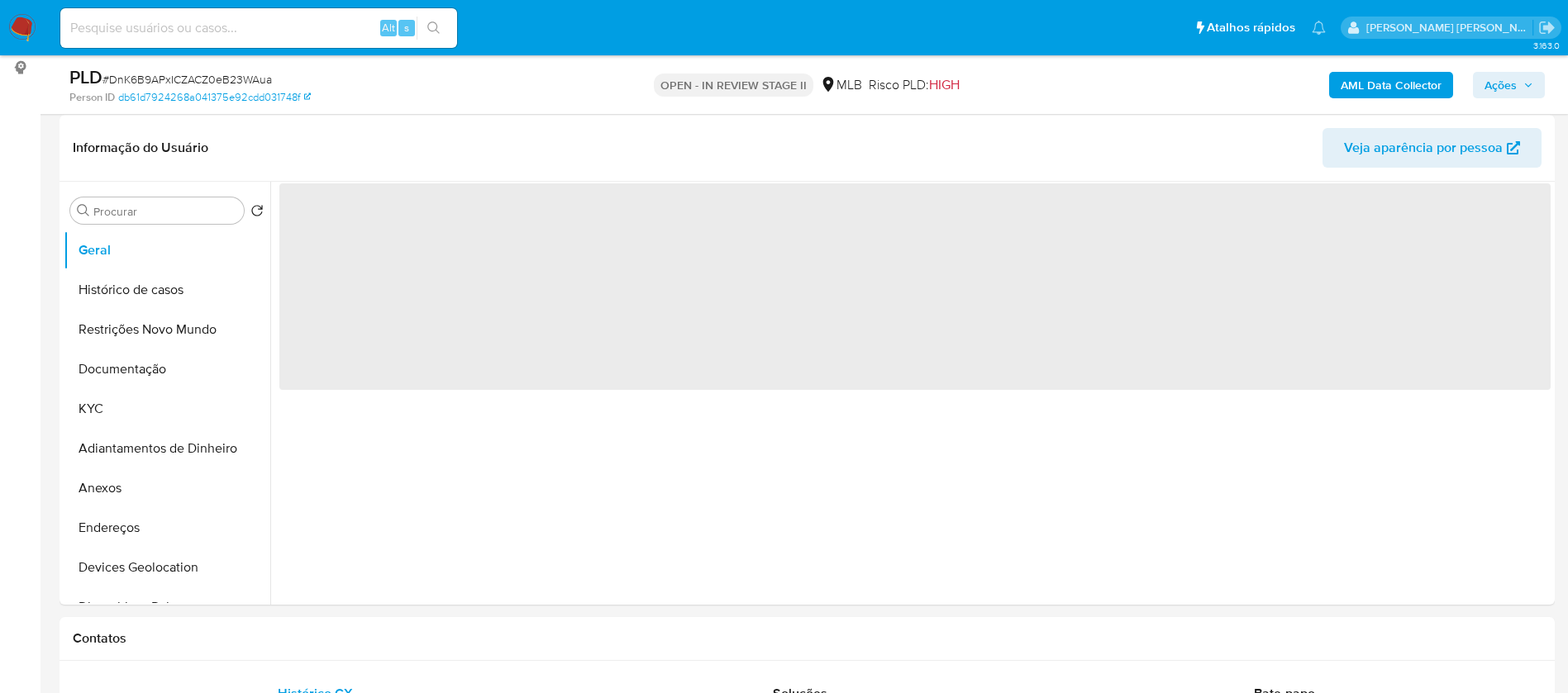
scroll to position [248, 0]
select select "10"
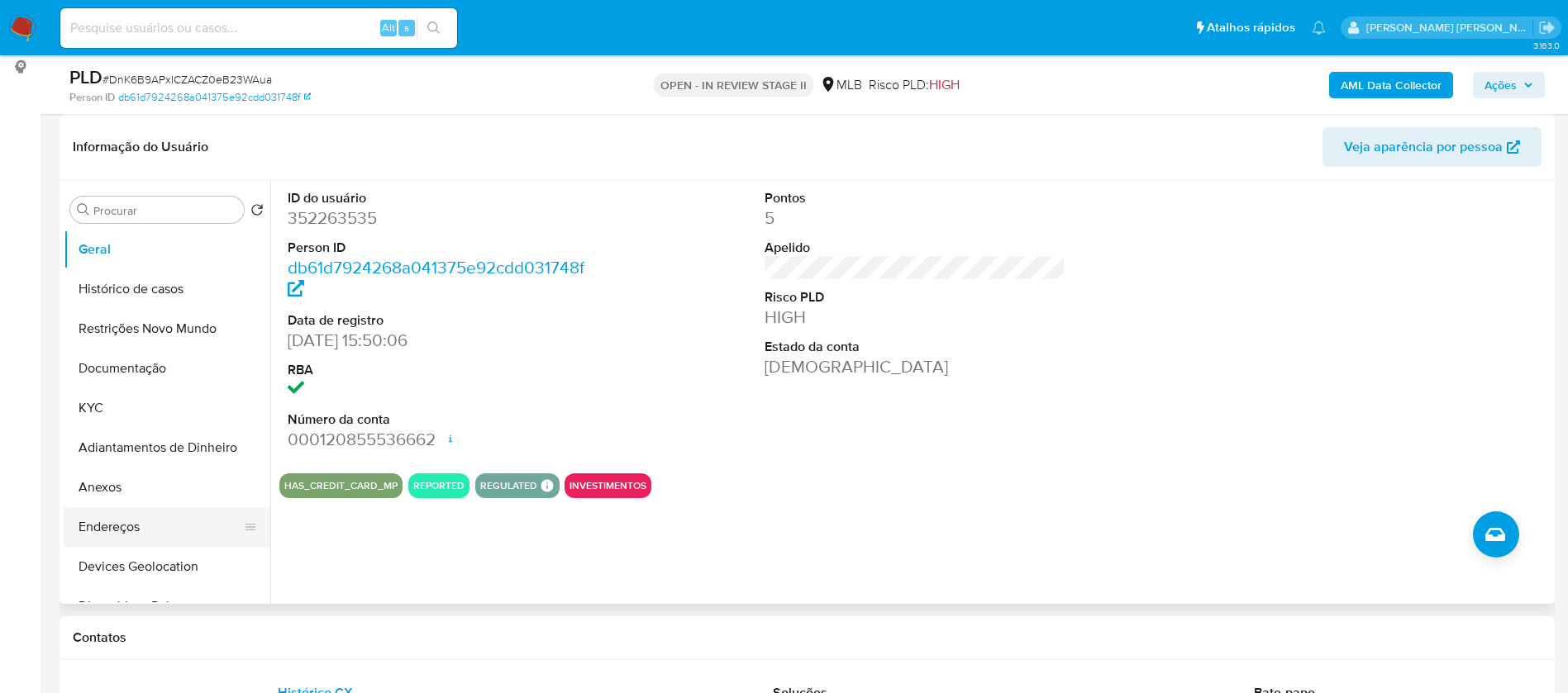
click at [120, 514] on button "Endereços" at bounding box center [160, 527] width 193 height 40
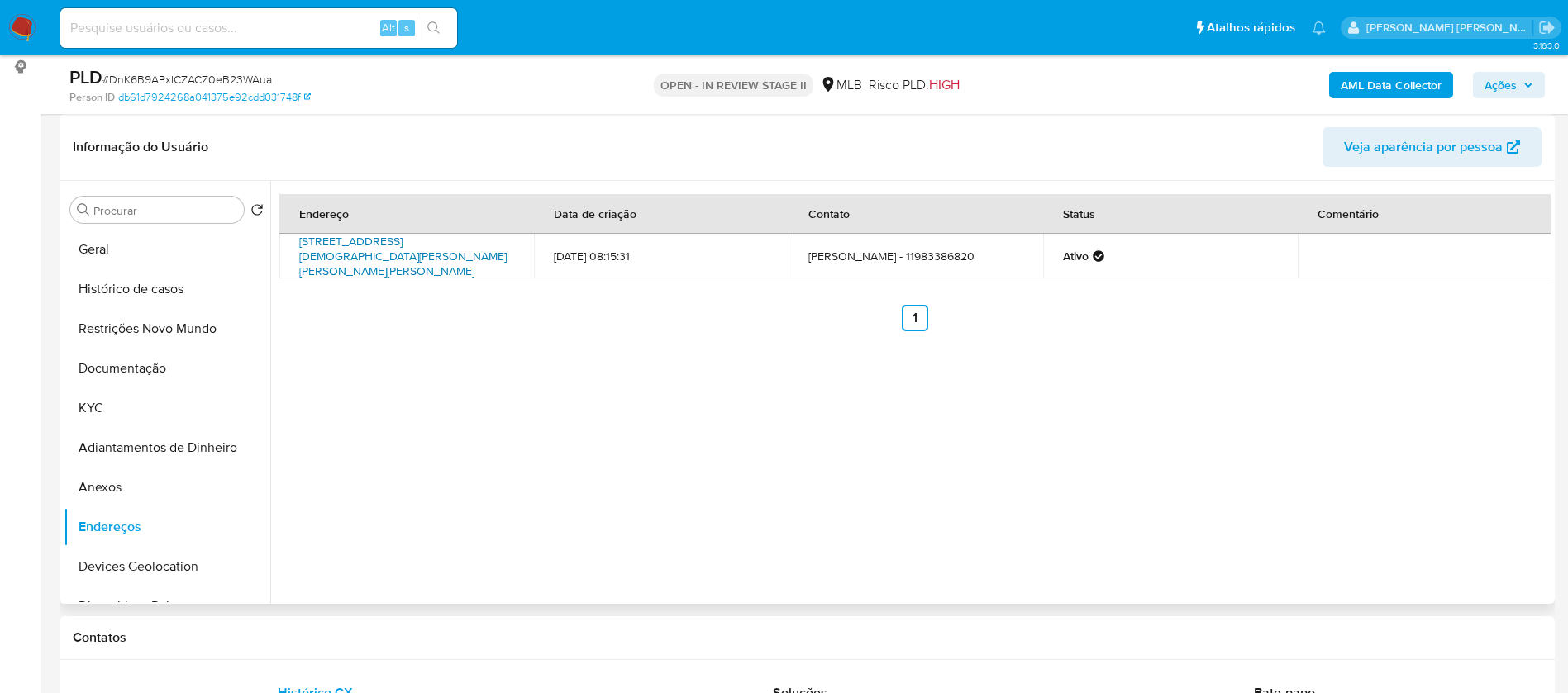
click at [395, 248] on link "Rua Padre Antônio De Souza Lima 274, São Bernardo Do Campo, São Paulo, 09810170…" at bounding box center [402, 256] width 207 height 46
click at [298, 31] on input at bounding box center [258, 28] width 397 height 21
paste input "71BKAbmq5S4Je37FtGIYvPrd"
type input "71BKAbmq5S4Je37FtGIYvPrd"
click at [433, 20] on button "search-icon" at bounding box center [433, 28] width 33 height 23
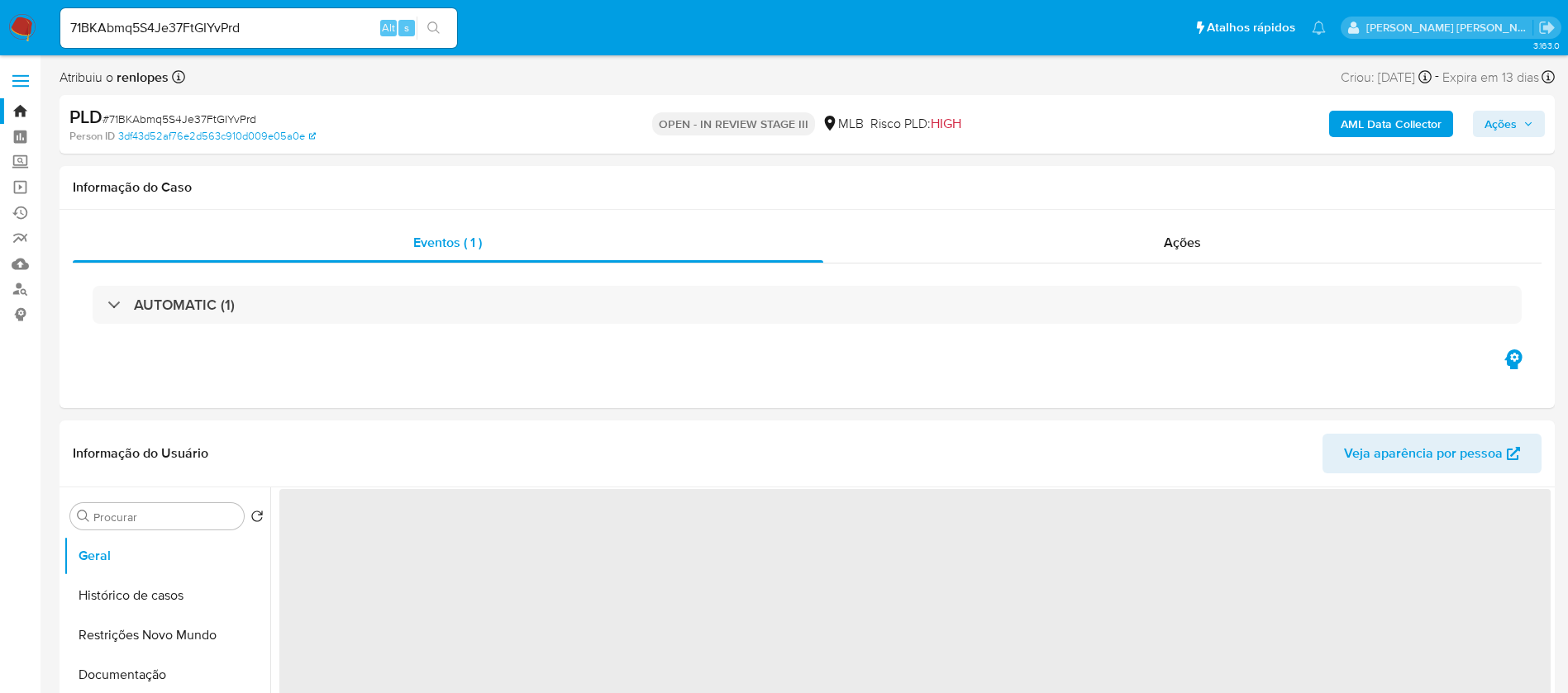
select select "10"
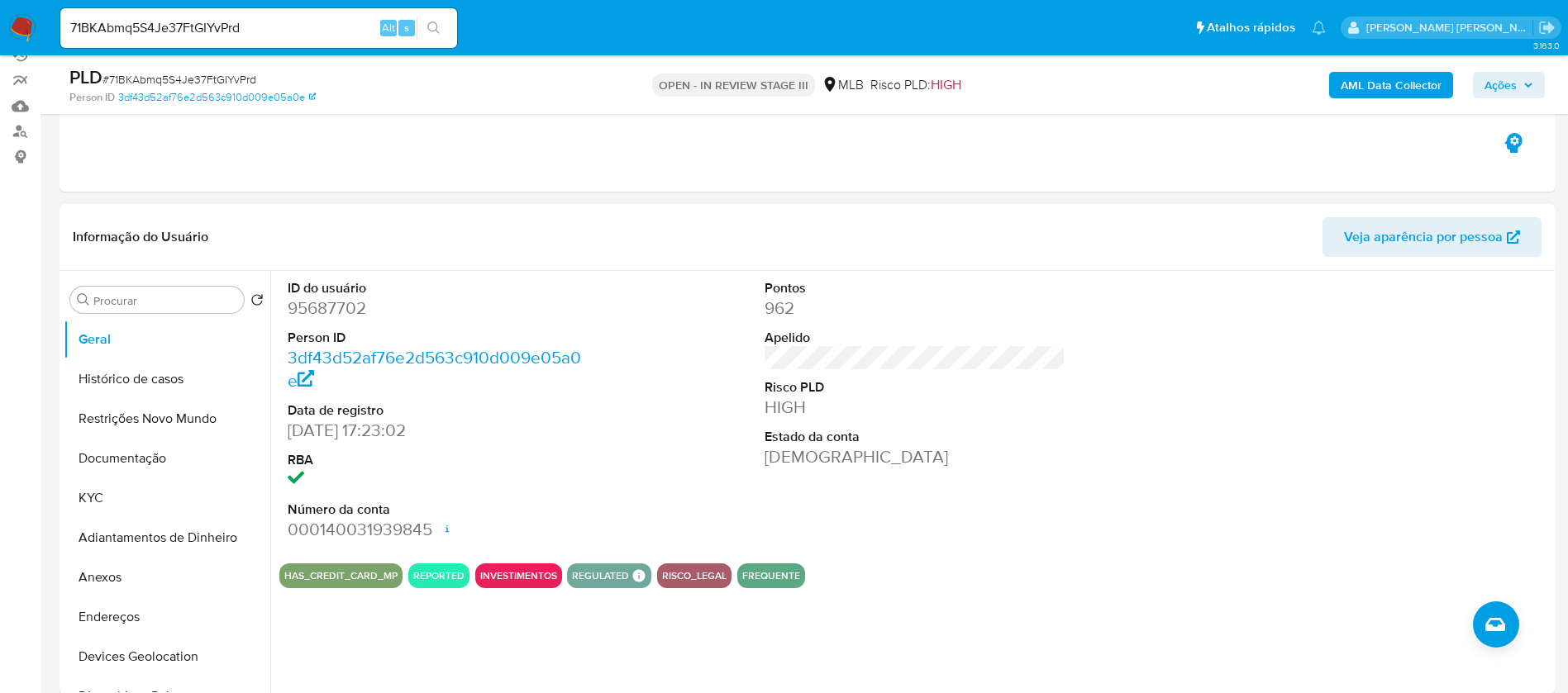
scroll to position [372, 0]
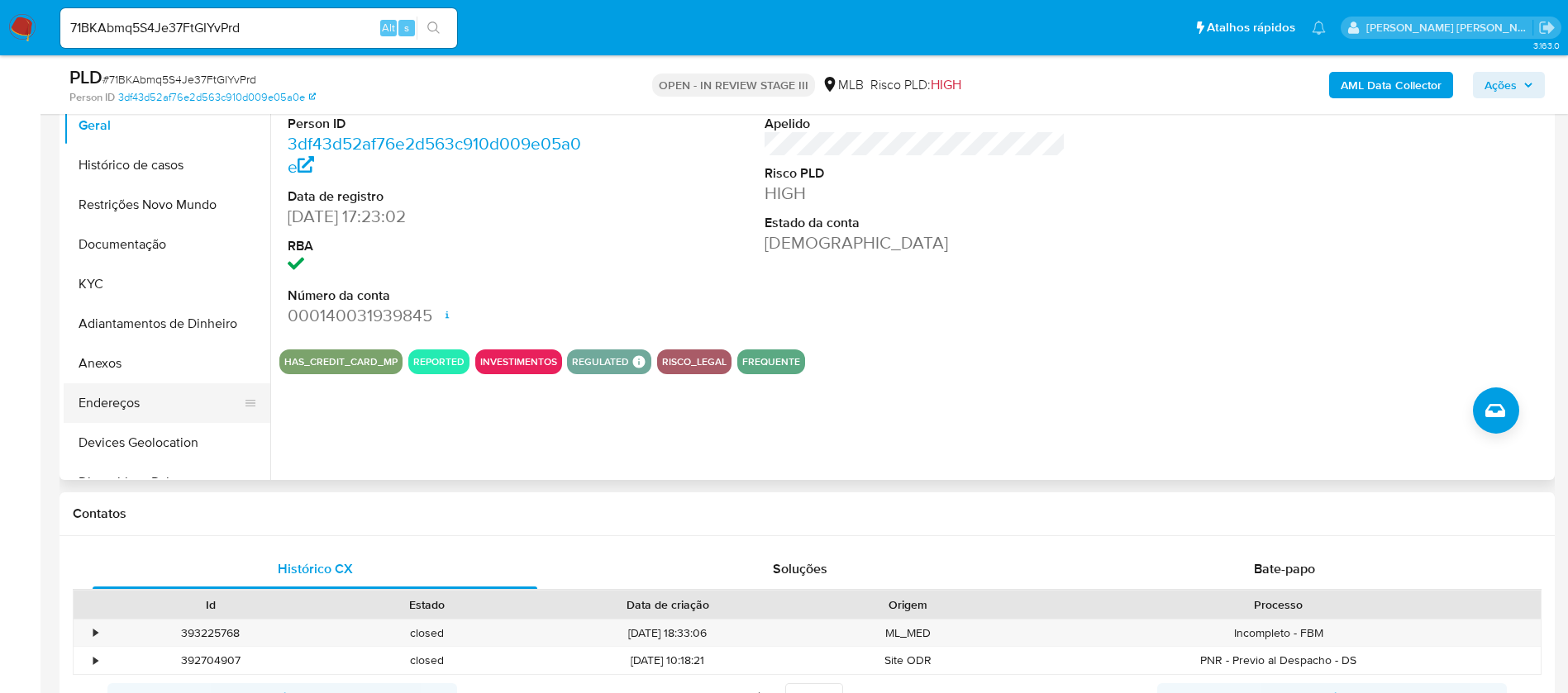
click at [80, 403] on button "Endereços" at bounding box center [160, 403] width 193 height 40
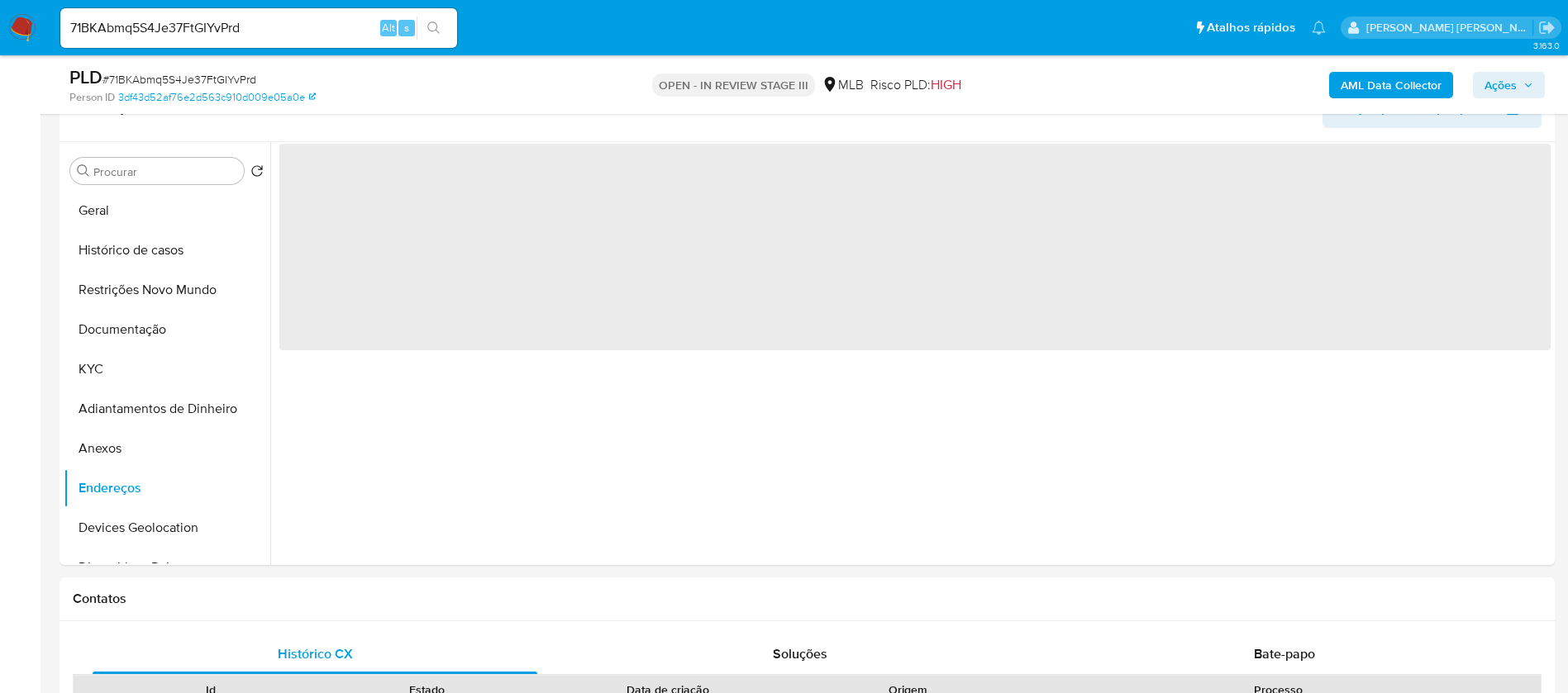
scroll to position [248, 0]
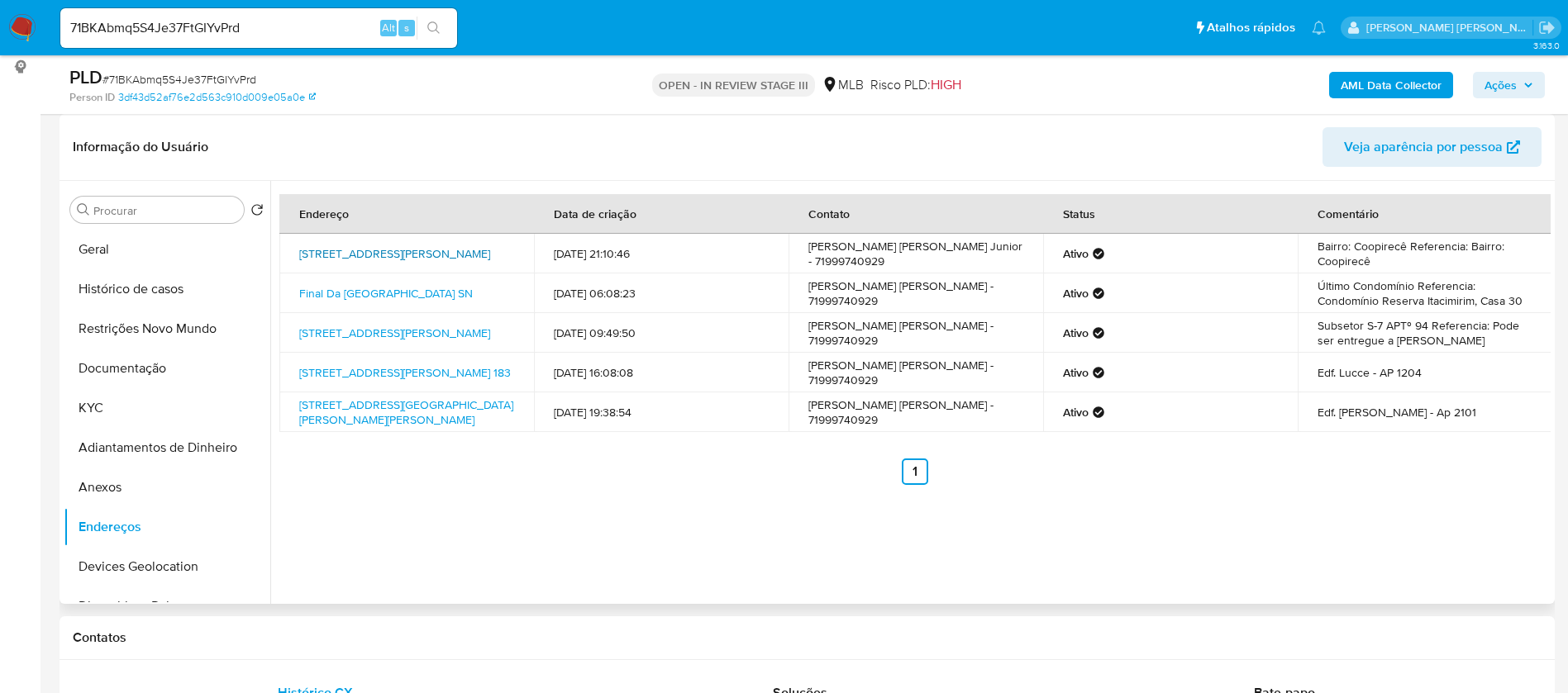
click at [463, 246] on link "Rua Henrique Justiniano Dourado 152, Irecê, Bahia, 44860406, Brasil 152" at bounding box center [394, 254] width 191 height 17
drag, startPoint x: 295, startPoint y: 244, endPoint x: 491, endPoint y: 246, distance: 196.0
click at [491, 245] on td "Rua Henrique Justiniano Dourado 152, Irecê, Bahia, 44860406, Brasil 152" at bounding box center [407, 254] width 255 height 40
copy link "Rua Henrique Justiniano Dourado 152"
click at [729, 481] on ul "Anterior 1 Siguiente" at bounding box center [916, 472] width 1272 height 26
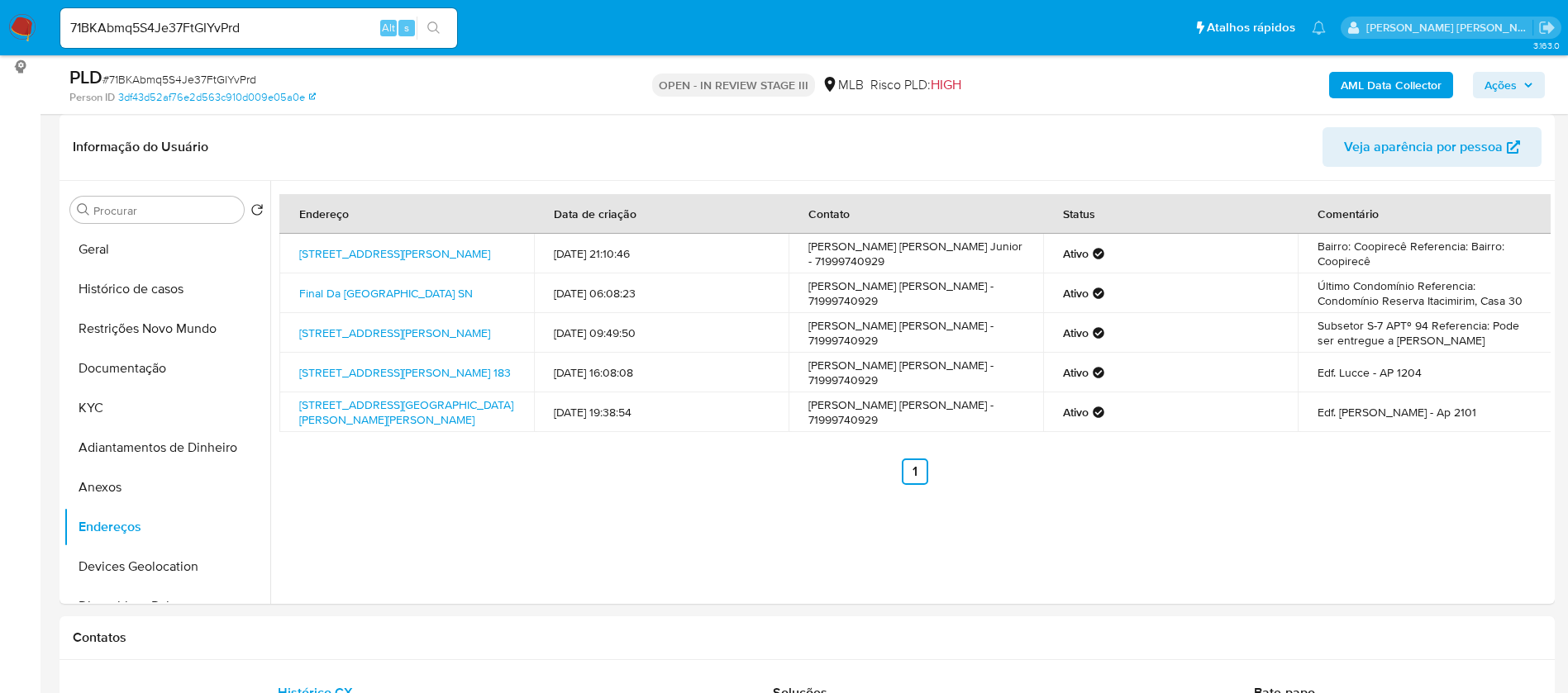
drag, startPoint x: 29, startPoint y: 29, endPoint x: 40, endPoint y: 7, distance: 24.6
click at [29, 26] on img at bounding box center [22, 28] width 28 height 28
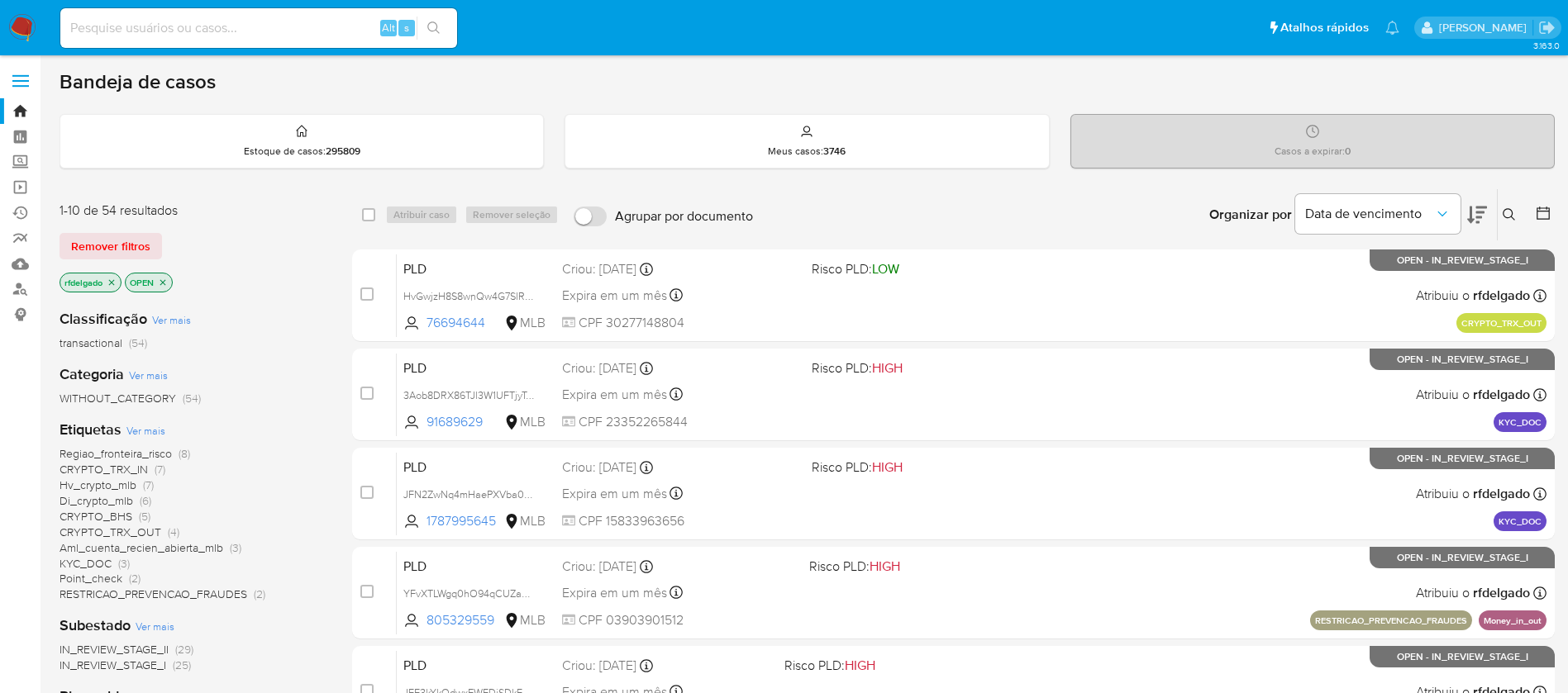
click at [325, 8] on div "Alt s" at bounding box center [258, 28] width 397 height 40
click at [325, 24] on input at bounding box center [258, 28] width 397 height 21
paste input "TLXJXcgzDIxwNMIPoCqD4G3X"
type input "TLXJXcgzDIxwNMIPoCqD4G3X"
click at [445, 31] on button "search-icon" at bounding box center [433, 28] width 33 height 23
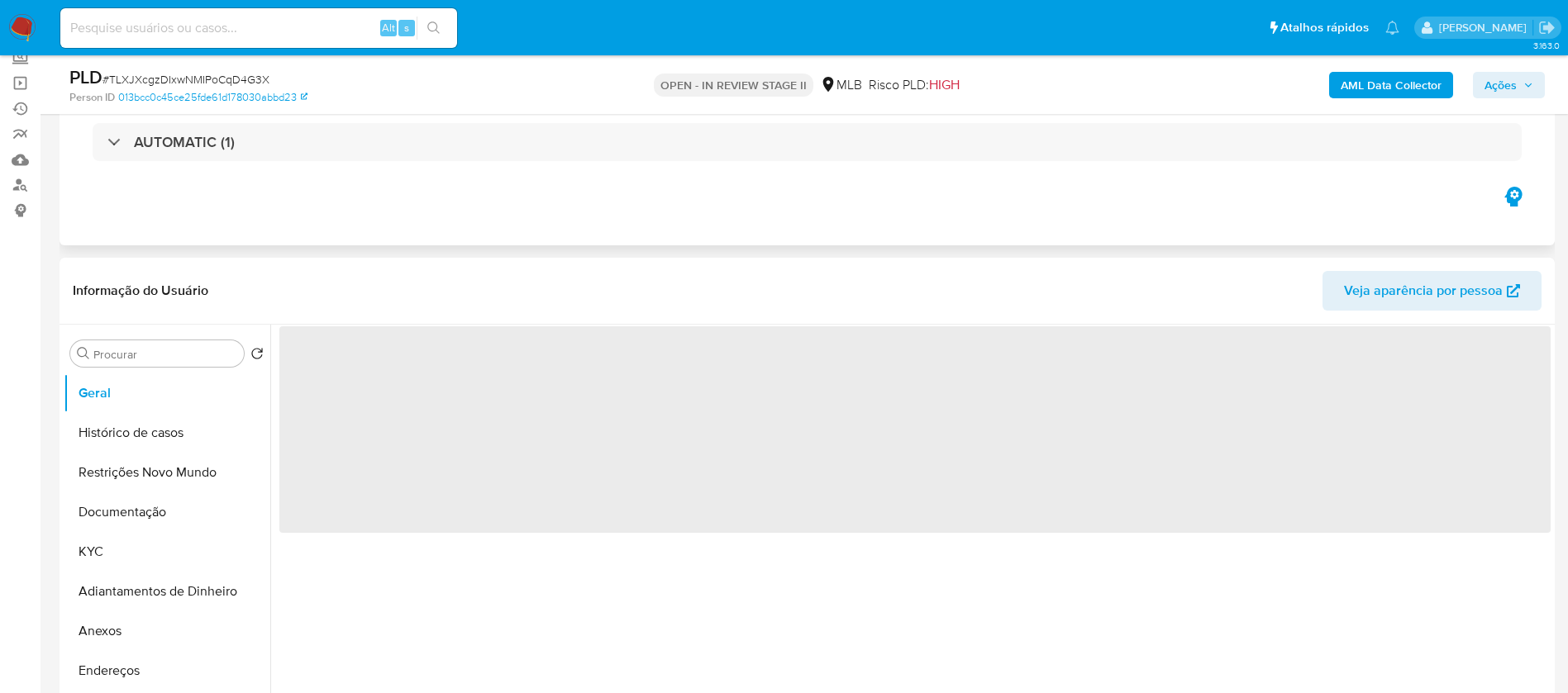
scroll to position [248, 0]
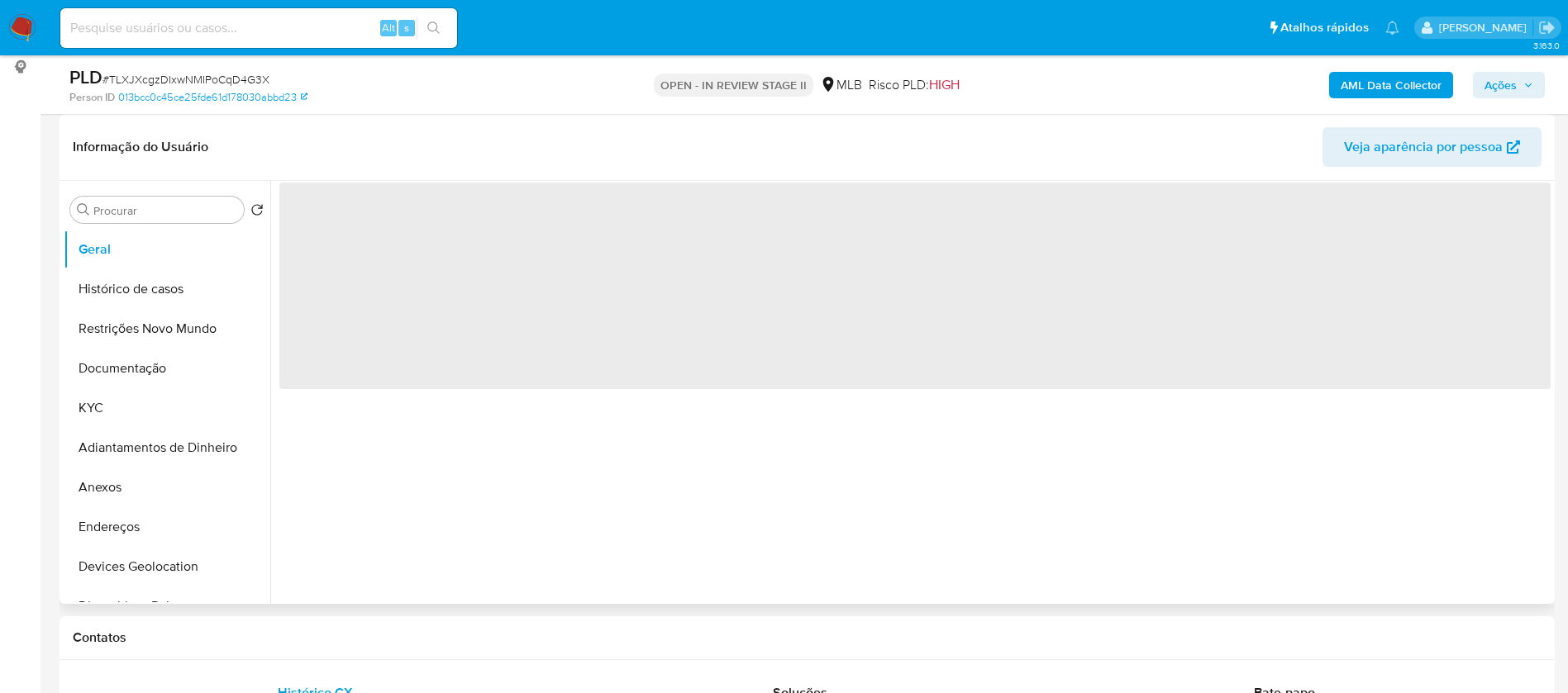
select select "10"
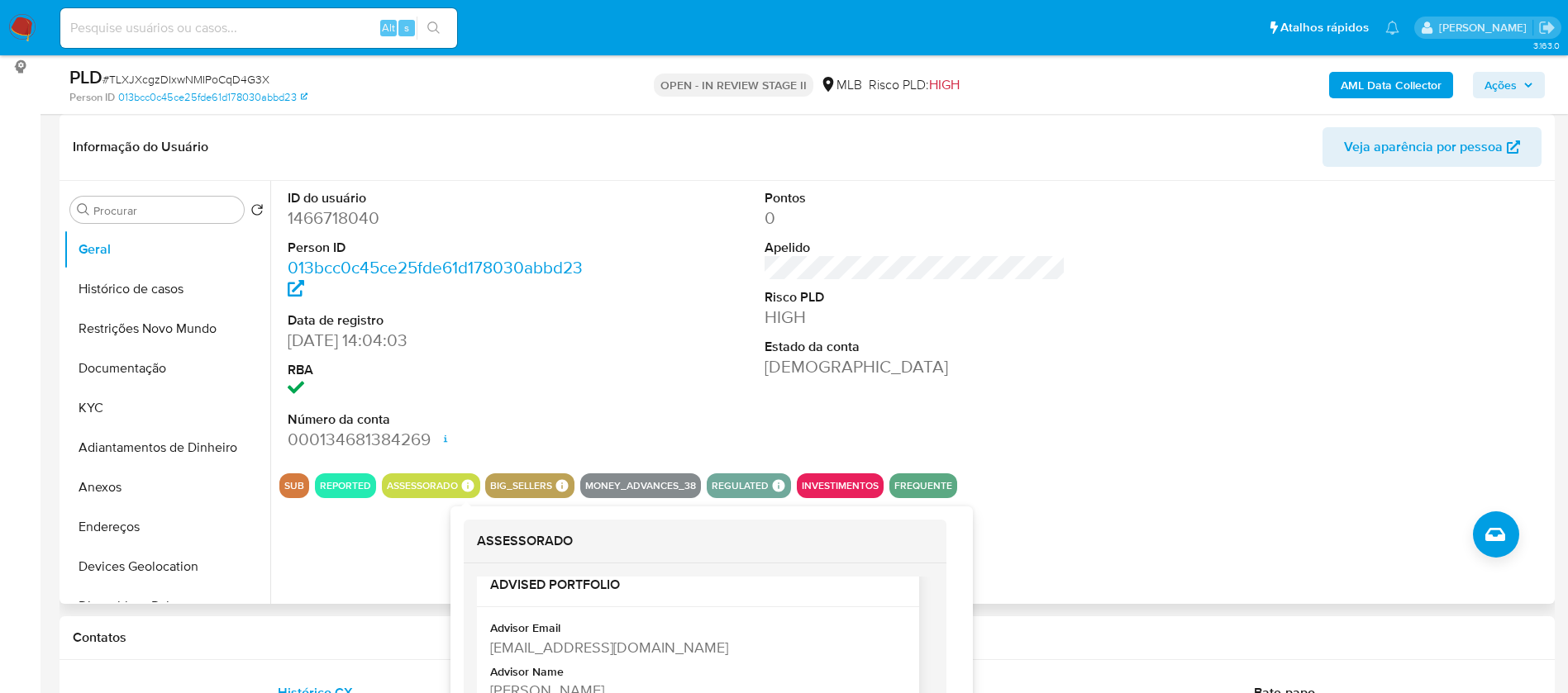
scroll to position [29, 0]
click at [706, 643] on div "[EMAIL_ADDRESS][DOMAIN_NAME]" at bounding box center [696, 647] width 413 height 20
copy div "[EMAIL_ADDRESS][DOMAIN_NAME]"
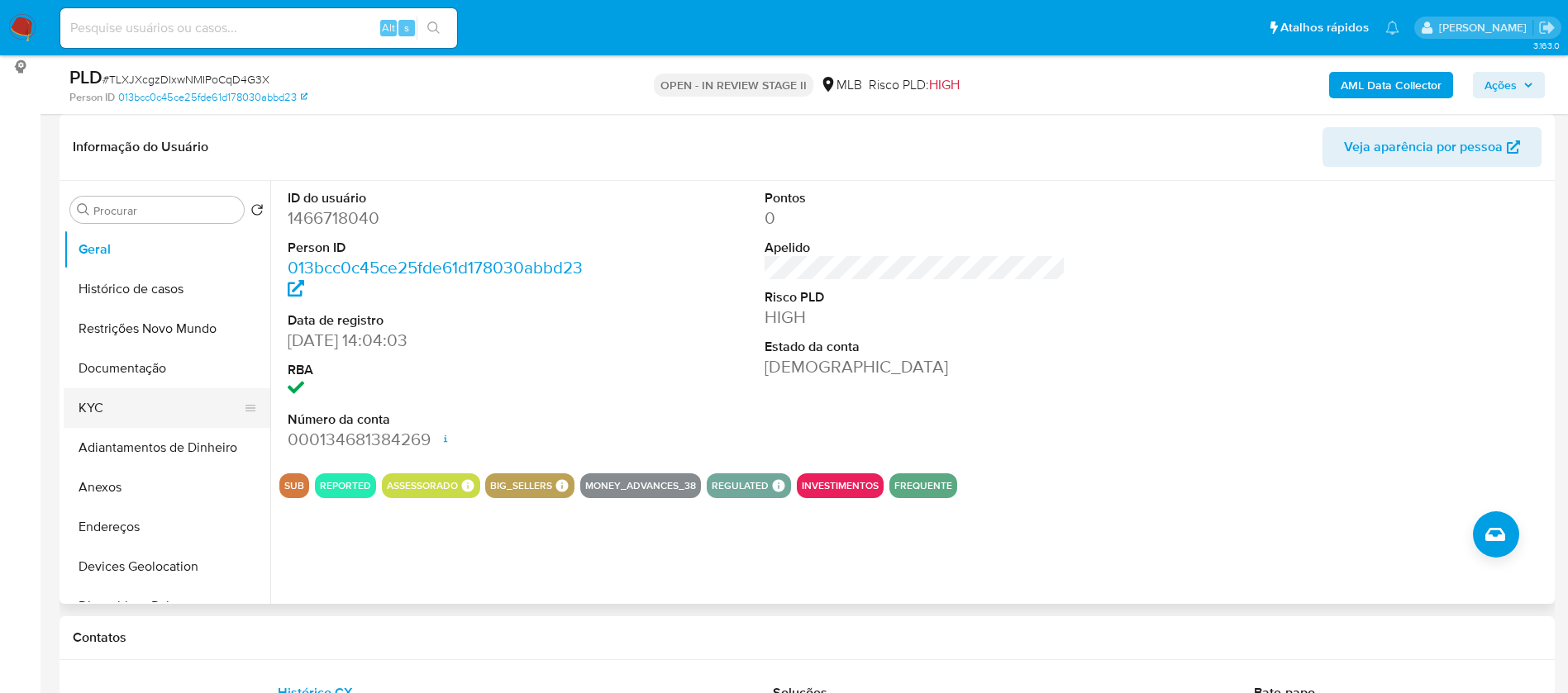
click at [146, 405] on button "KYC" at bounding box center [160, 408] width 193 height 40
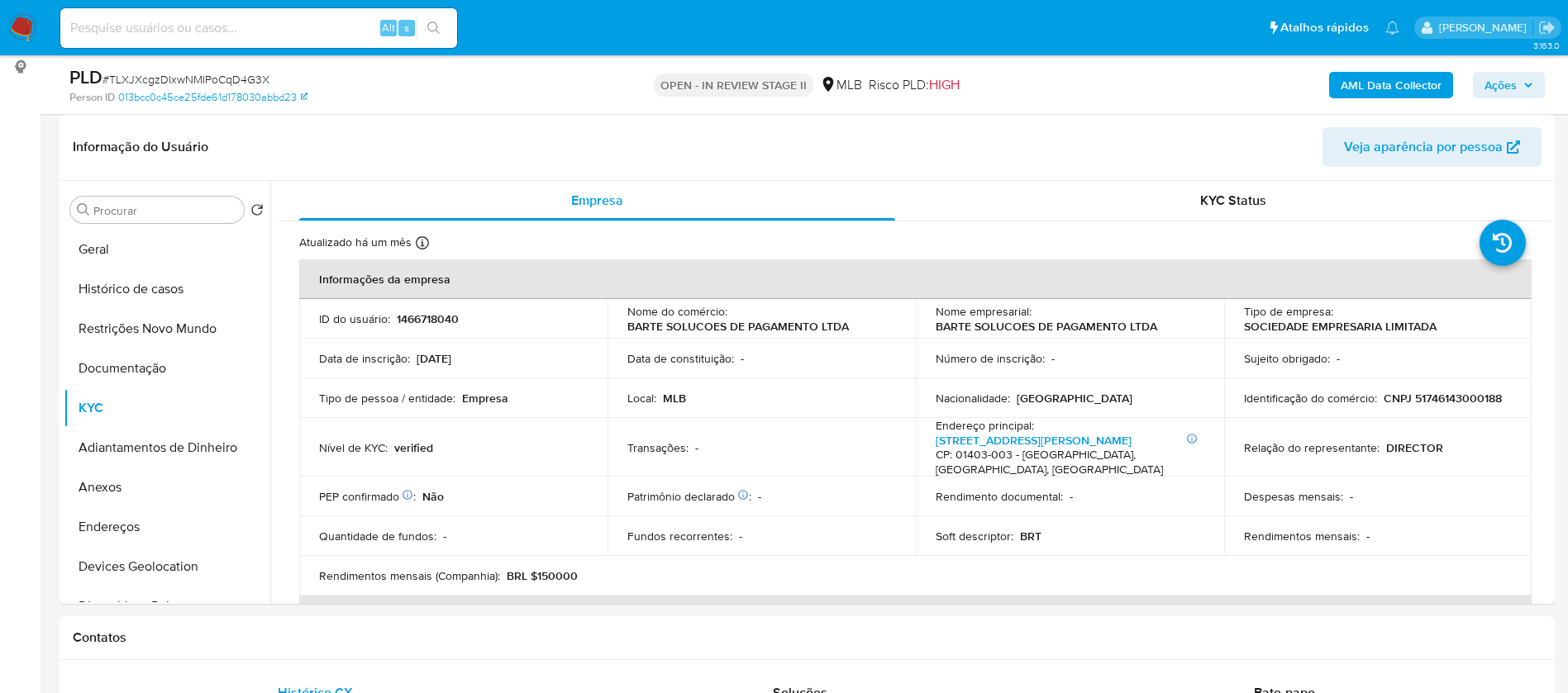
click at [423, 318] on p "1466718040" at bounding box center [428, 319] width 62 height 15
copy p "1466718040"
drag, startPoint x: 314, startPoint y: 320, endPoint x: 457, endPoint y: 323, distance: 143.0
click at [457, 323] on td "ID do usuário : 1466718040" at bounding box center [454, 319] width 309 height 40
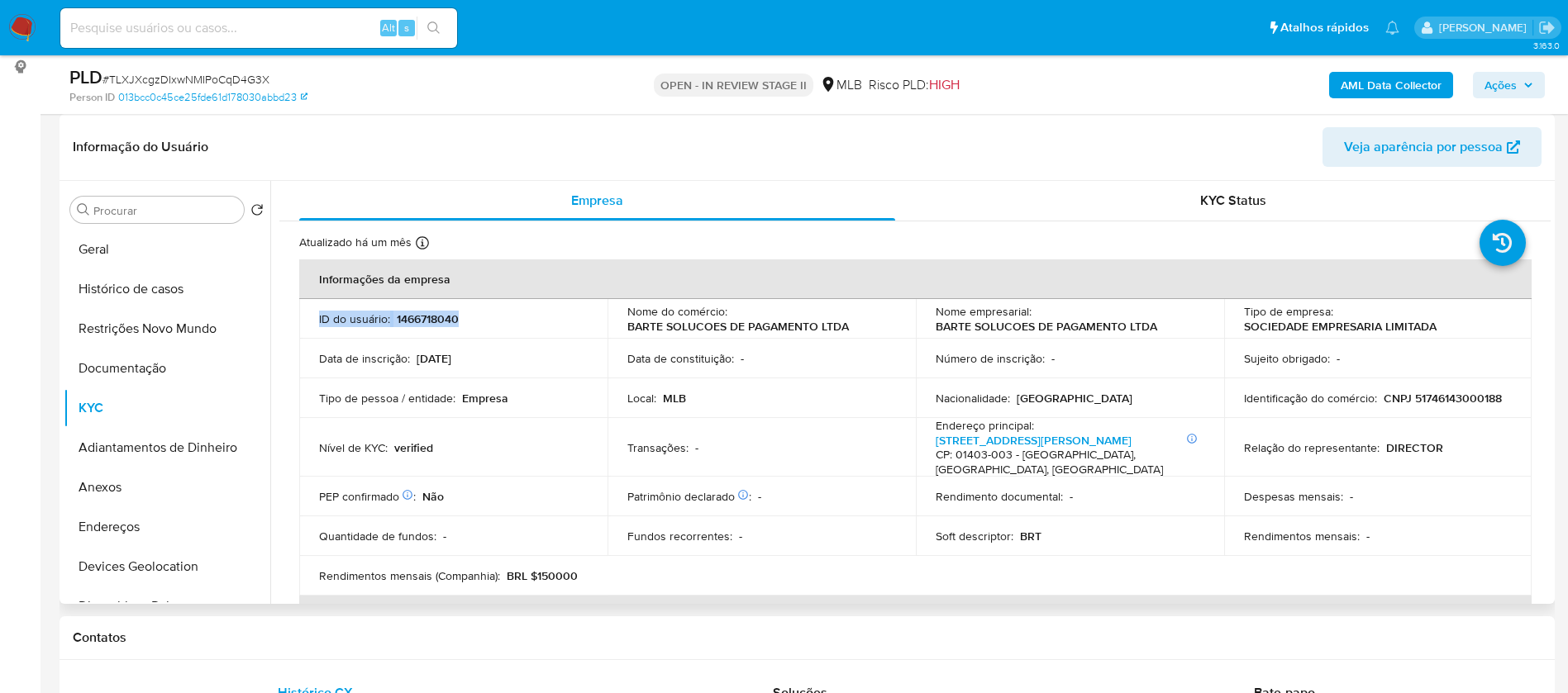
copy div "ID do usuário : 1466718040"
